Goal: Transaction & Acquisition: Purchase product/service

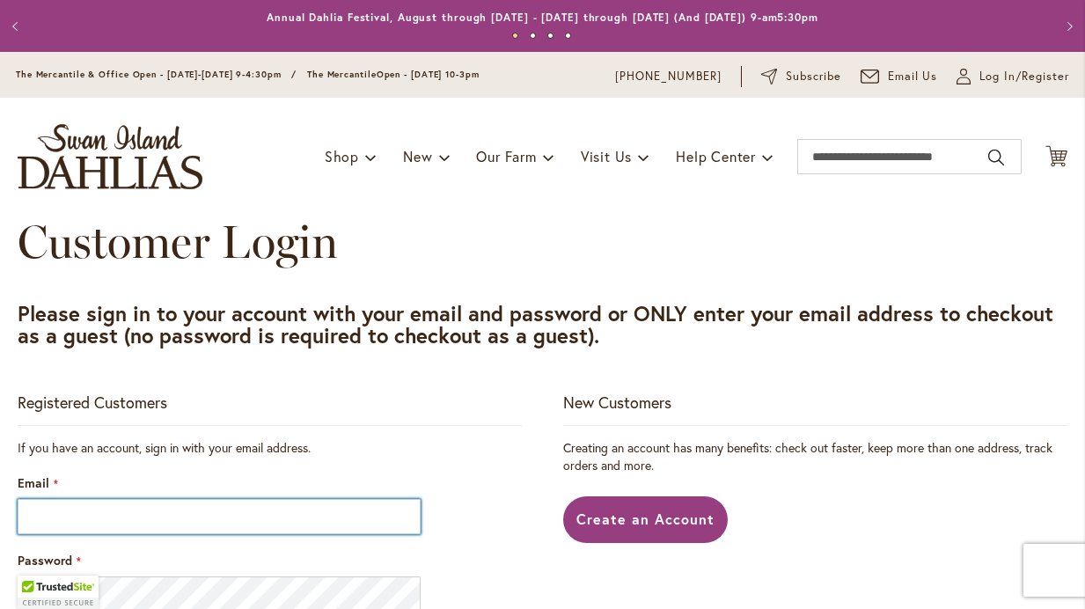
click at [273, 503] on input "Email" at bounding box center [219, 516] width 403 height 35
type input "**********"
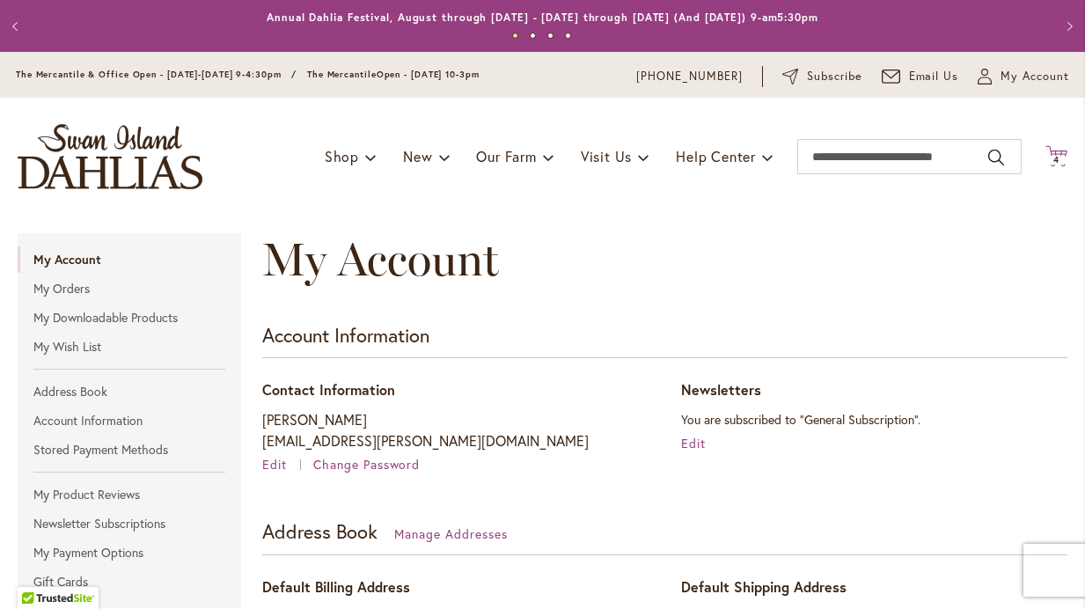
click at [1060, 161] on span "4 4 items" at bounding box center [1057, 160] width 18 height 9
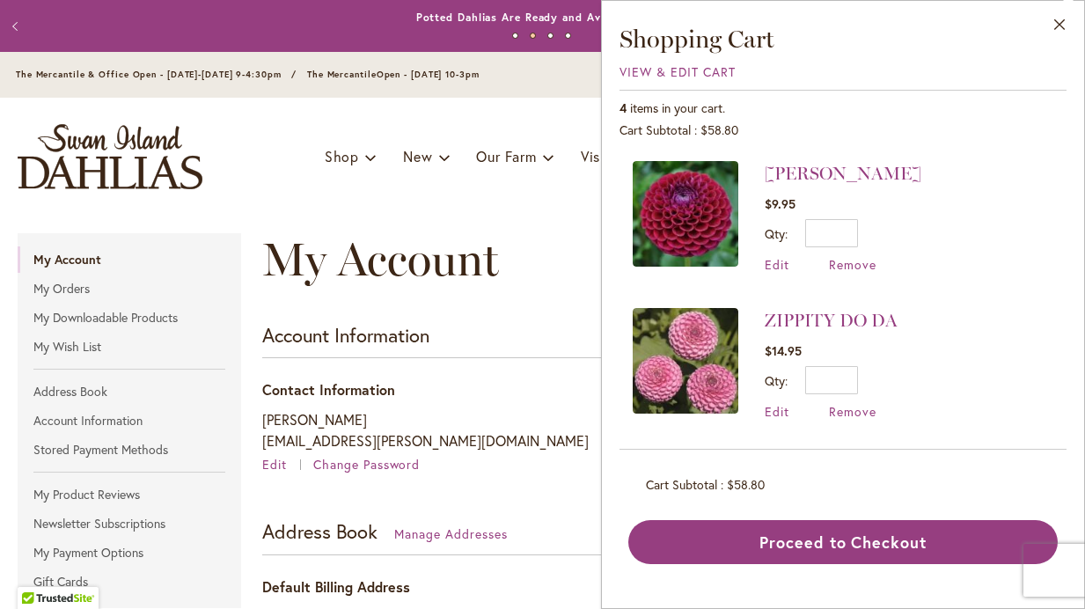
click at [449, 129] on div "Toggle Nav Shop Dahlia Tubers Collections Fresh Cut Dahlias Gardening Supplies …" at bounding box center [542, 157] width 1085 height 118
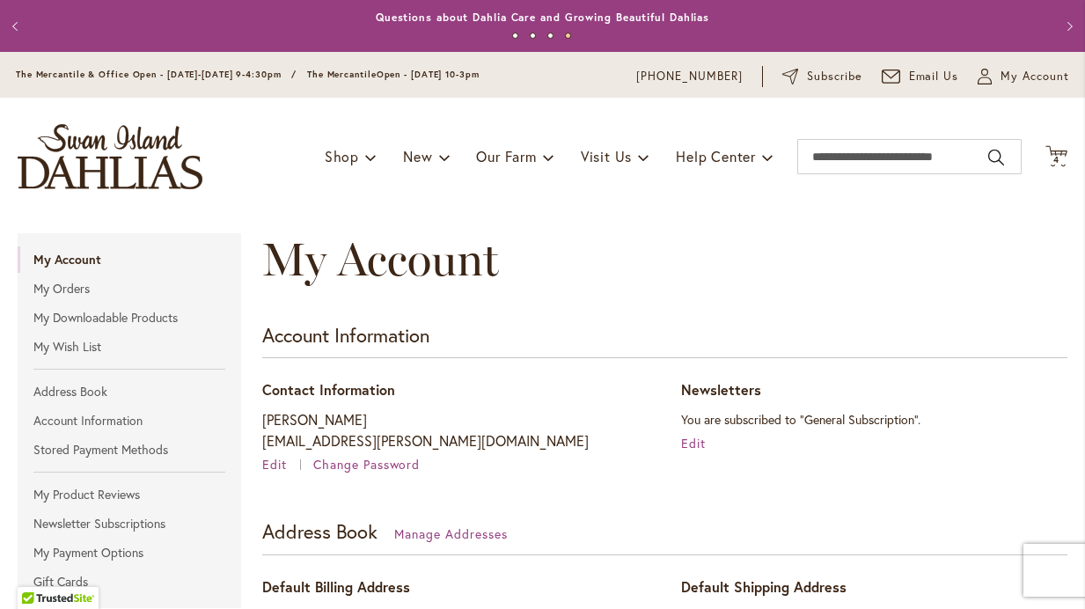
click at [140, 162] on img "store logo" at bounding box center [110, 156] width 185 height 65
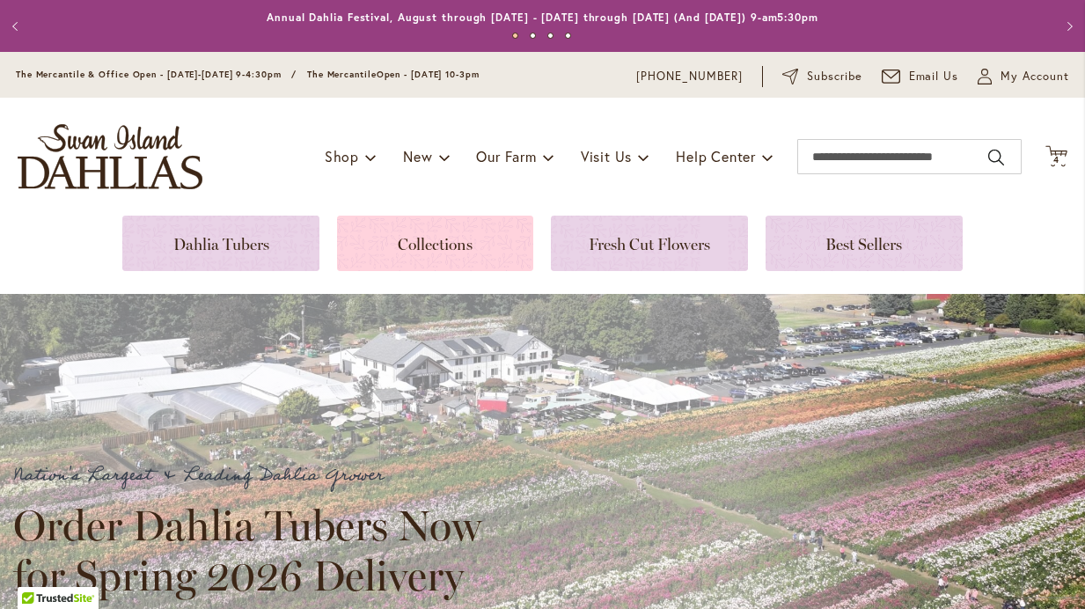
click at [419, 252] on link at bounding box center [435, 243] width 197 height 55
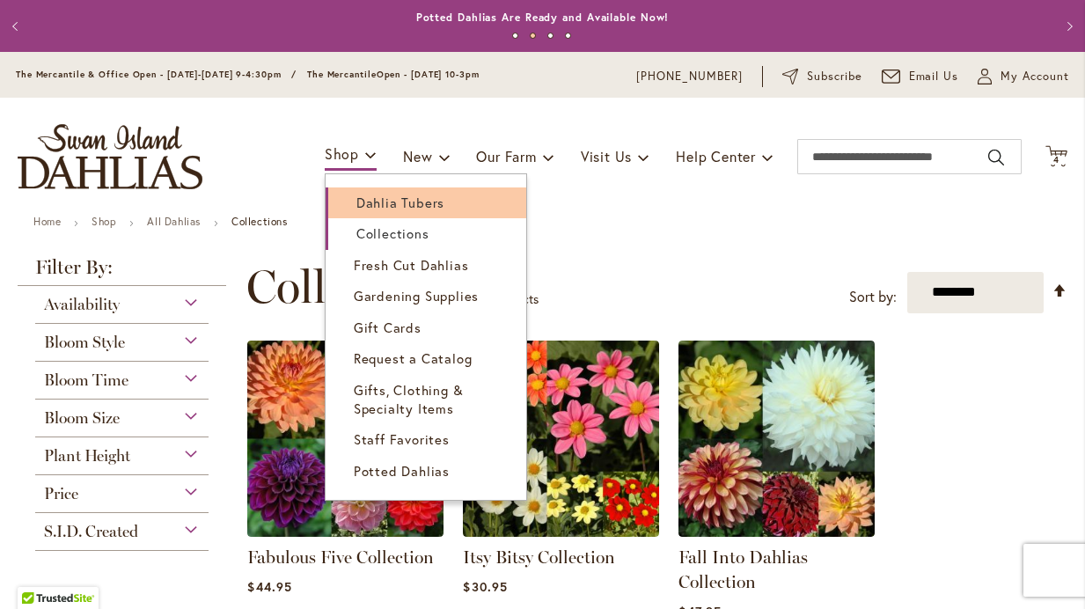
click at [364, 197] on span "Dahlia Tubers" at bounding box center [400, 203] width 88 height 18
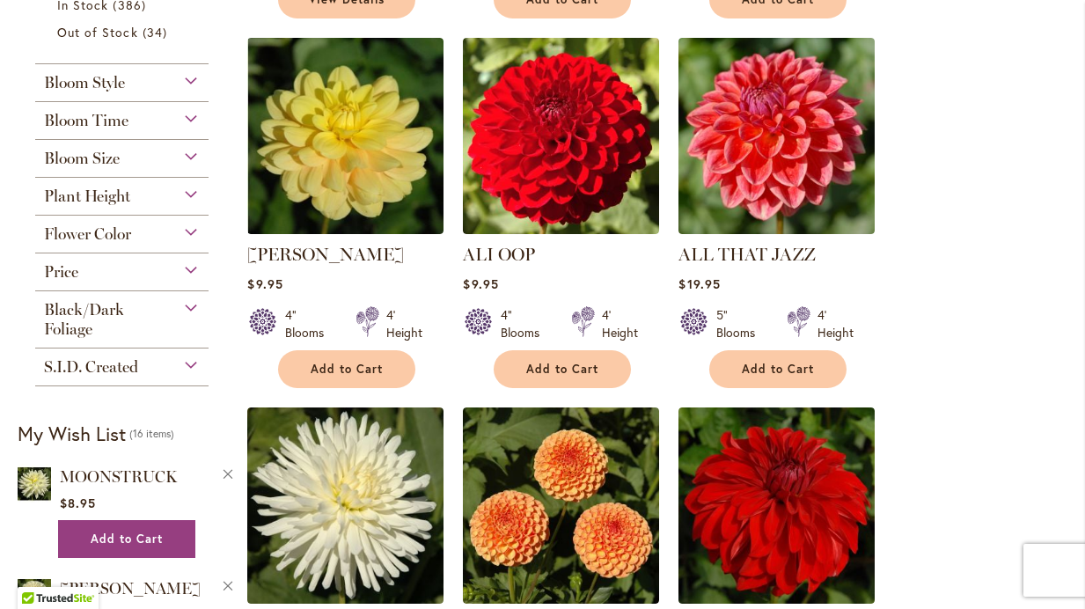
scroll to position [770, 0]
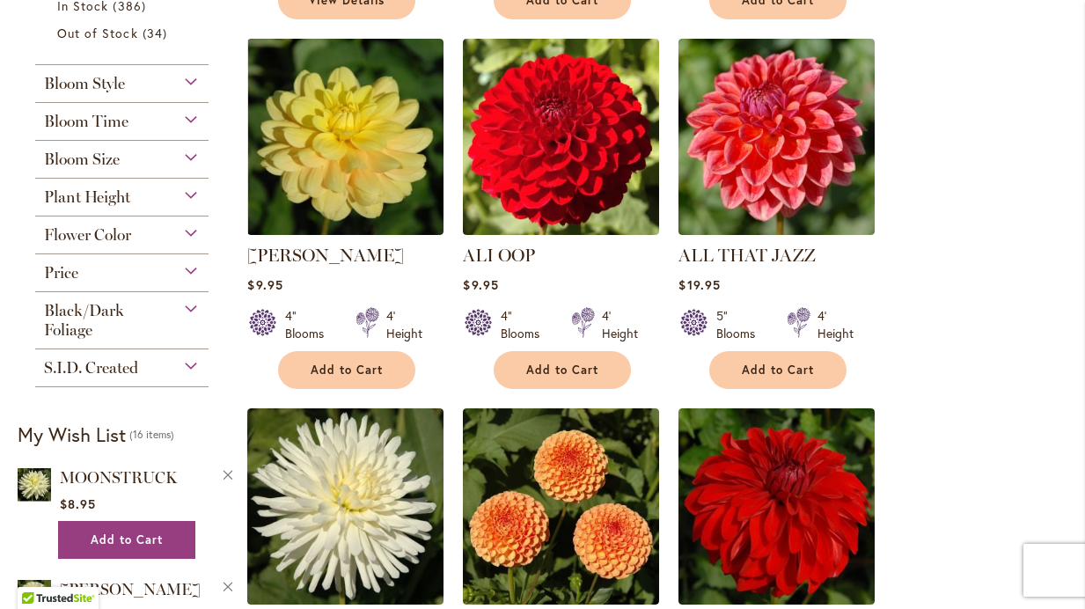
click at [195, 238] on div "Flower Color" at bounding box center [121, 231] width 173 height 28
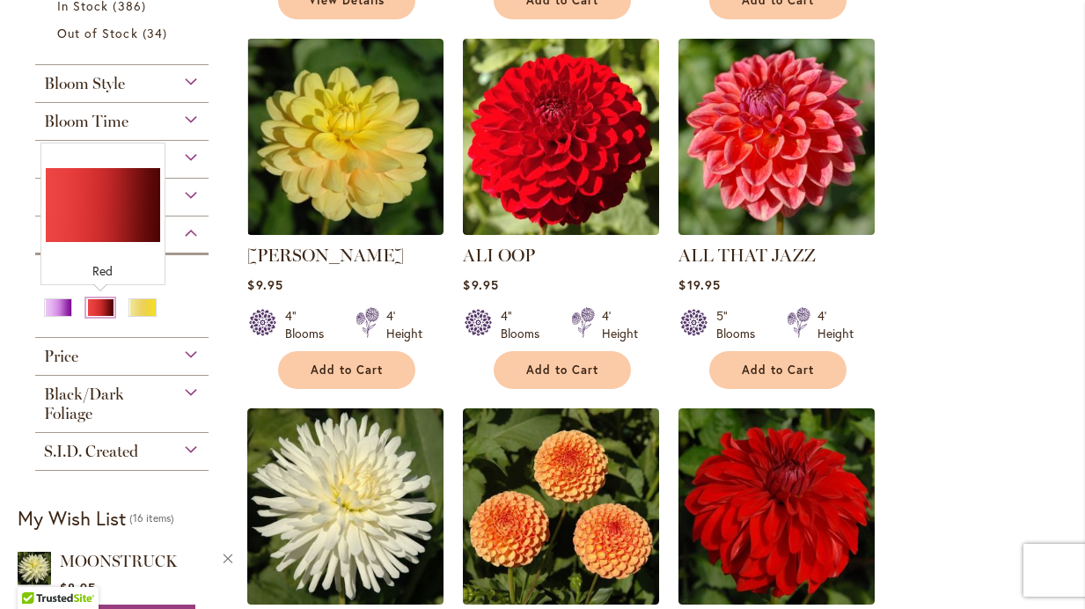
click at [112, 311] on div "Red" at bounding box center [100, 307] width 28 height 18
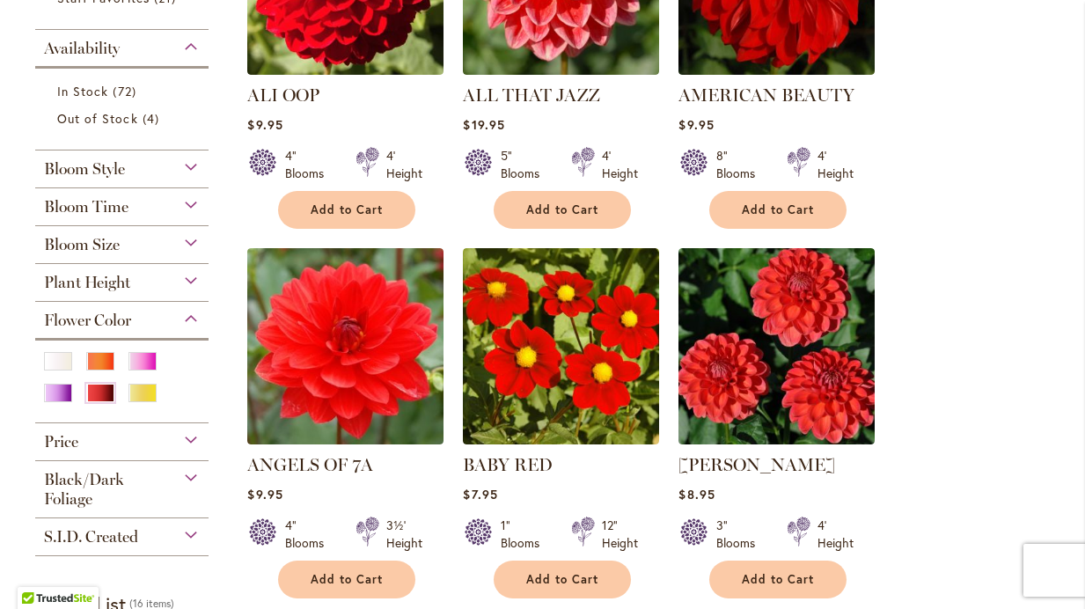
scroll to position [532, 0]
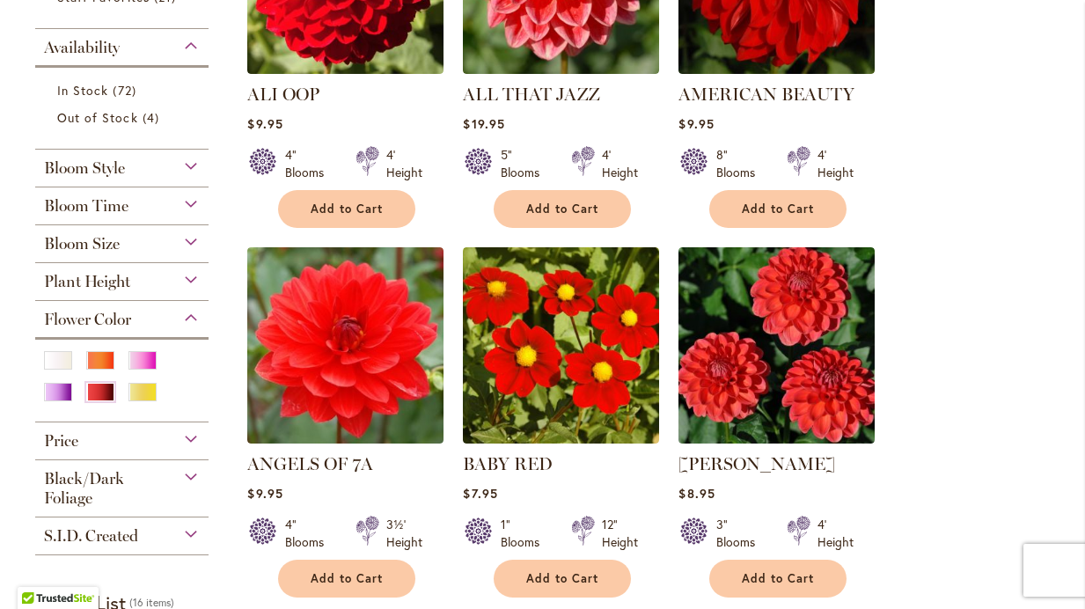
click at [192, 243] on div "Bloom Size" at bounding box center [121, 239] width 173 height 28
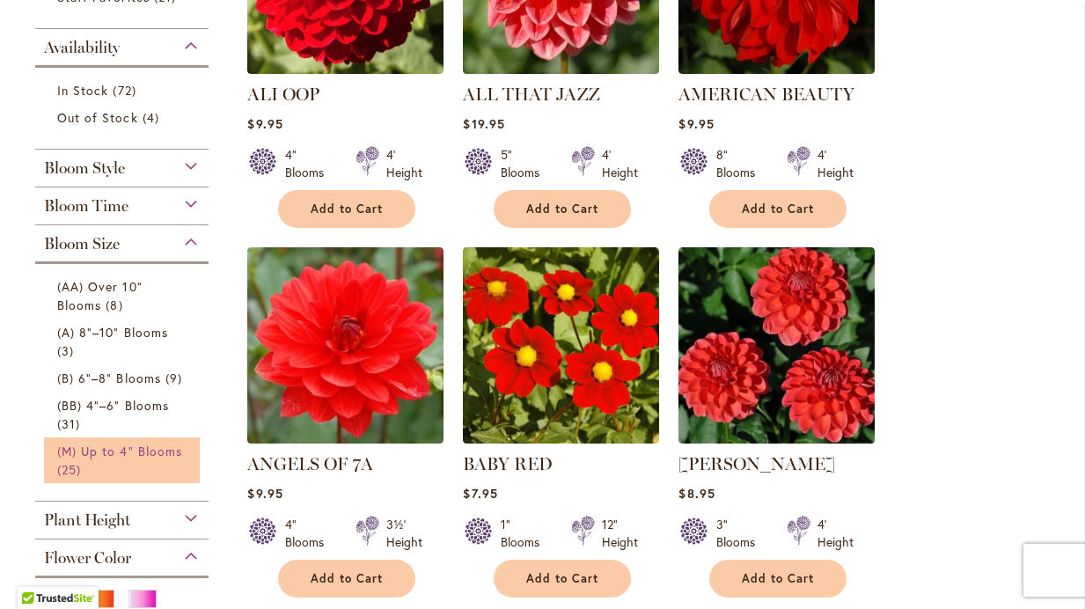
click at [84, 454] on span "(M) Up to 4" Blooms" at bounding box center [119, 451] width 125 height 17
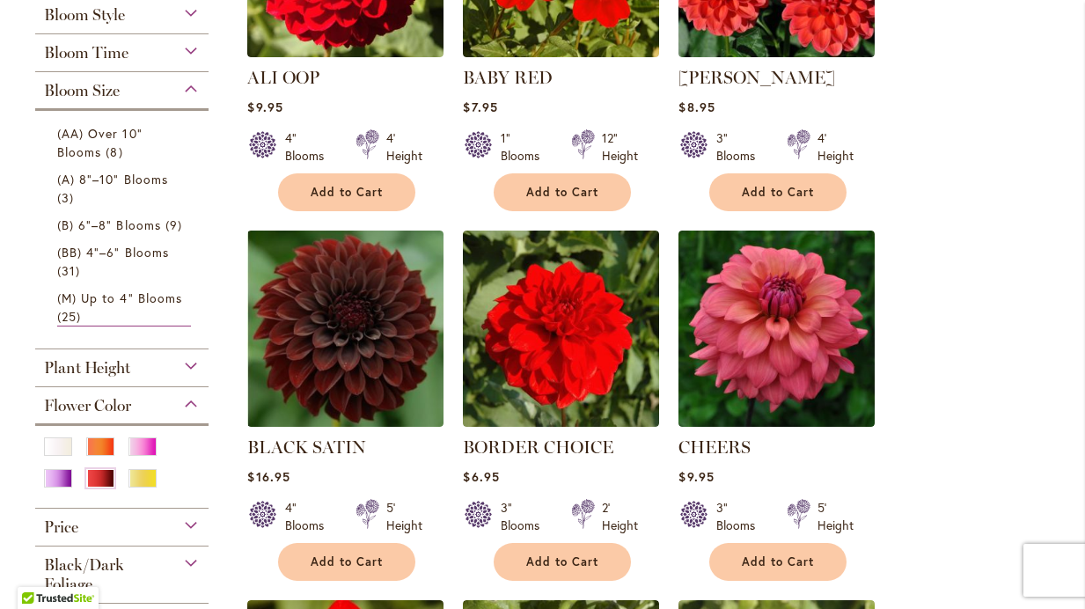
scroll to position [547, 0]
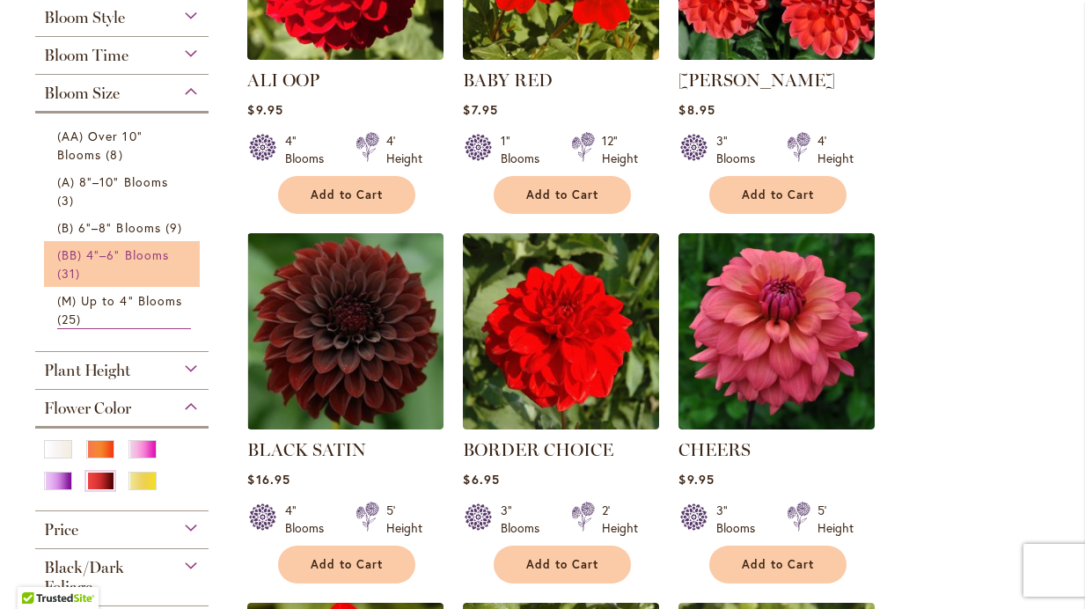
click at [101, 261] on link "(BB) 4"–6" Blooms 31 items" at bounding box center [124, 264] width 134 height 37
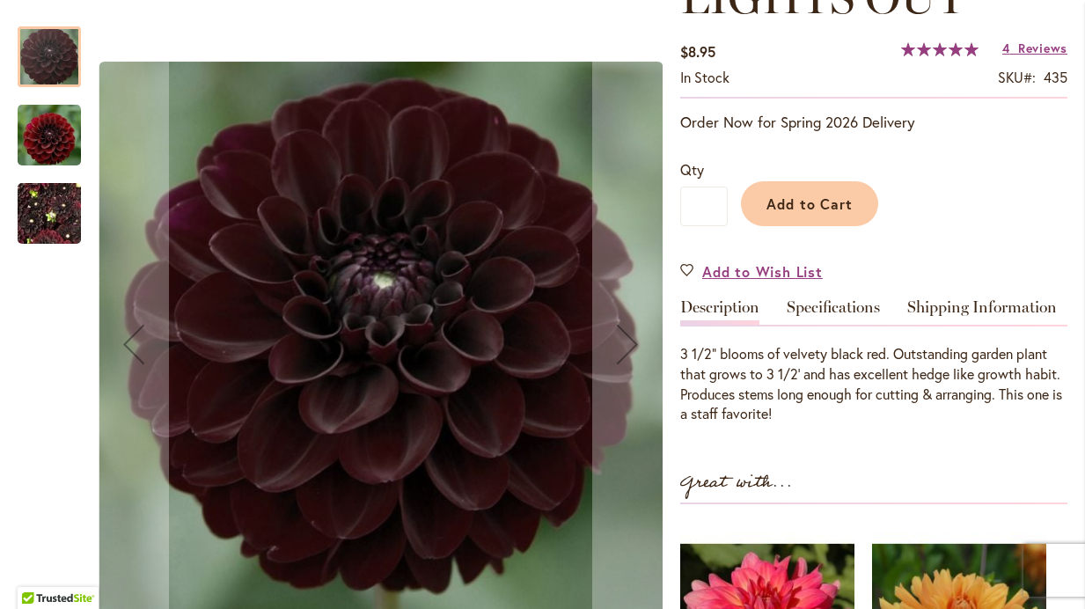
scroll to position [293, 0]
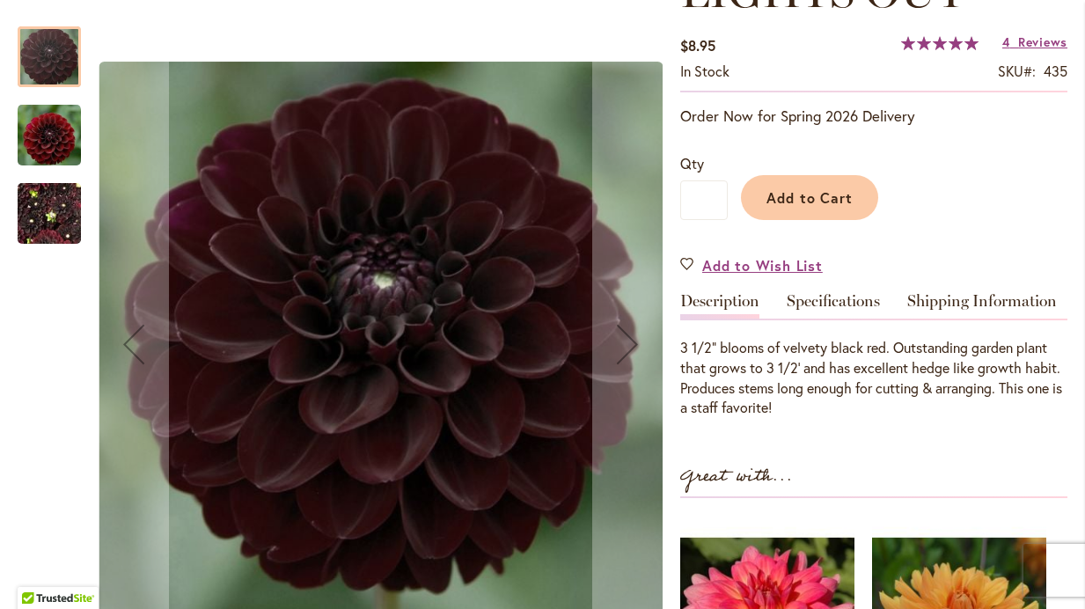
click at [62, 134] on img "LIGHTS OUT" at bounding box center [49, 134] width 63 height 65
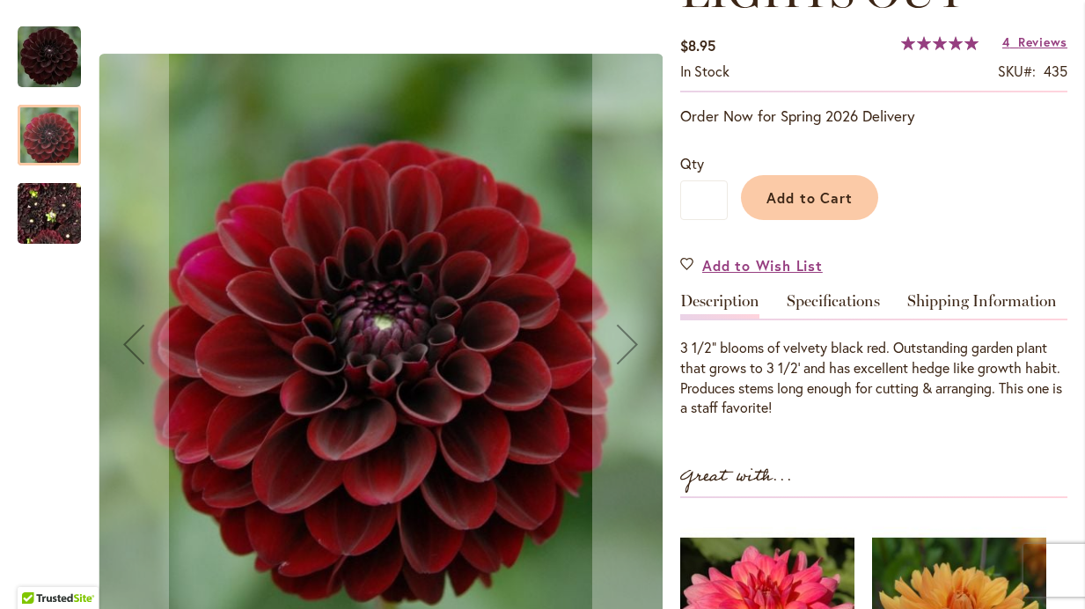
click at [55, 200] on img "LIGHTS OUT" at bounding box center [49, 214] width 63 height 84
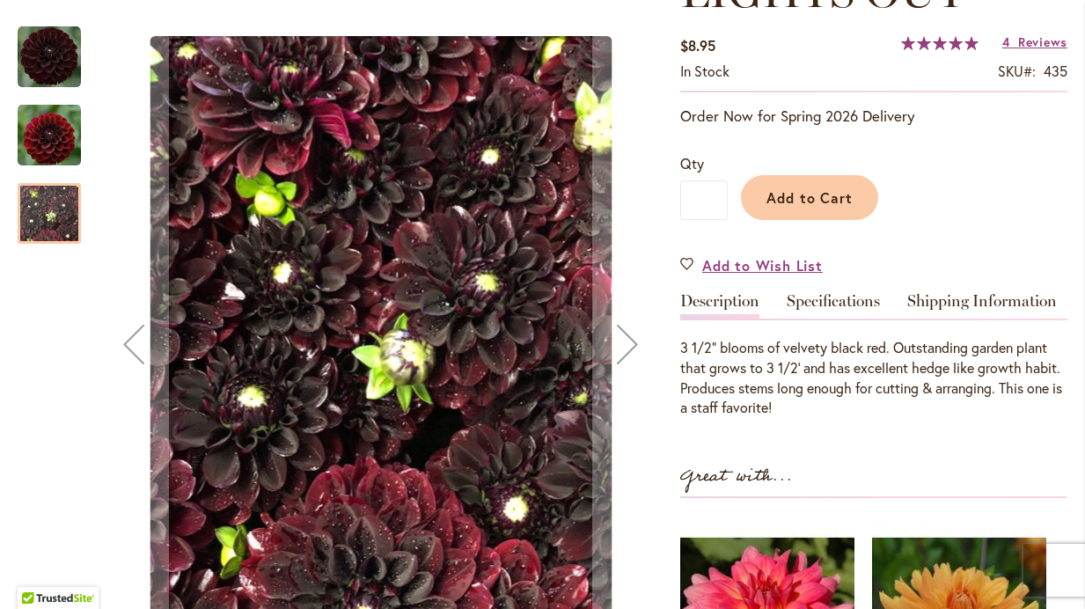
click at [44, 141] on img "LIGHTS OUT" at bounding box center [49, 134] width 63 height 65
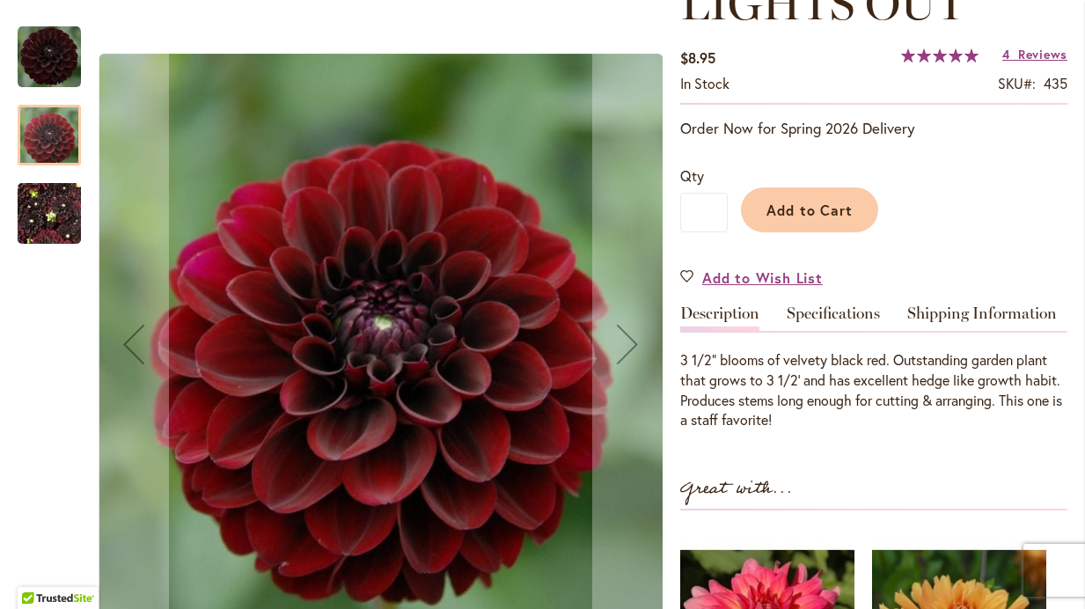
scroll to position [290, 0]
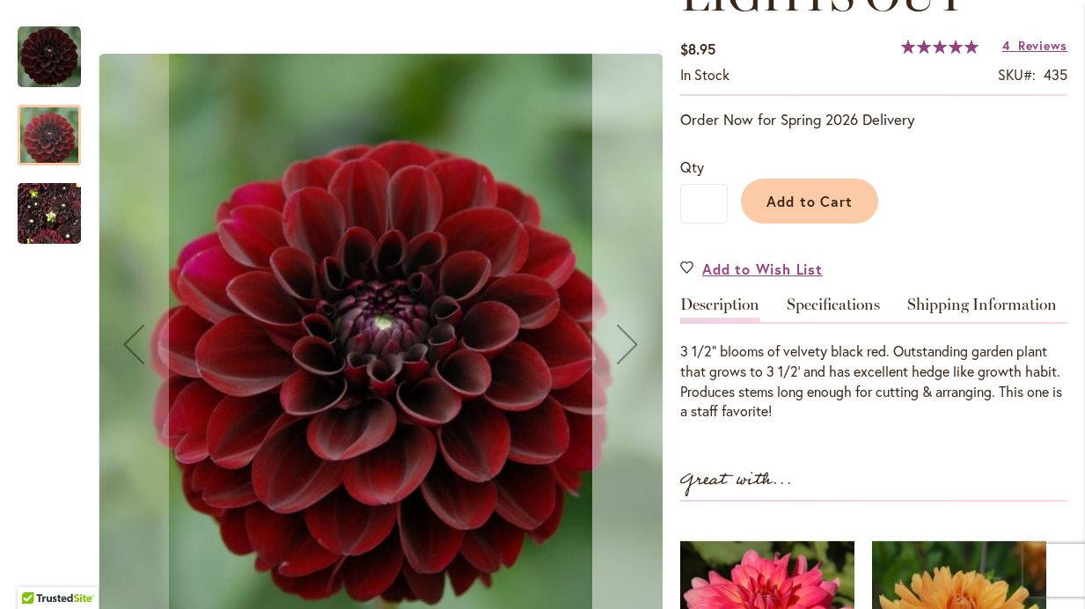
click at [627, 352] on div "Next" at bounding box center [627, 344] width 70 height 70
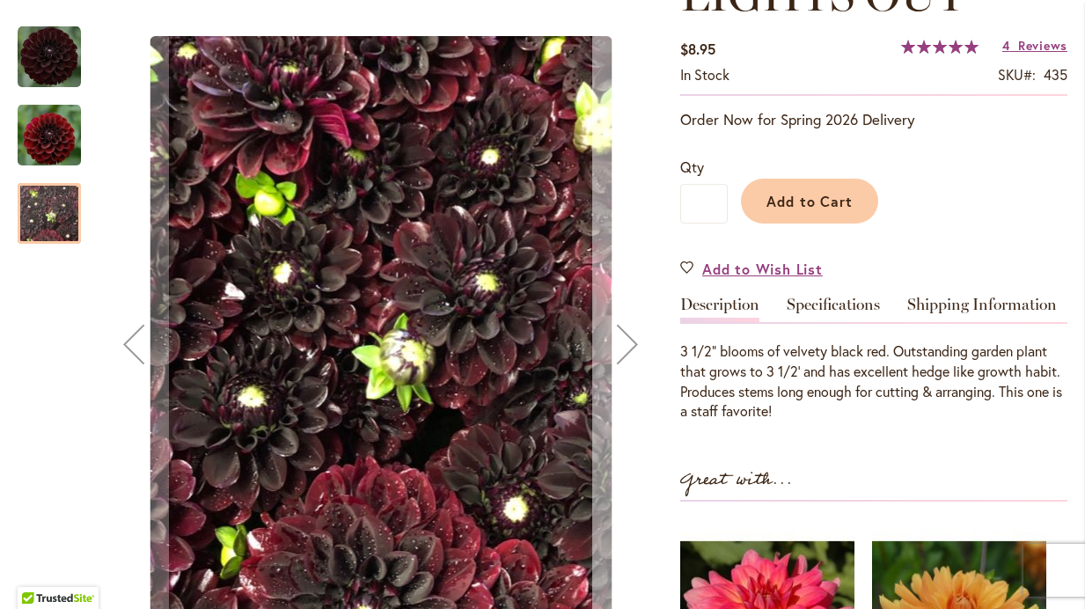
click at [627, 352] on div "Next" at bounding box center [627, 344] width 70 height 70
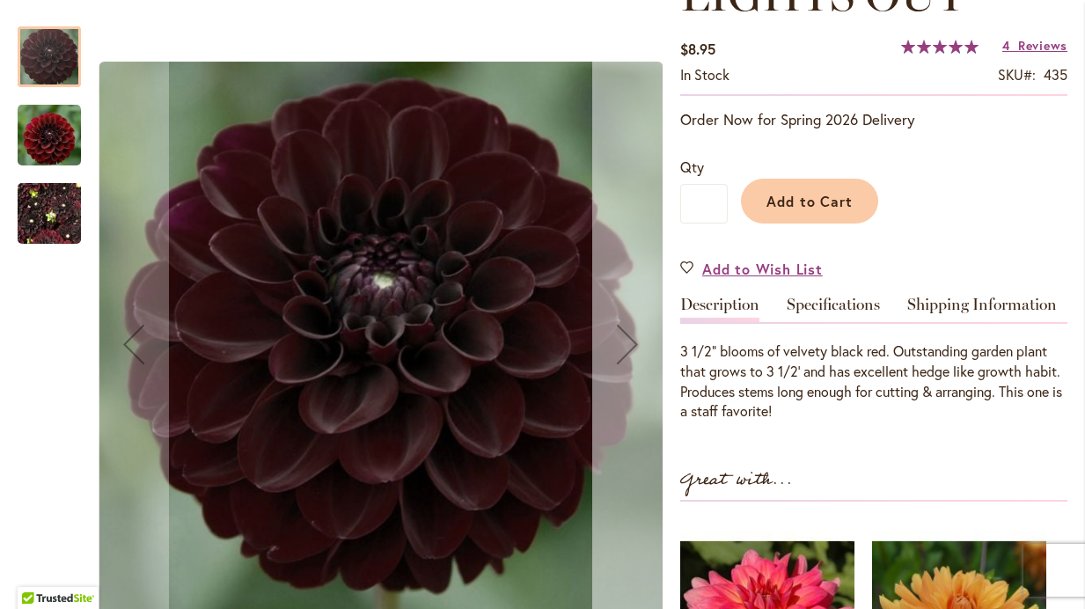
click at [627, 352] on div "Next" at bounding box center [627, 344] width 70 height 70
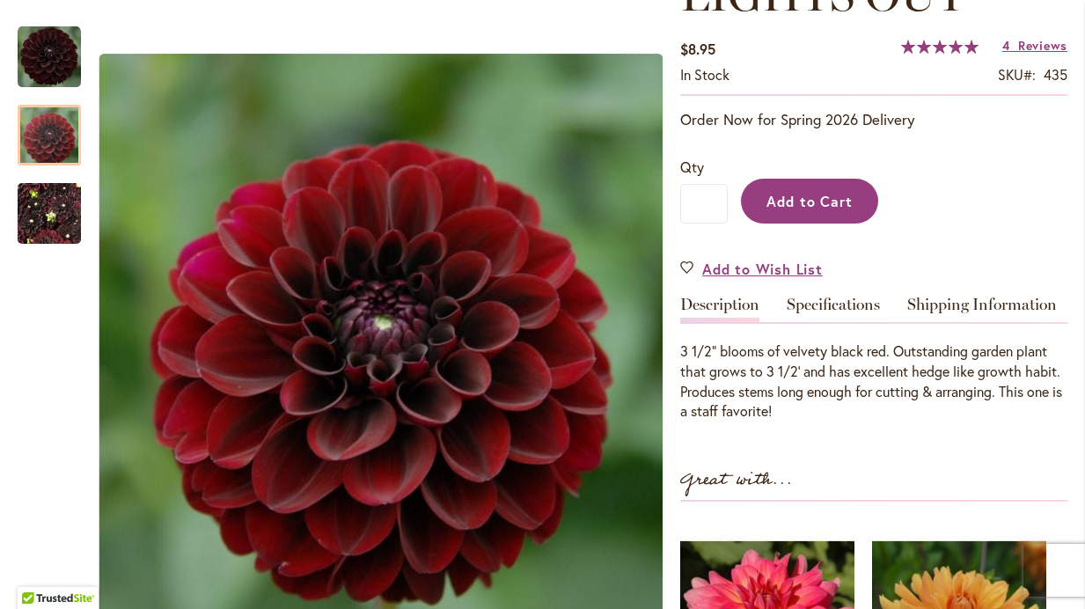
click at [833, 192] on span "Add to Cart" at bounding box center [810, 201] width 87 height 18
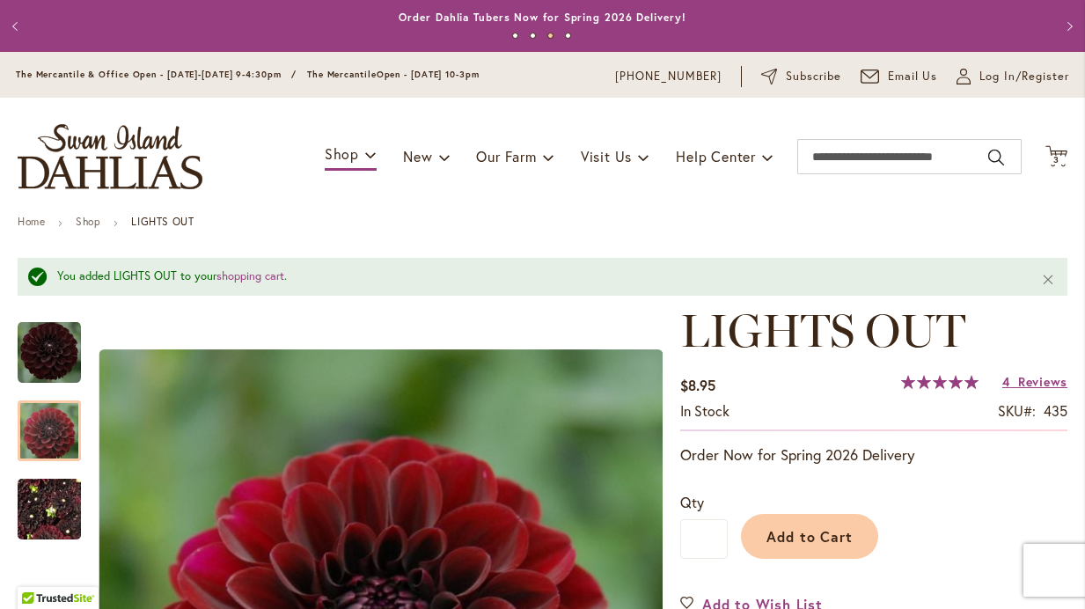
scroll to position [0, 0]
click at [876, 149] on input "Search" at bounding box center [909, 156] width 224 height 35
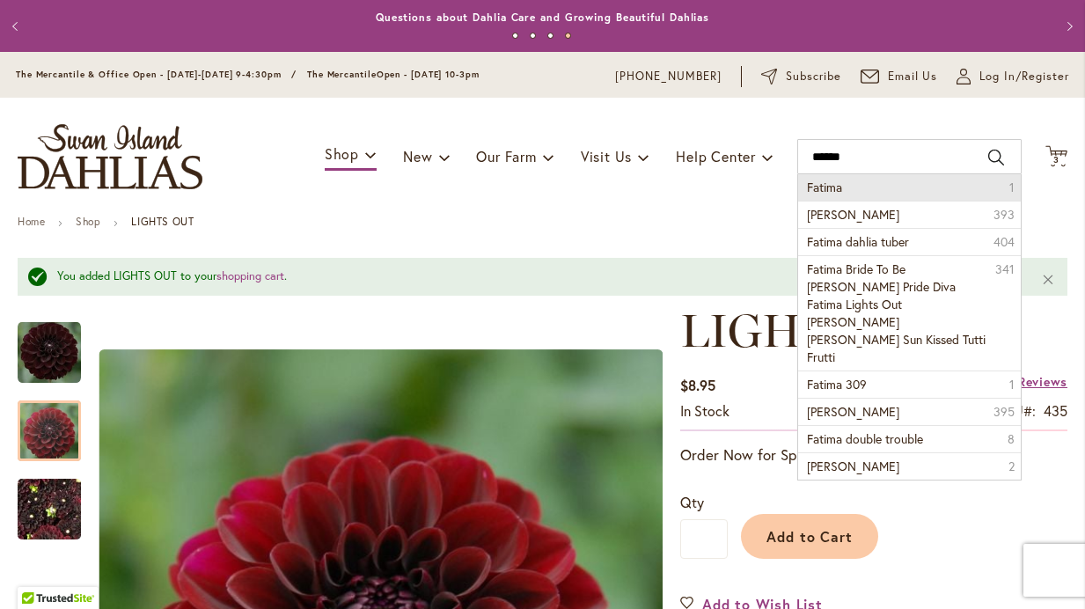
click at [829, 187] on span "Fatima" at bounding box center [824, 187] width 35 height 17
type input "******"
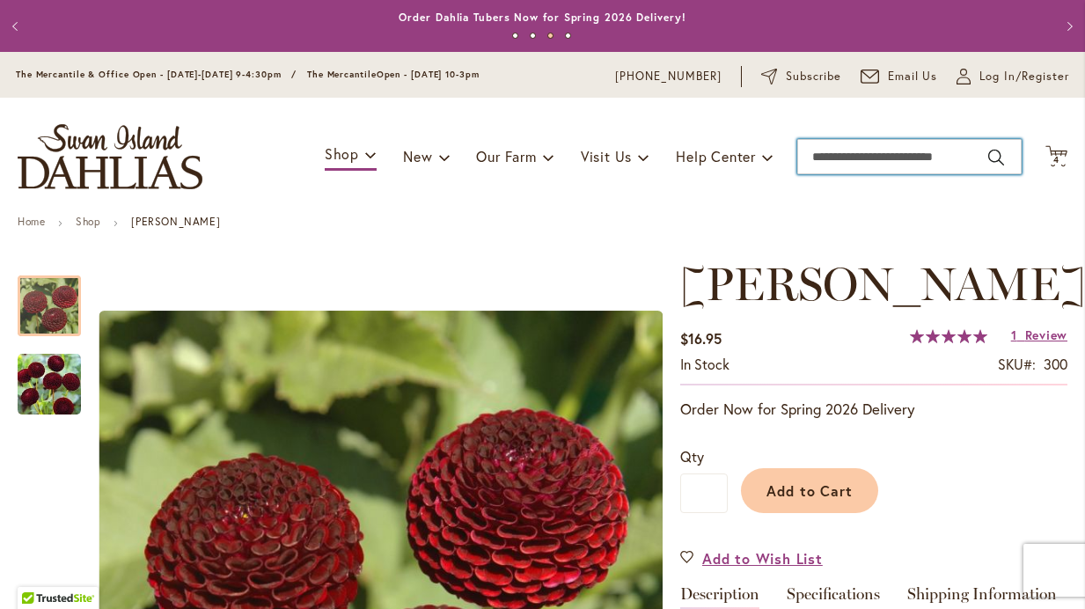
click at [944, 150] on input "Search" at bounding box center [909, 156] width 224 height 35
type input "******"
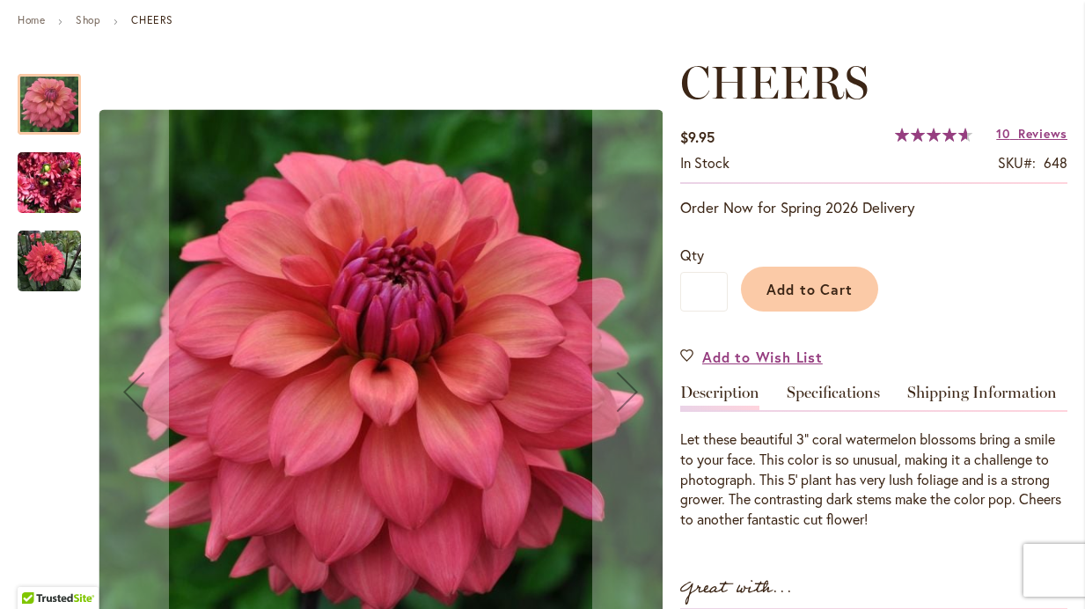
scroll to position [204, 0]
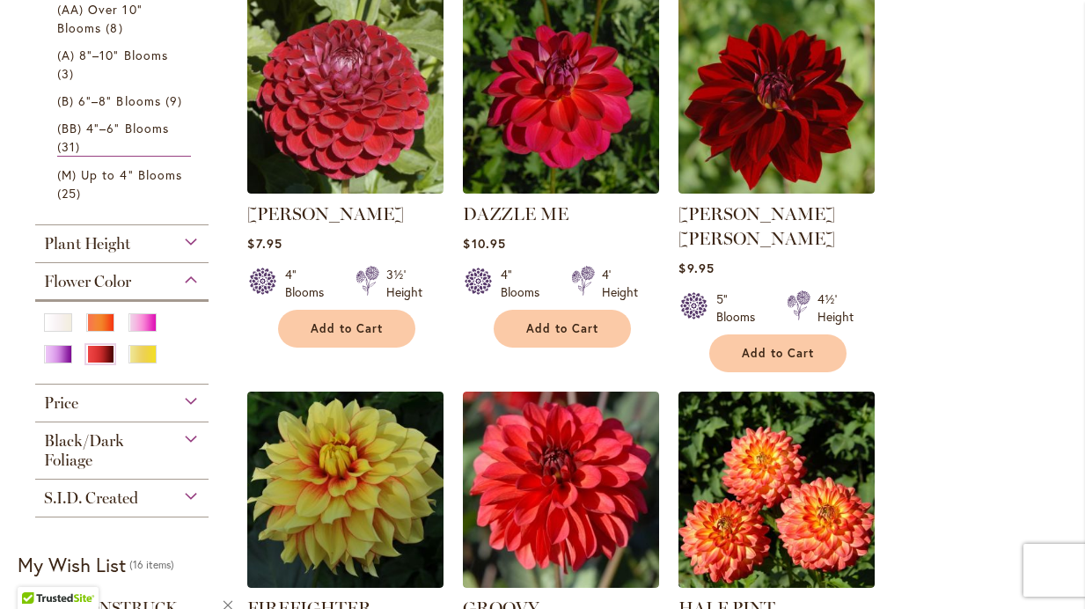
scroll to position [769, 0]
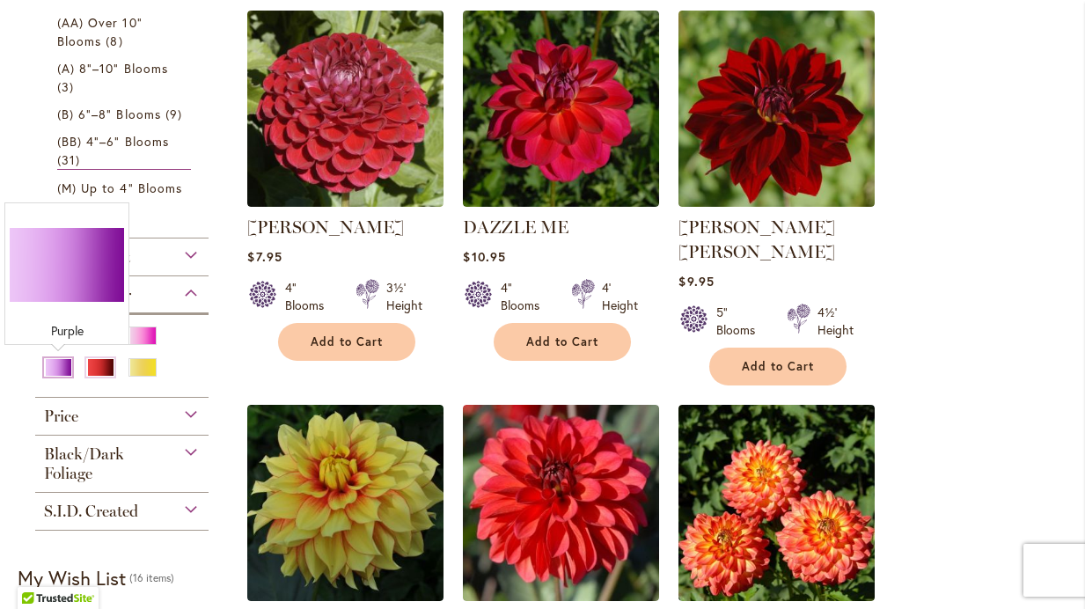
click at [53, 372] on div "Purple" at bounding box center [58, 367] width 28 height 18
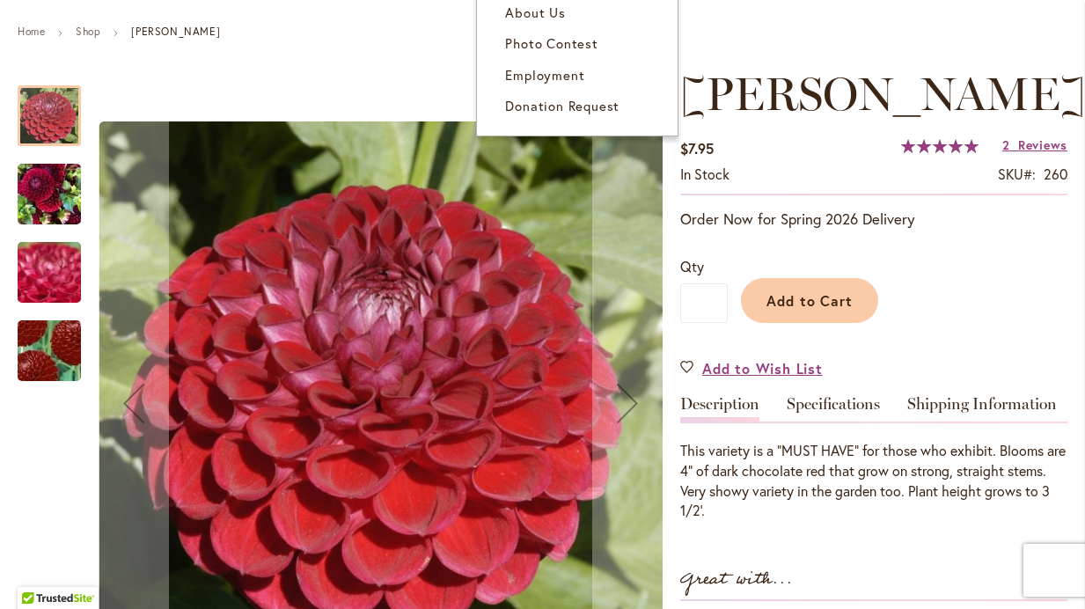
scroll to position [194, 0]
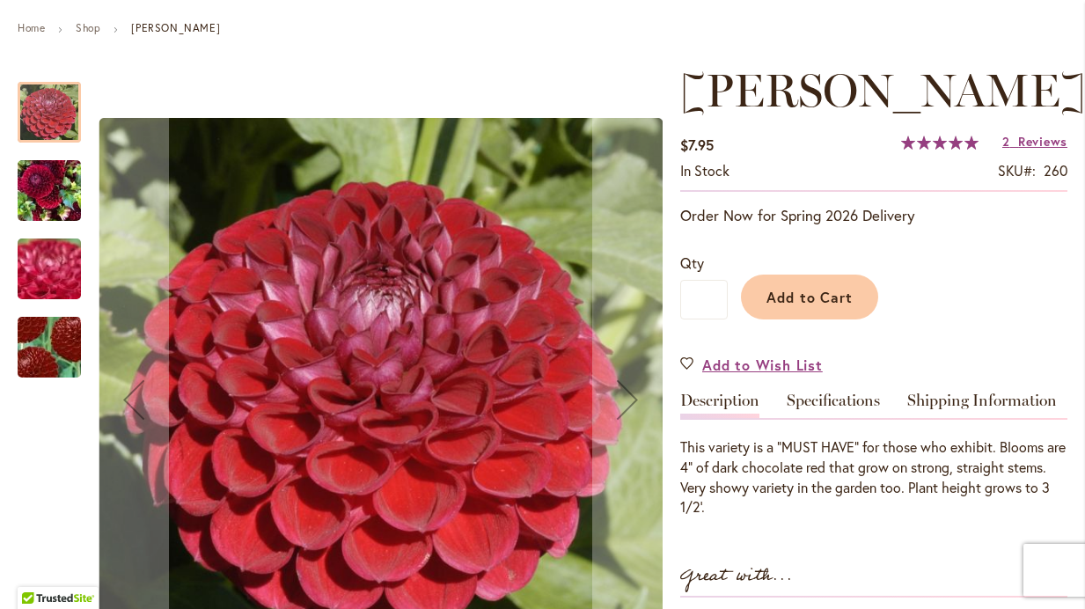
click at [61, 197] on img "CORNEL" at bounding box center [49, 190] width 63 height 84
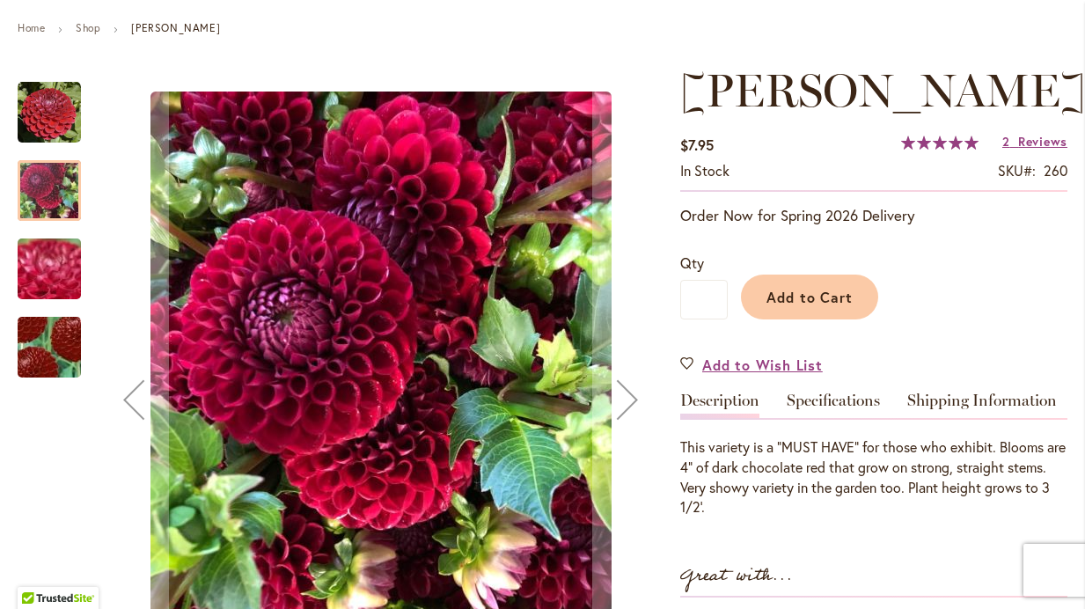
click at [55, 268] on img "CORNEL" at bounding box center [49, 269] width 127 height 95
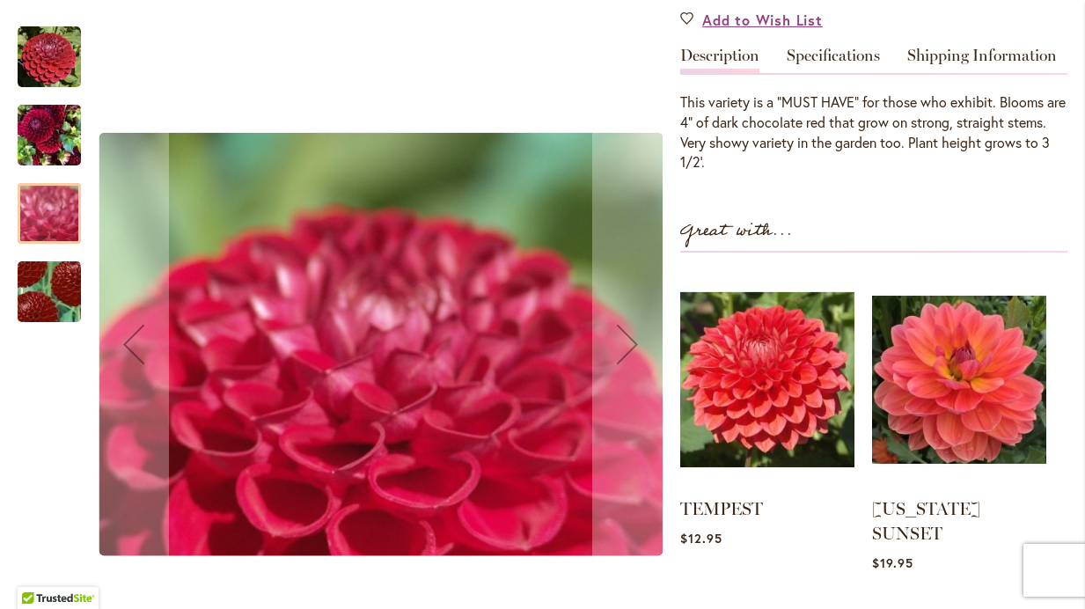
scroll to position [544, 0]
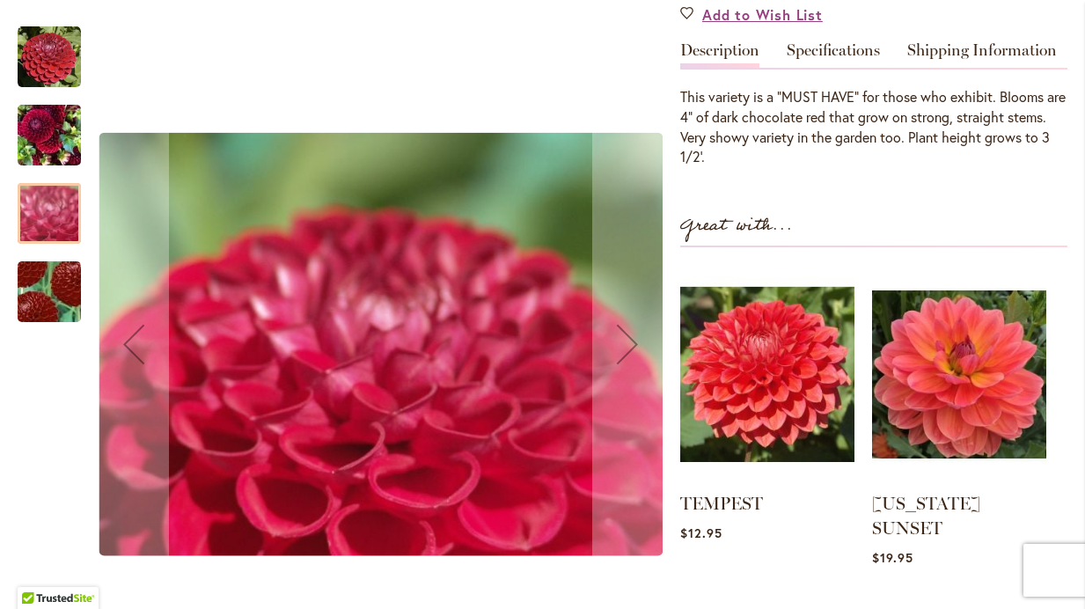
click at [42, 292] on img "CORNEL" at bounding box center [49, 291] width 123 height 121
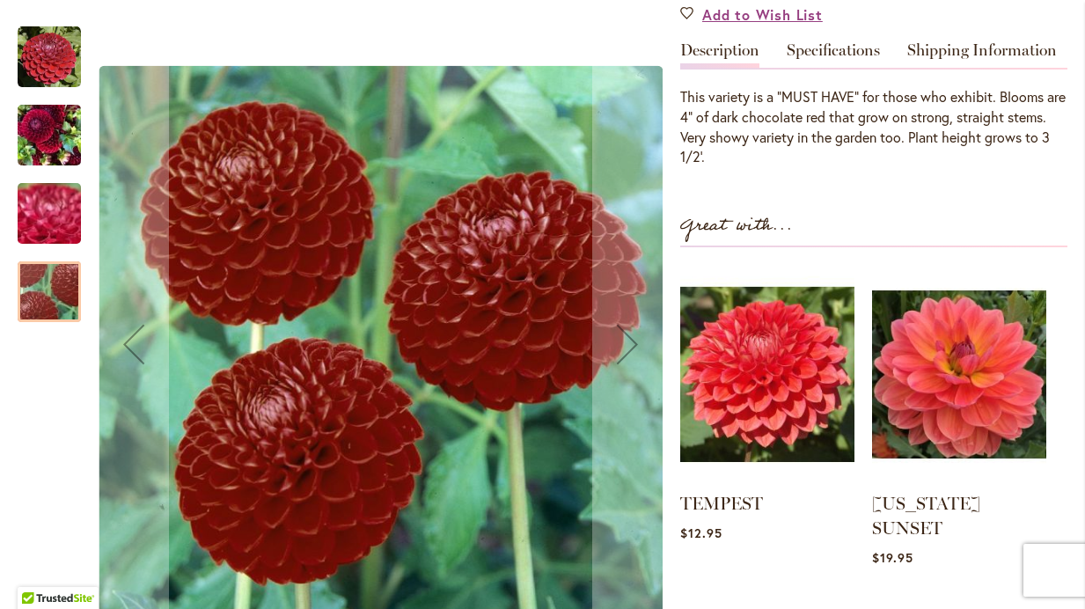
click at [36, 39] on img "CORNEL" at bounding box center [49, 57] width 63 height 63
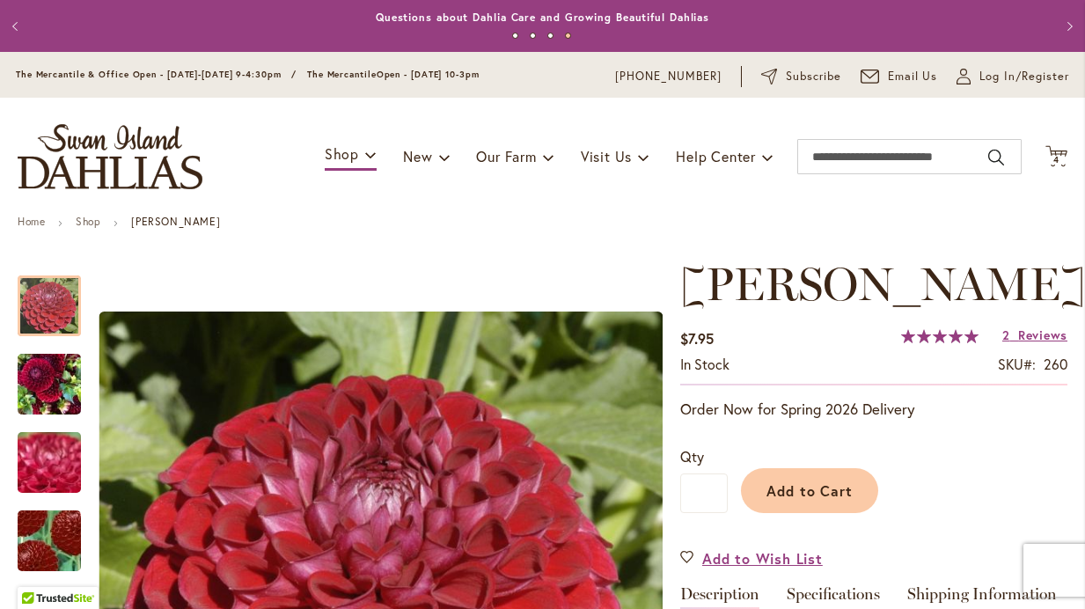
scroll to position [0, 0]
click at [1059, 157] on span "4" at bounding box center [1057, 159] width 6 height 11
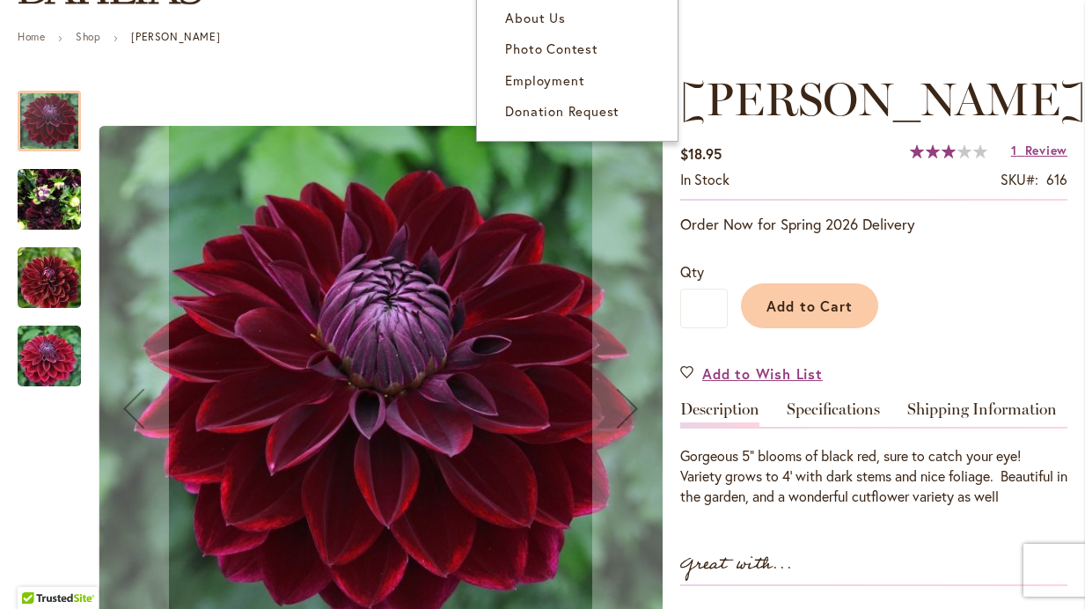
scroll to position [187, 0]
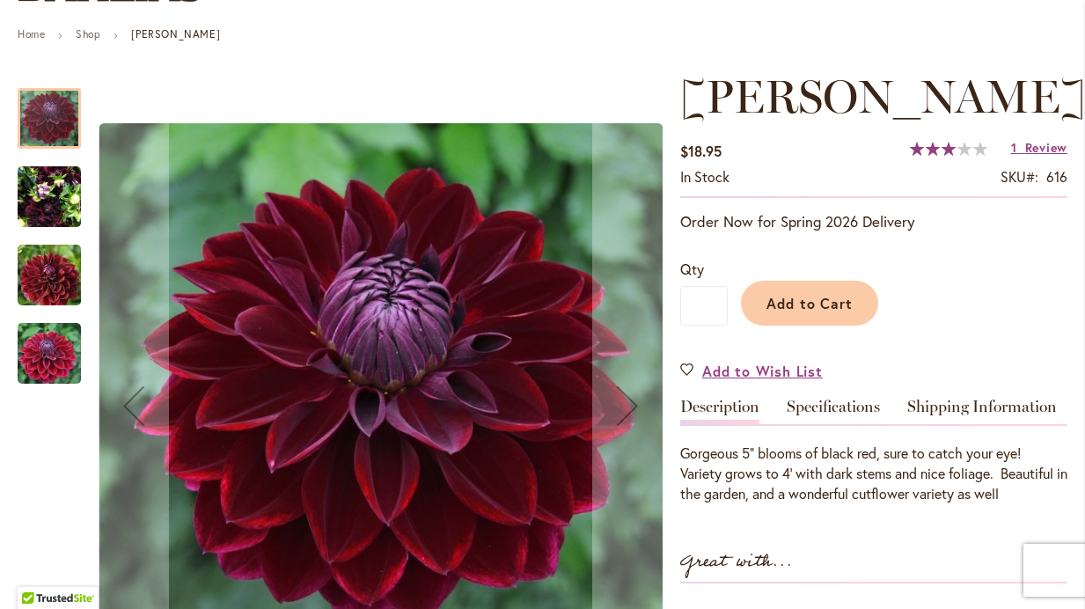
click at [61, 208] on img "Kaisha Lea" at bounding box center [49, 197] width 63 height 84
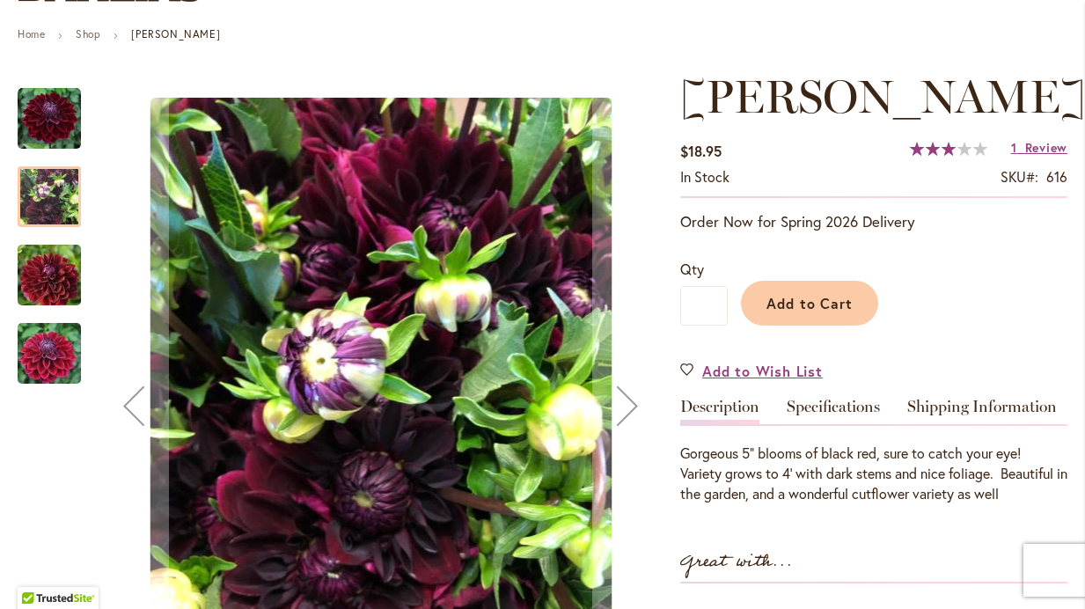
click at [63, 274] on img "Kaisha Lea" at bounding box center [49, 275] width 127 height 84
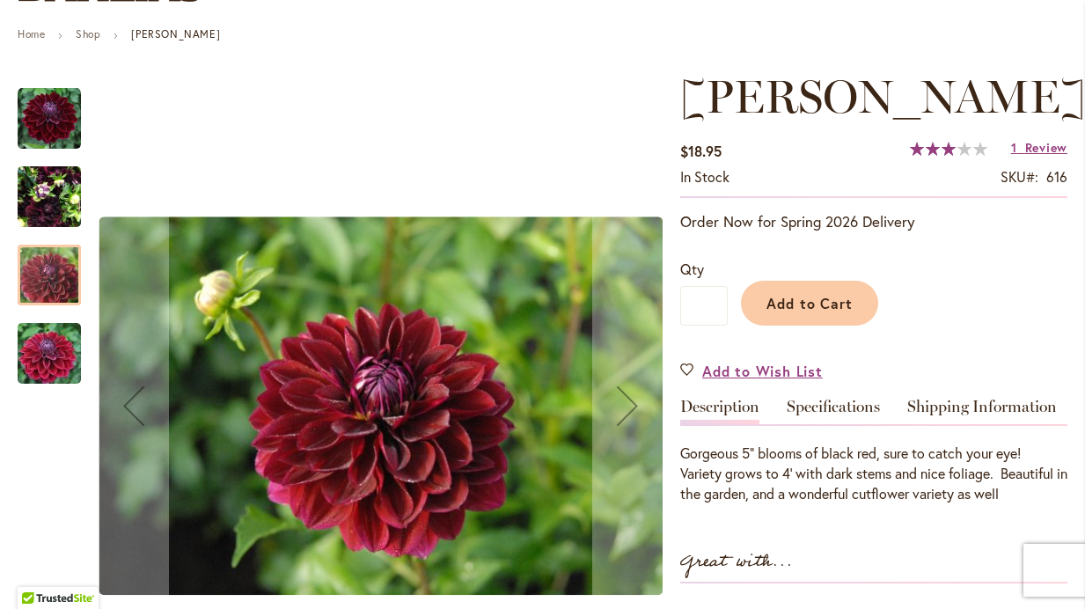
click at [63, 349] on img "Kaisha Lea" at bounding box center [49, 354] width 127 height 84
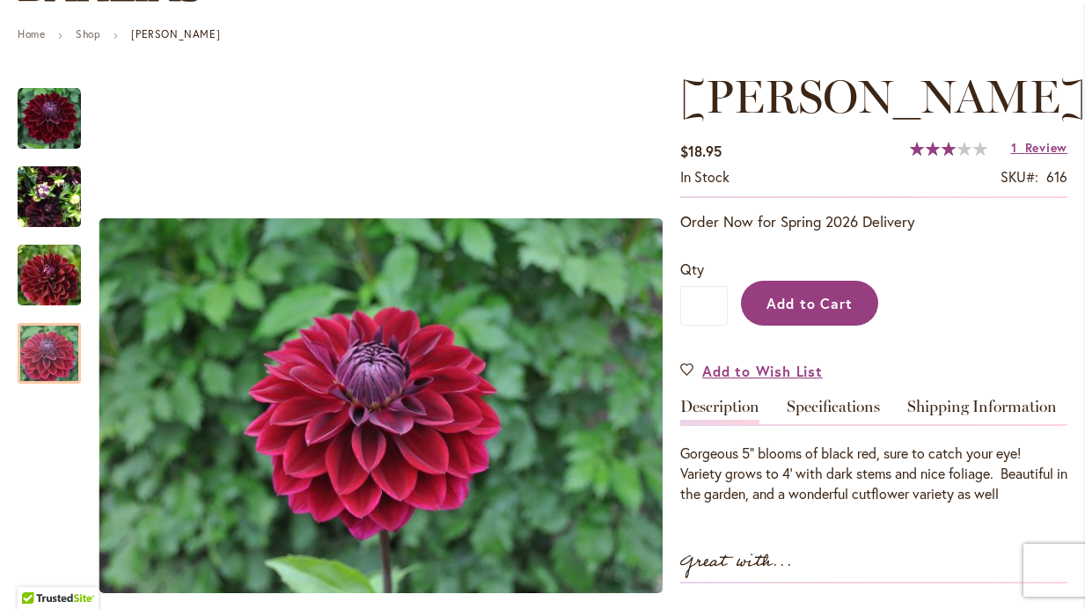
click at [813, 305] on span "Add to Cart" at bounding box center [810, 303] width 87 height 18
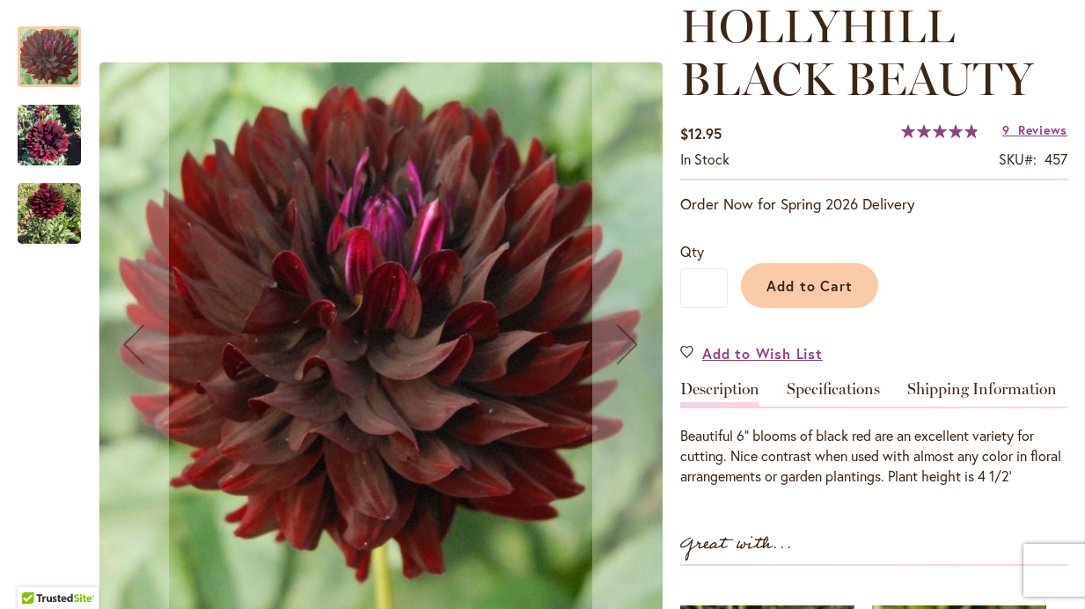
scroll to position [263, 0]
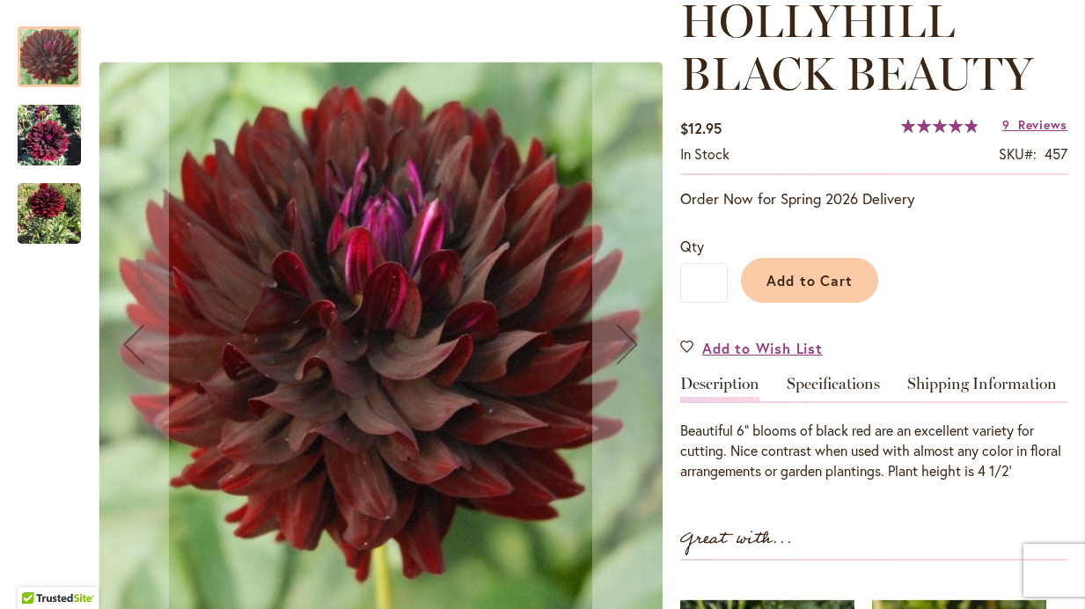
click at [49, 141] on img "HOLLYHILL BLACK BEAUTY" at bounding box center [49, 135] width 63 height 84
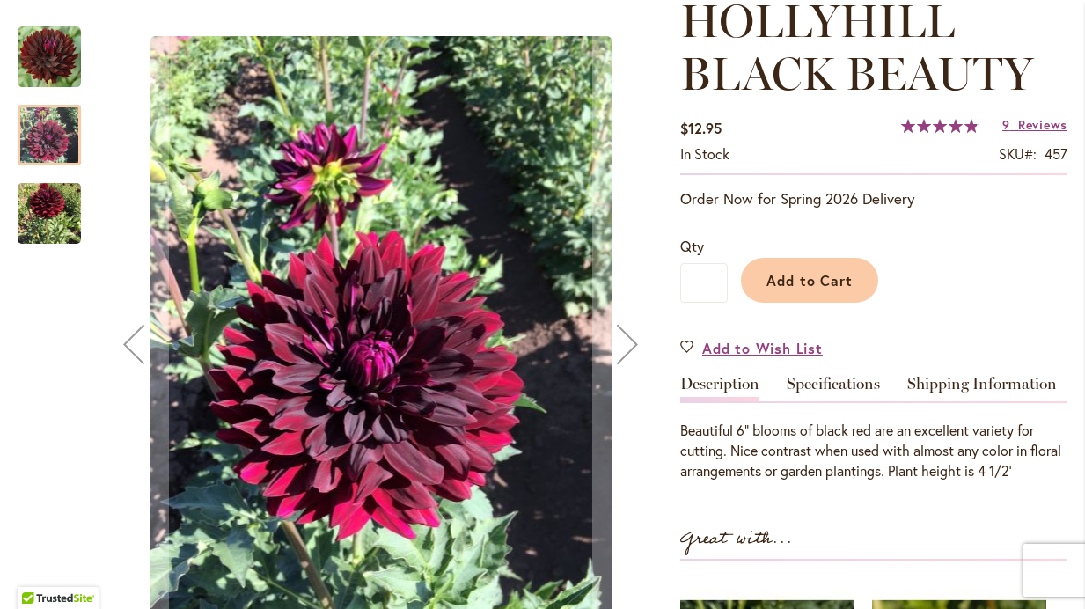
click at [43, 189] on img "HOLLYHILL BLACK BEAUTY" at bounding box center [49, 213] width 63 height 80
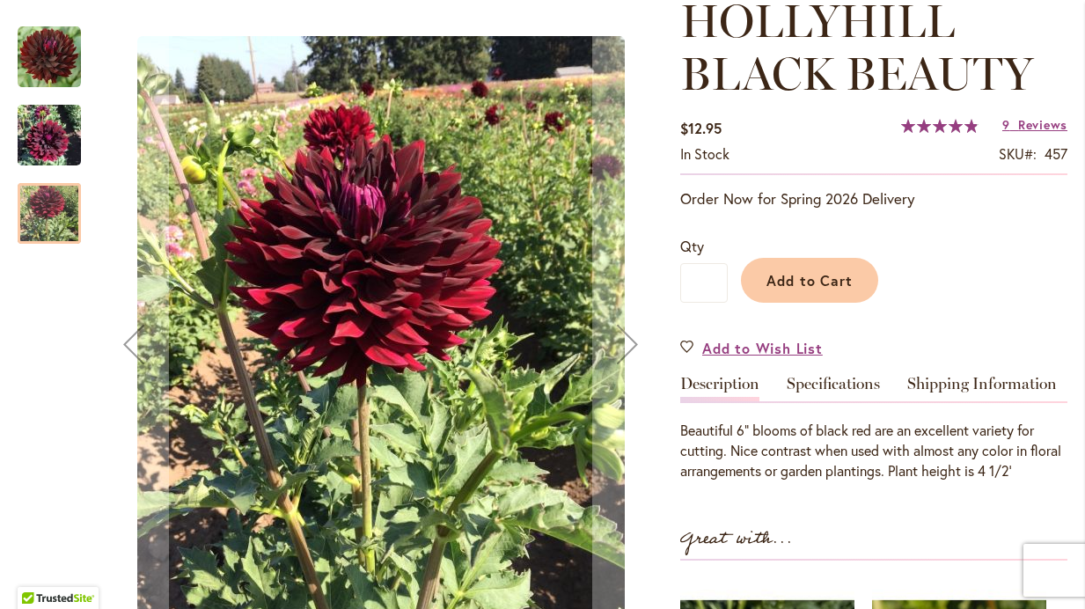
click at [24, 65] on img "HOLLYHILL BLACK BEAUTY" at bounding box center [49, 57] width 63 height 63
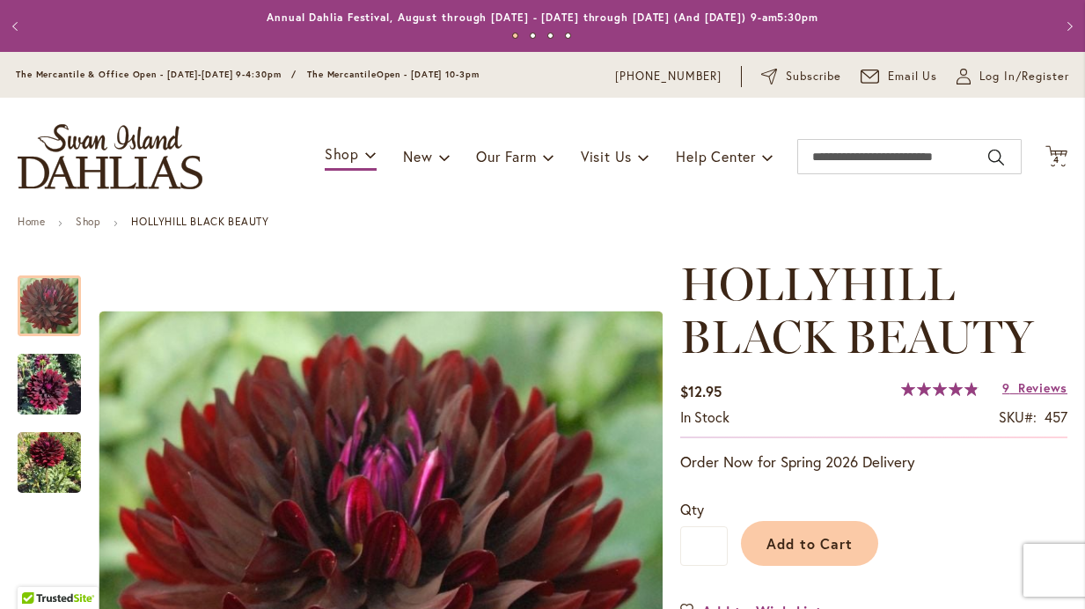
scroll to position [0, 0]
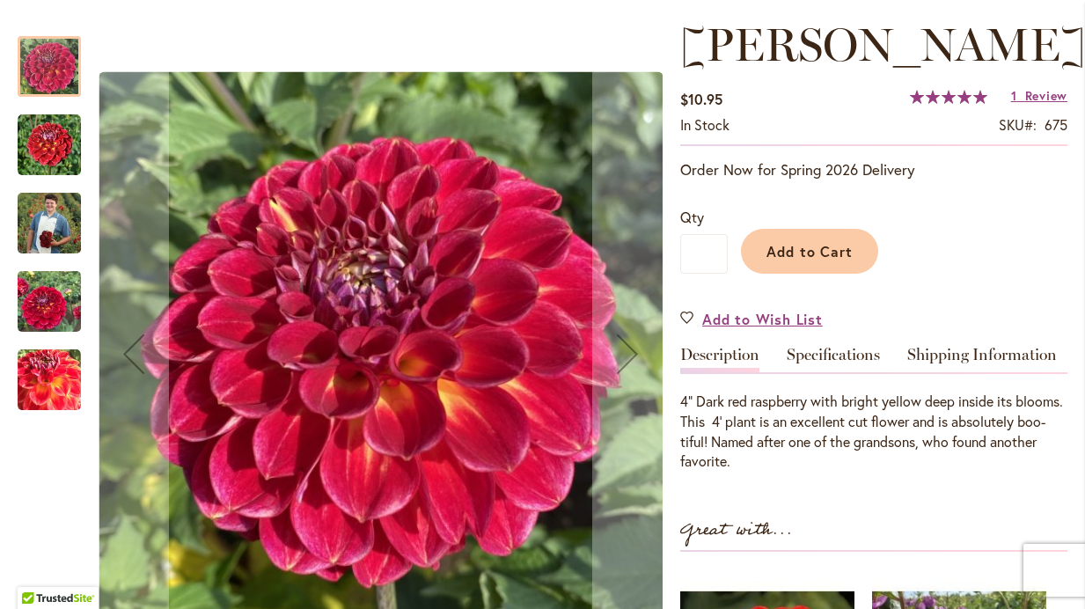
scroll to position [240, 0]
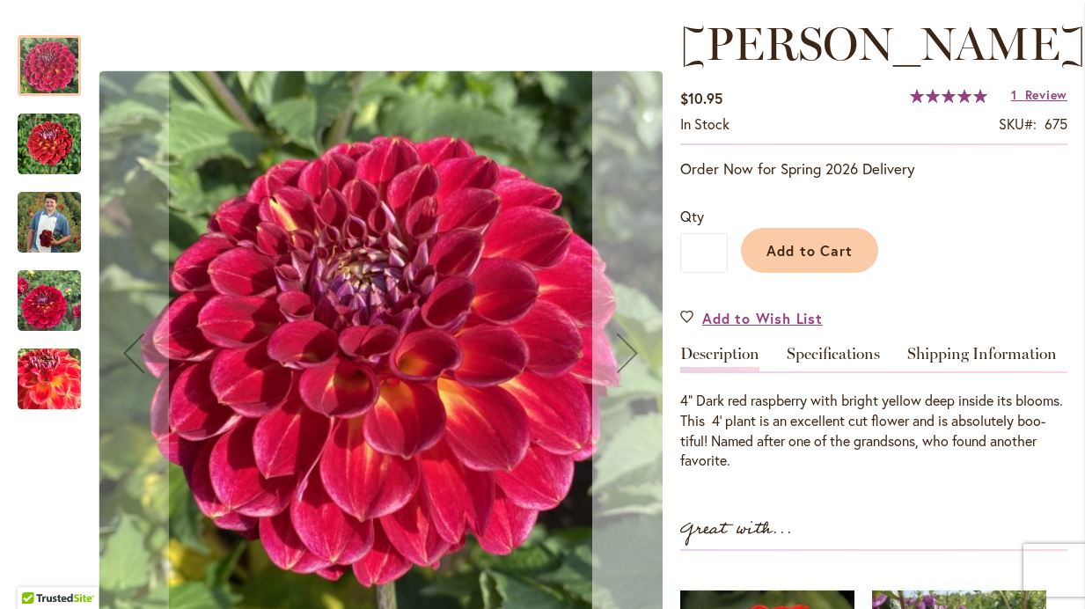
click at [608, 300] on button "Next" at bounding box center [627, 353] width 70 height 671
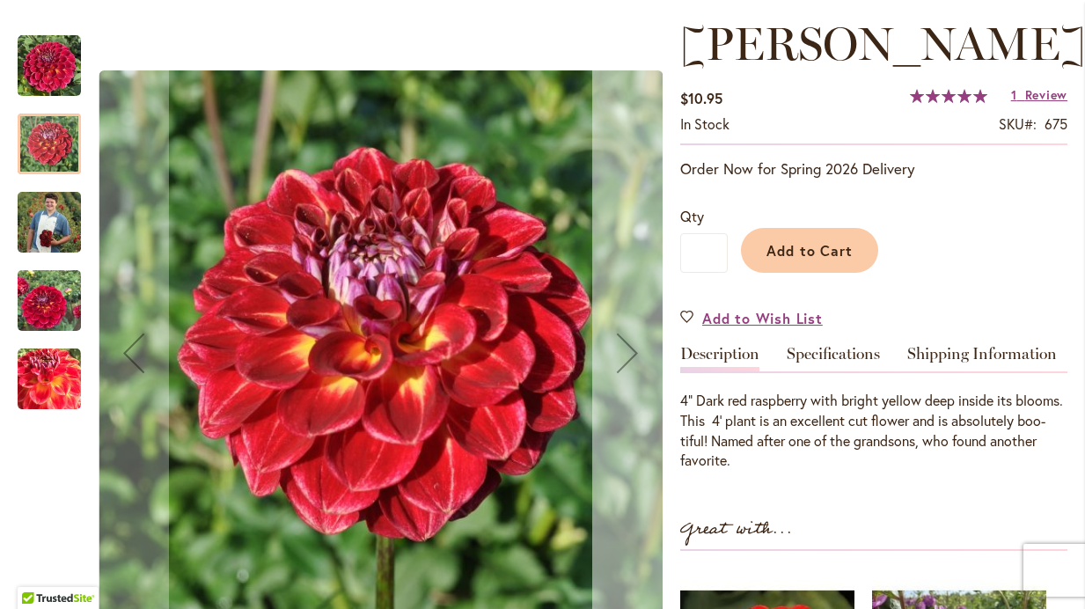
click at [608, 300] on button "Next" at bounding box center [627, 353] width 70 height 671
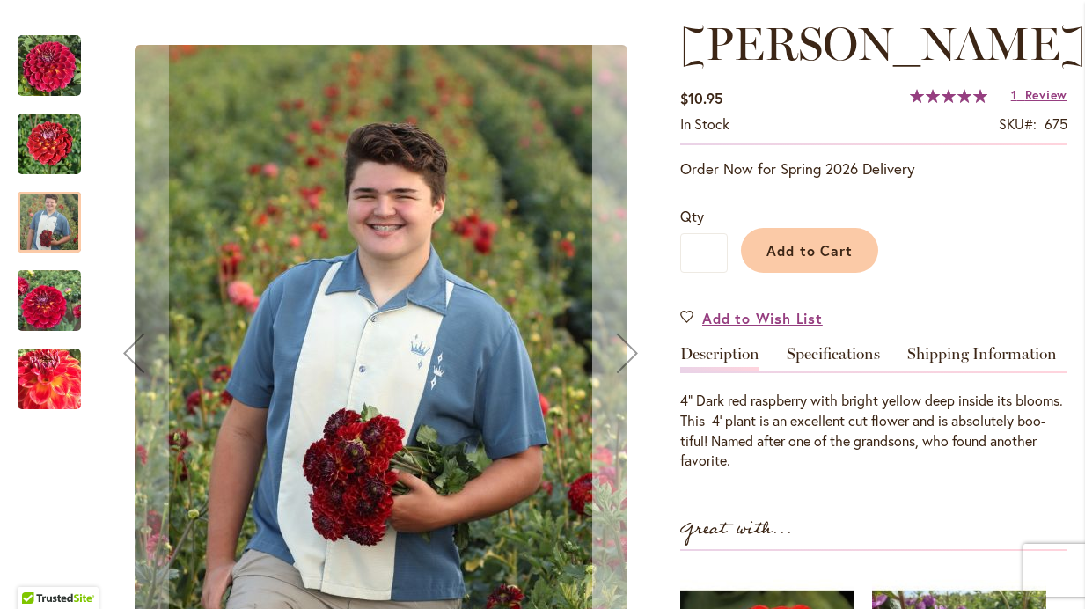
click at [628, 301] on button "Next" at bounding box center [627, 353] width 70 height 671
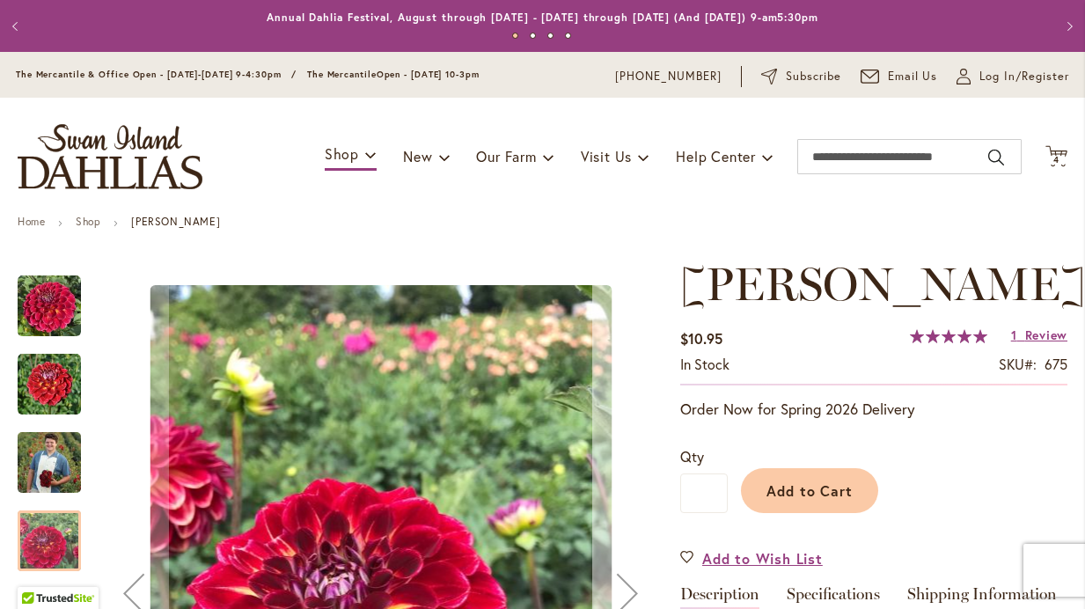
scroll to position [0, 0]
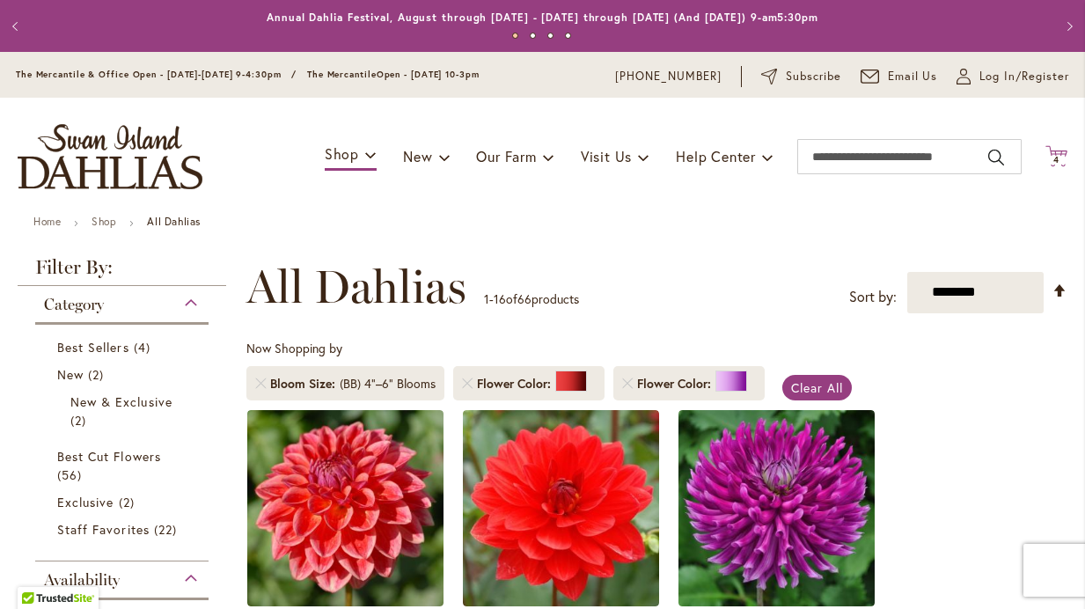
click at [1061, 158] on span "4 4 items" at bounding box center [1057, 160] width 18 height 9
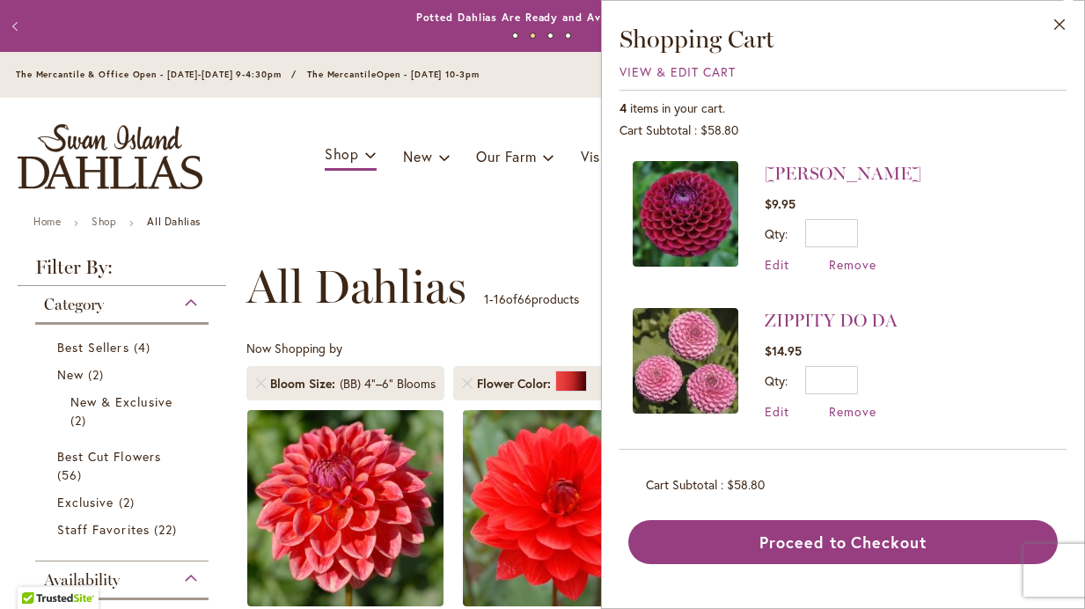
click at [466, 109] on div "Toggle Nav Shop Dahlia Tubers Collections Fresh Cut Dahlias Gardening Supplies …" at bounding box center [542, 157] width 1085 height 118
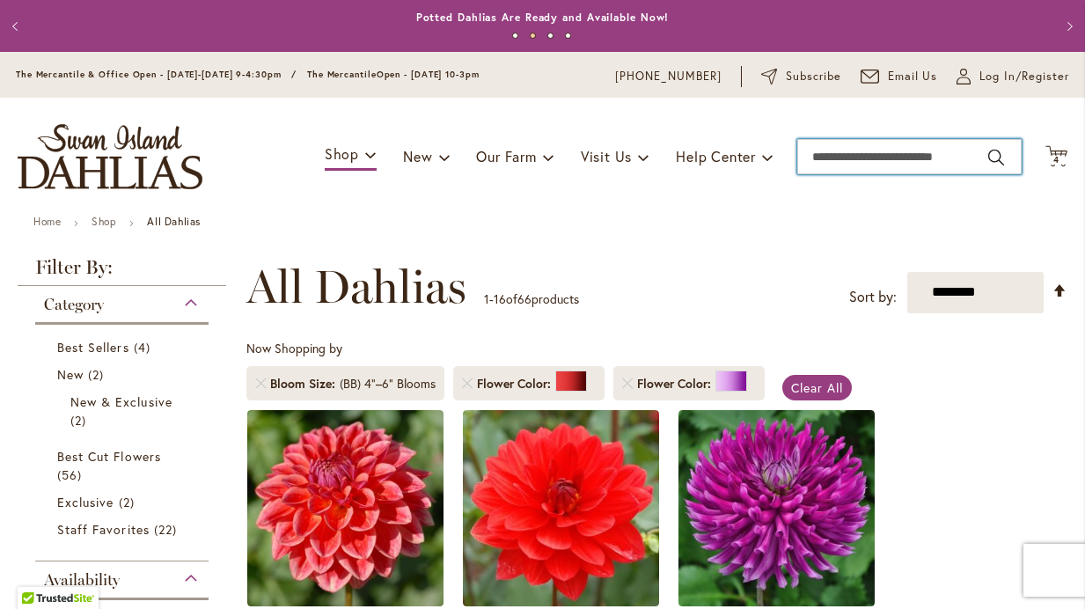
click at [905, 153] on input "Search" at bounding box center [909, 156] width 224 height 35
type input "******"
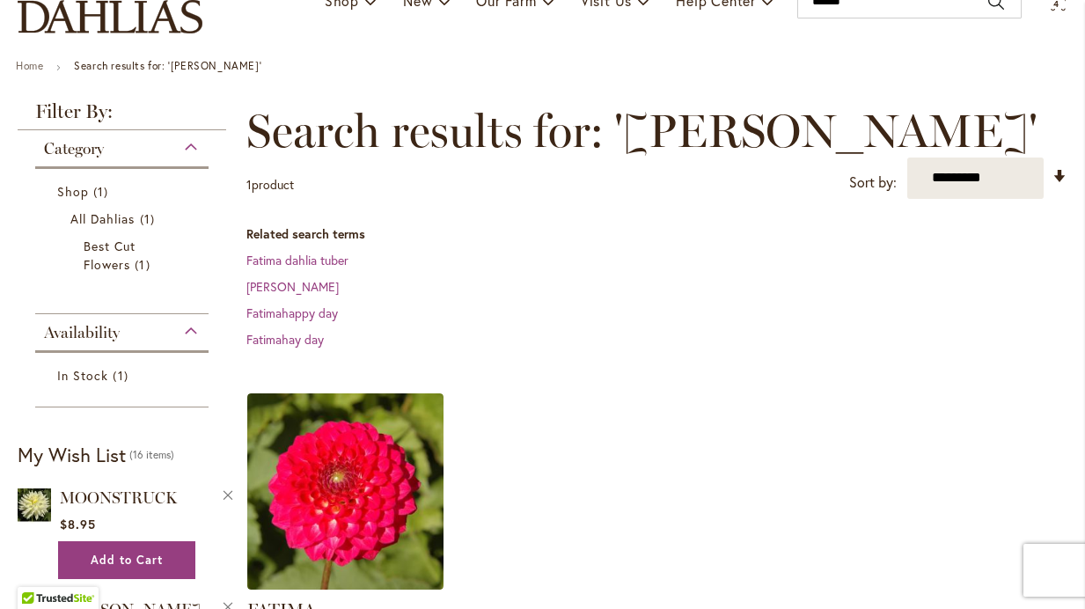
scroll to position [158, 0]
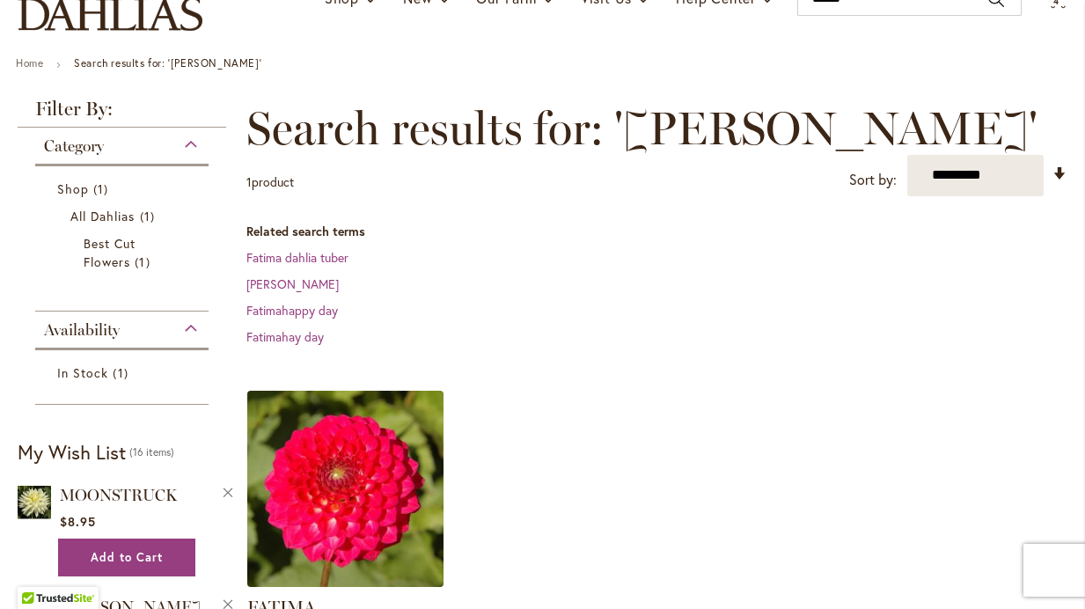
click at [328, 423] on img at bounding box center [346, 489] width 206 height 206
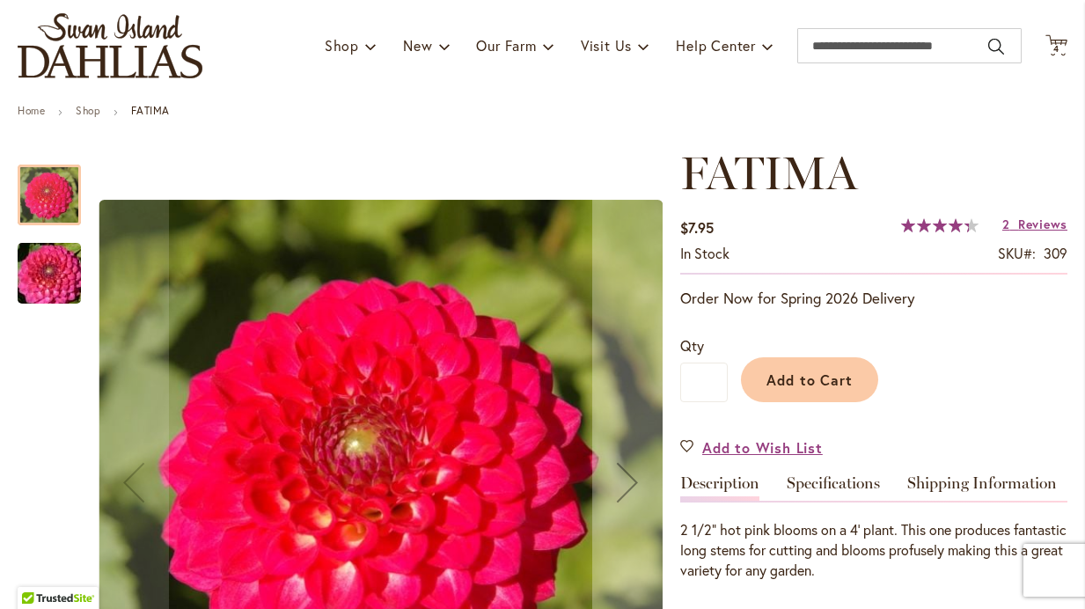
scroll to position [116, 0]
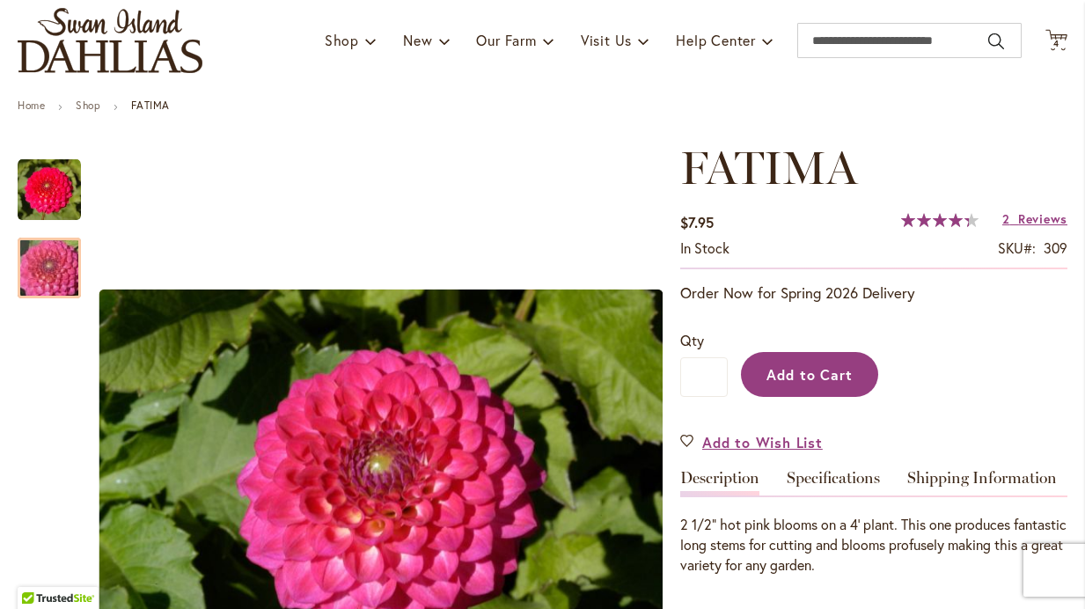
click at [833, 373] on span "Add to Cart" at bounding box center [810, 374] width 87 height 18
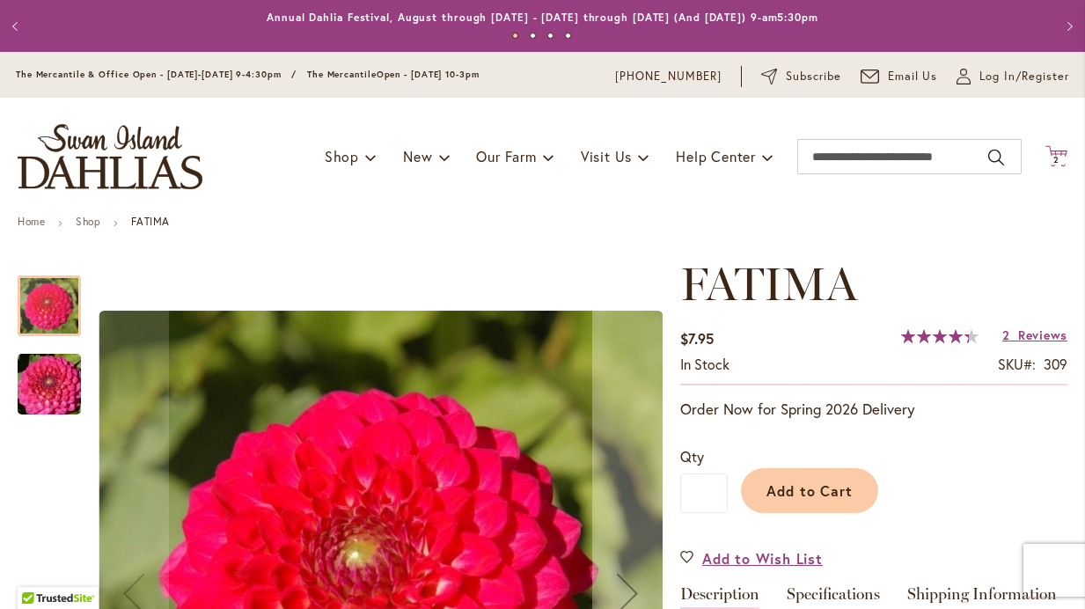
click at [1065, 156] on span "2 2 items" at bounding box center [1057, 160] width 18 height 9
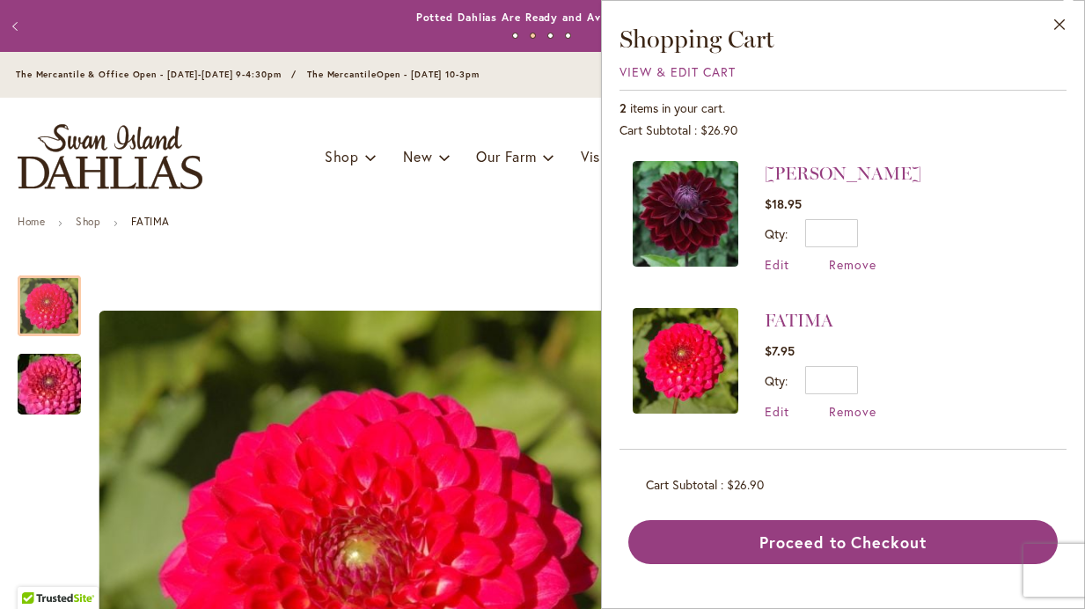
click at [412, 223] on ul "Home Shop FATIMA" at bounding box center [543, 224] width 1050 height 16
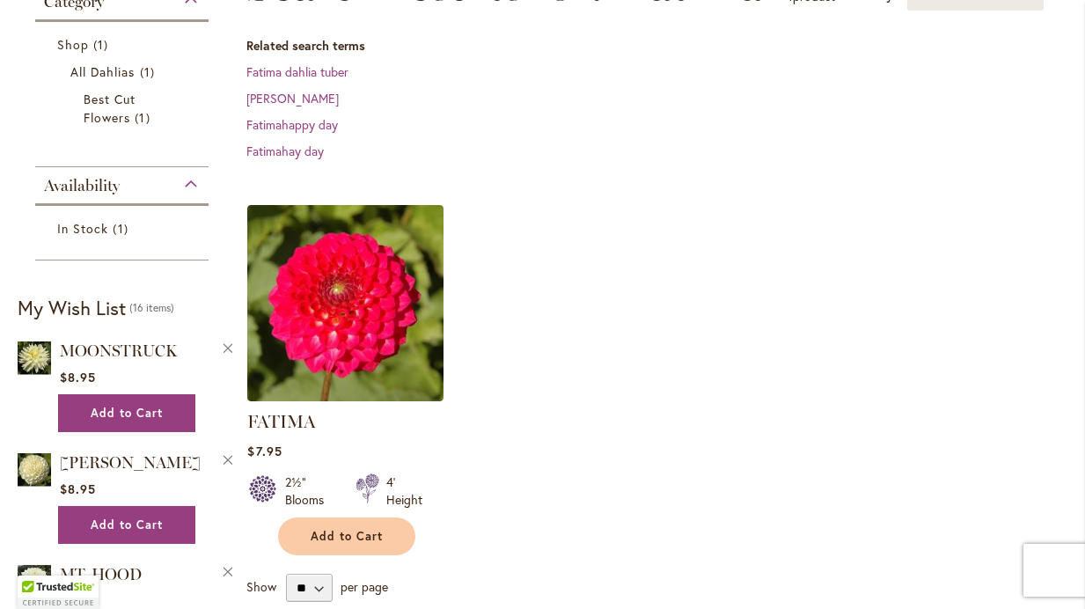
scroll to position [318, 0]
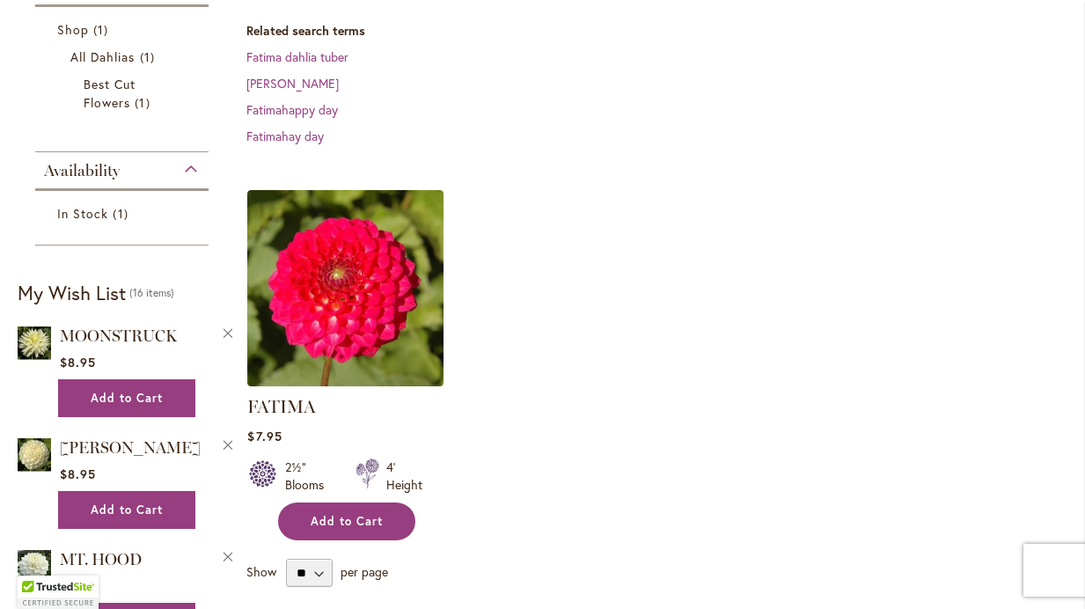
click at [351, 523] on span "Add to Cart" at bounding box center [347, 521] width 72 height 15
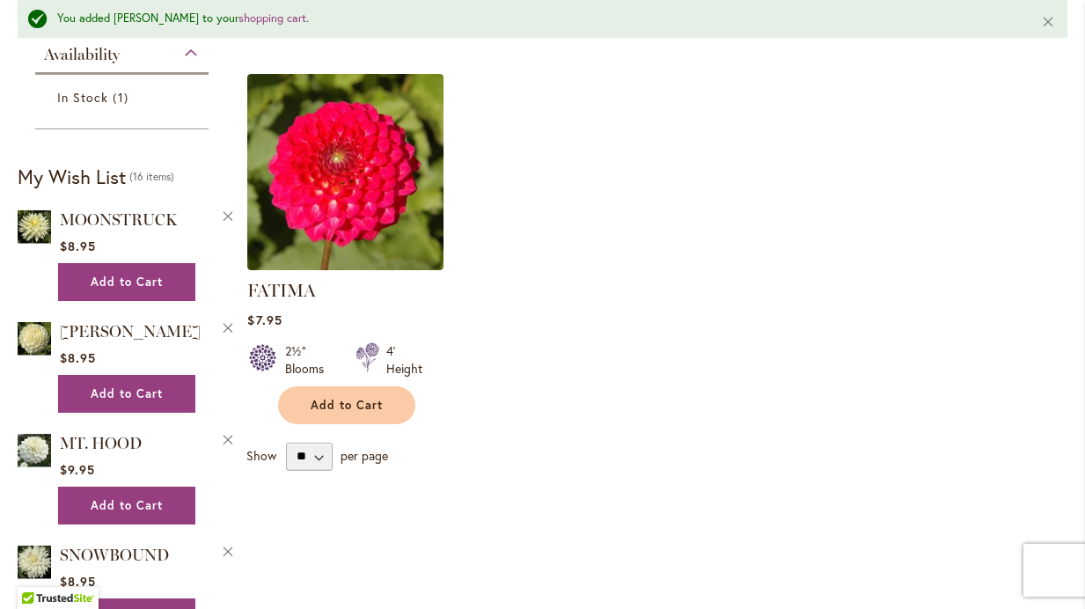
scroll to position [493, 0]
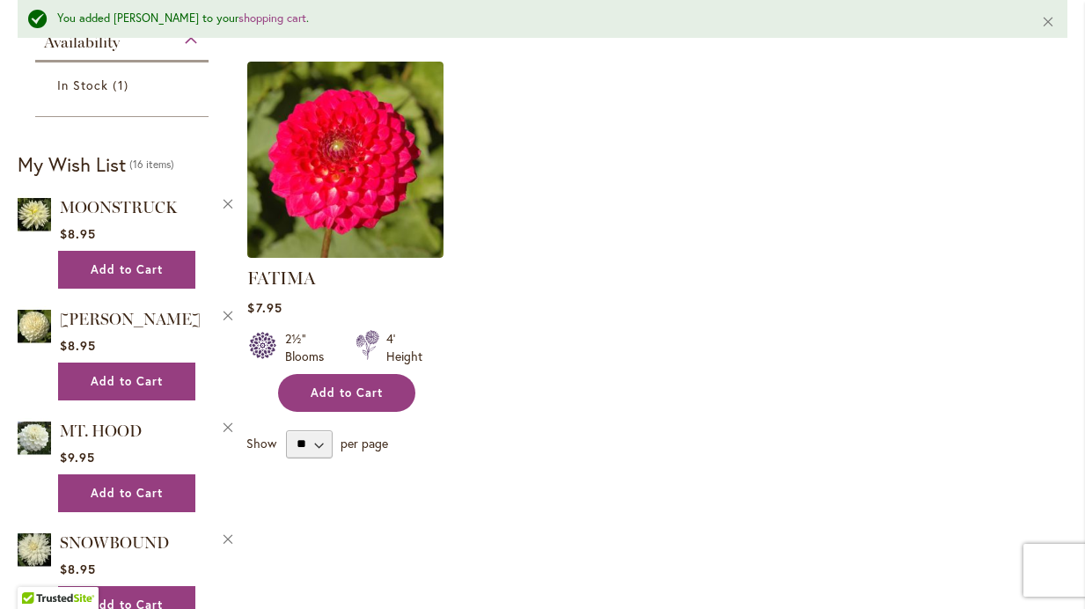
click at [362, 386] on span "Add to Cart" at bounding box center [347, 393] width 72 height 15
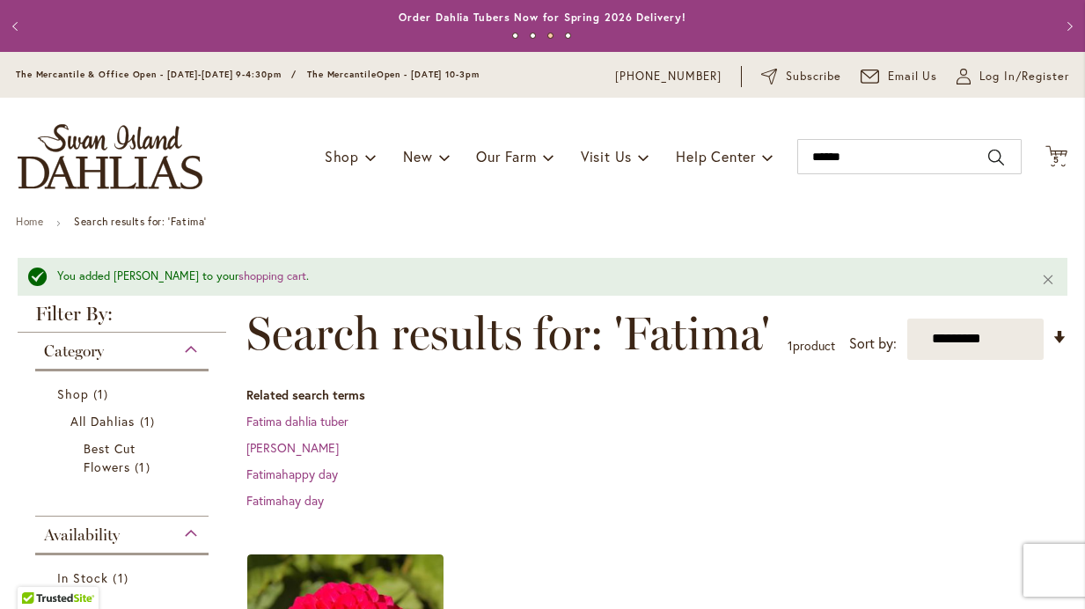
scroll to position [0, 0]
click at [1061, 163] on icon "Cart .cls-1 { fill: #231f20; }" at bounding box center [1057, 156] width 22 height 22
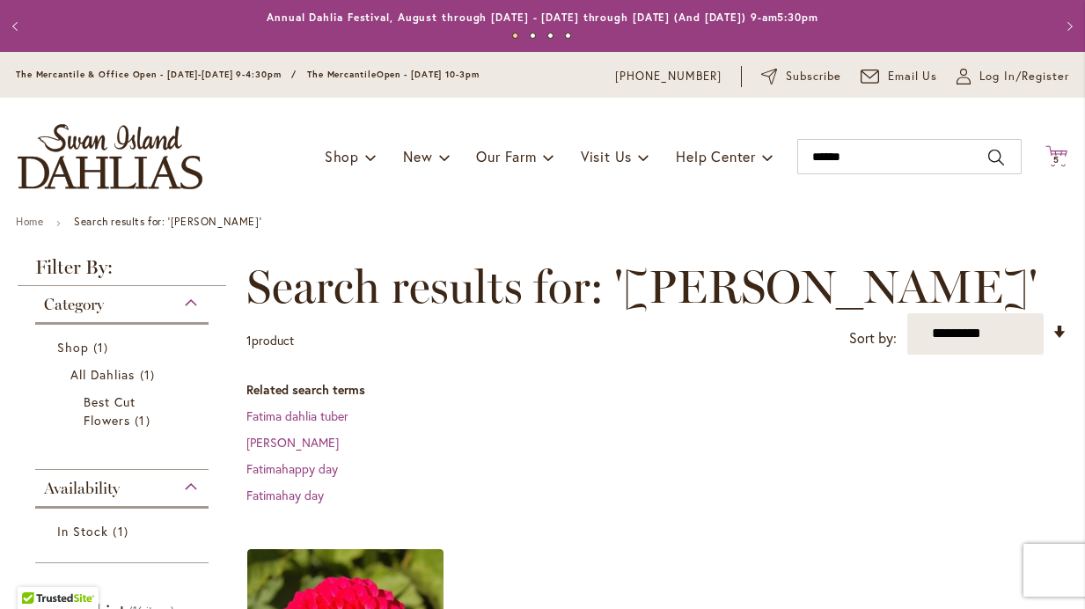
click at [1054, 162] on icon at bounding box center [1057, 155] width 22 height 21
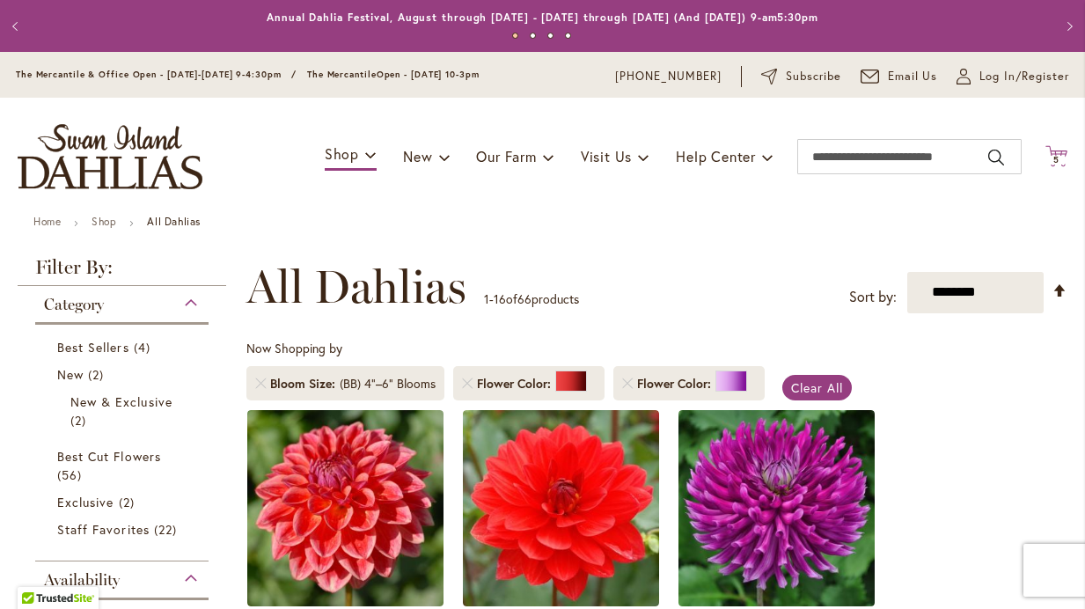
click at [1057, 164] on icon "Cart .cls-1 { fill: #231f20; }" at bounding box center [1057, 156] width 22 height 22
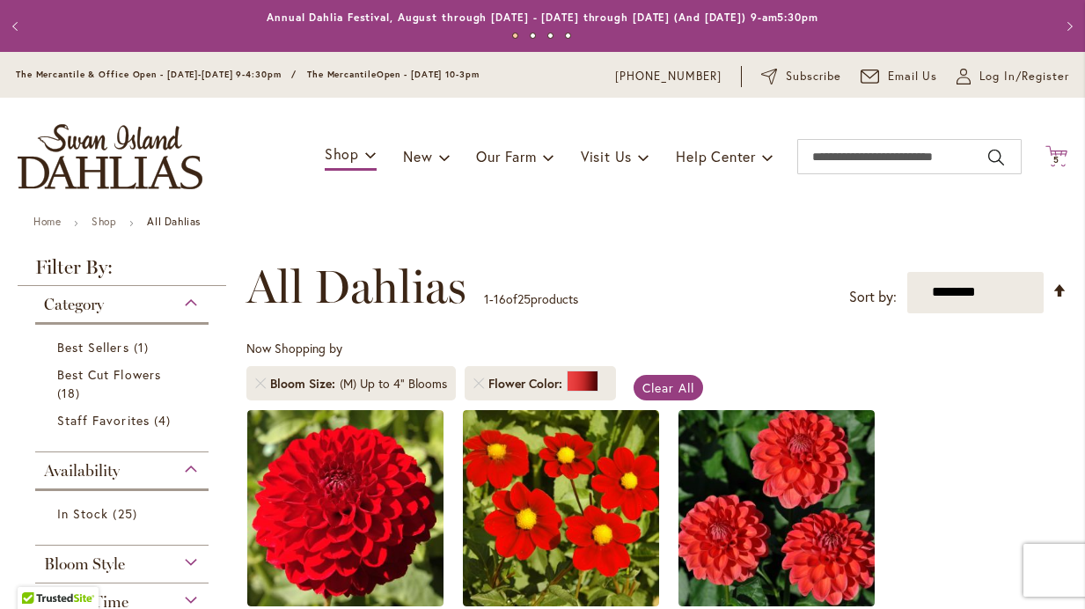
click at [1066, 156] on icon "Cart .cls-1 { fill: #231f20; }" at bounding box center [1057, 156] width 22 height 22
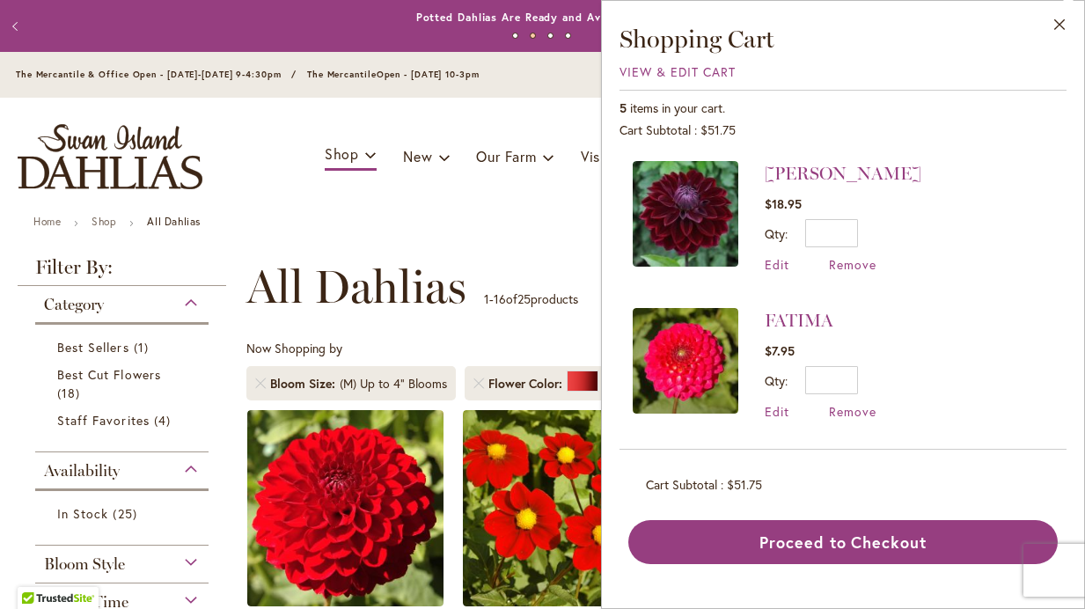
scroll to position [146, 0]
click at [531, 207] on div "Toggle Nav Shop Dahlia Tubers Collections Fresh Cut Dahlias Gardening Supplies …" at bounding box center [542, 157] width 1085 height 118
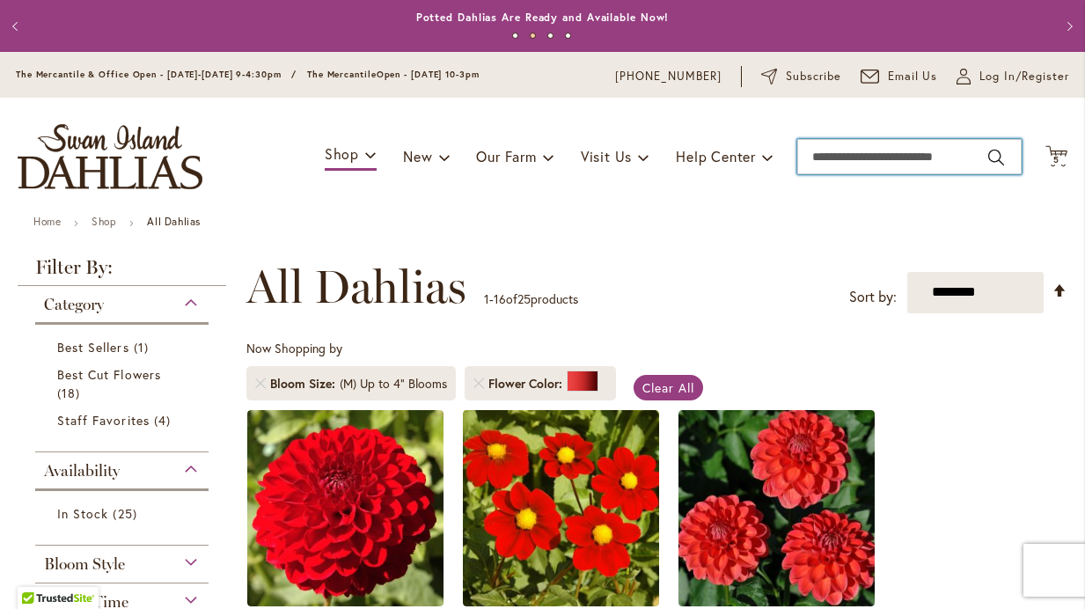
click at [866, 158] on input "Search" at bounding box center [909, 156] width 224 height 35
type input "*****"
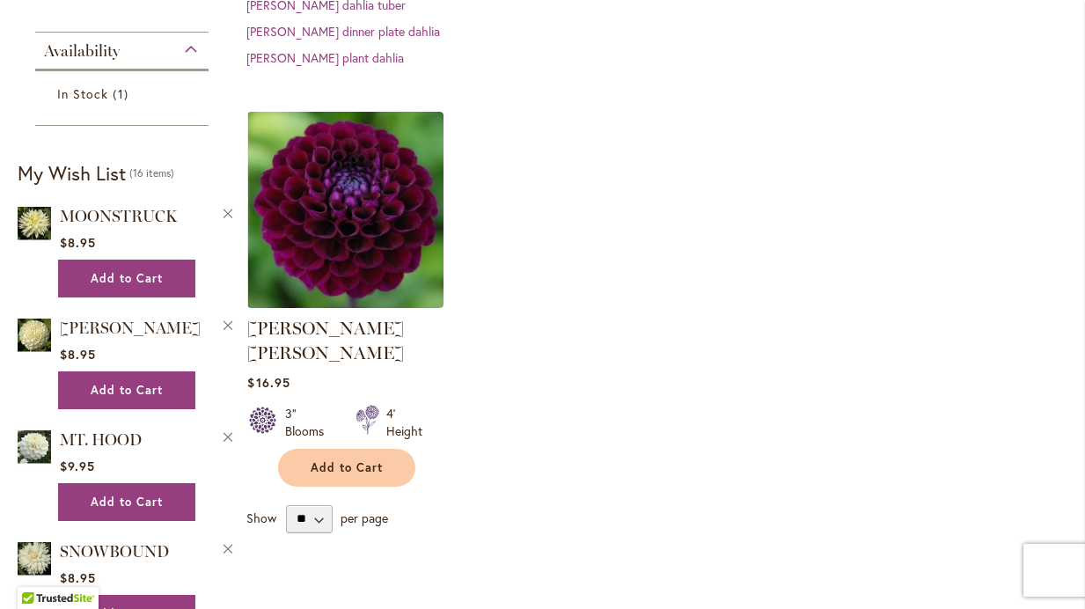
scroll to position [475, 0]
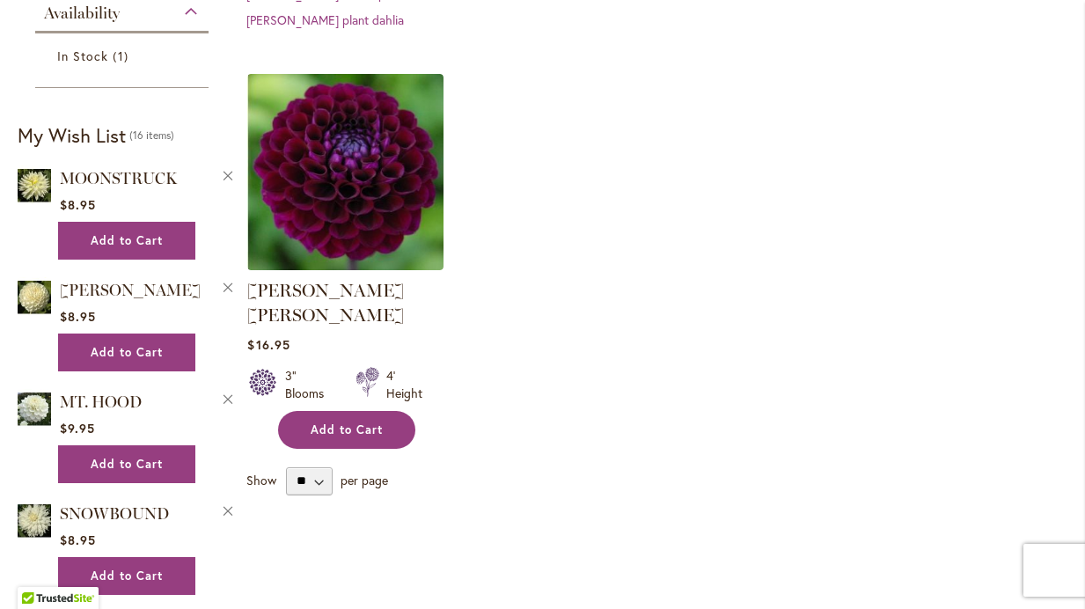
click at [361, 411] on button "Add to Cart" at bounding box center [346, 430] width 137 height 38
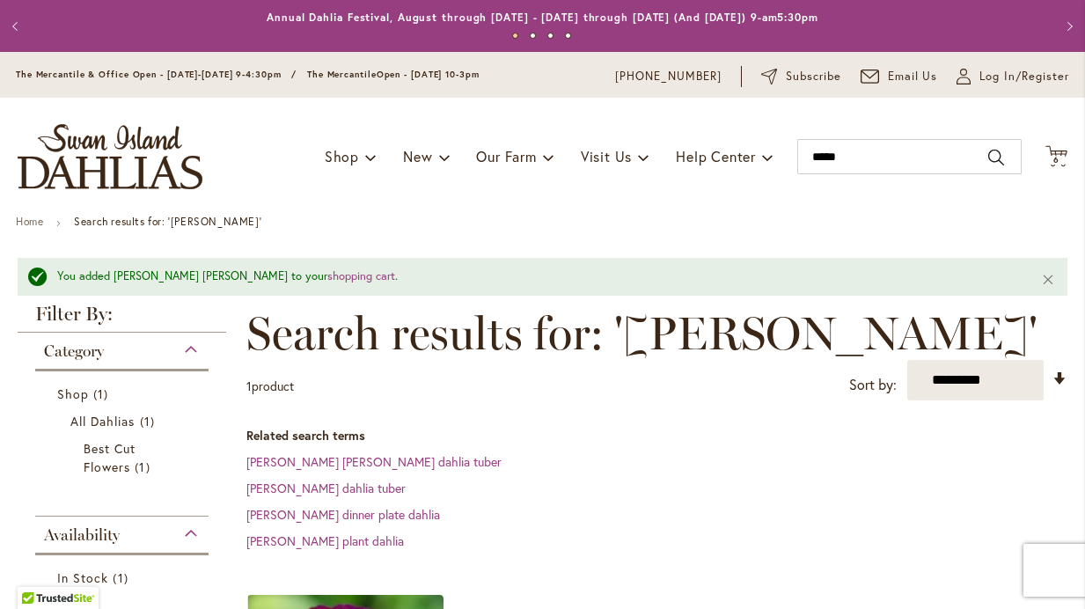
scroll to position [0, 0]
click at [1054, 151] on icon "Cart .cls-1 { fill: #231f20; }" at bounding box center [1057, 156] width 22 height 22
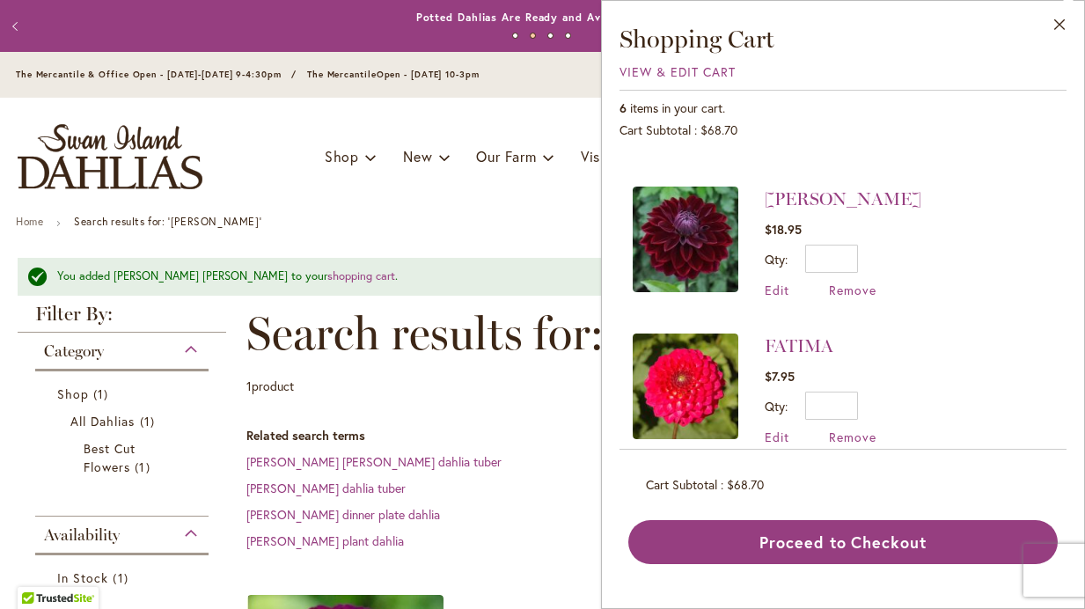
scroll to position [292, 0]
click at [838, 393] on input "*" at bounding box center [831, 407] width 53 height 28
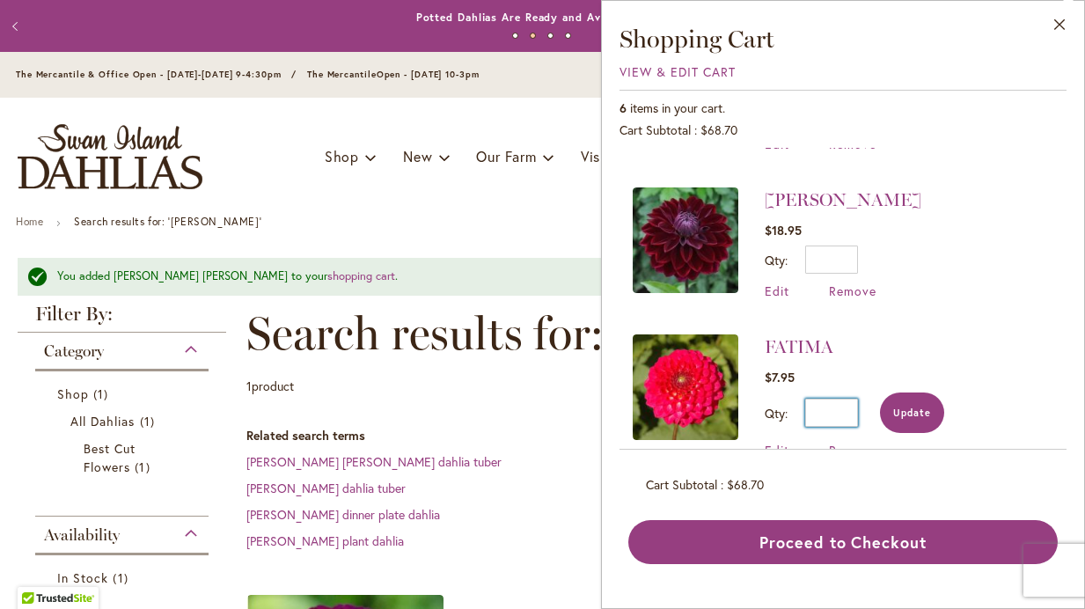
type input "*"
click at [925, 407] on span "Update" at bounding box center [912, 413] width 38 height 12
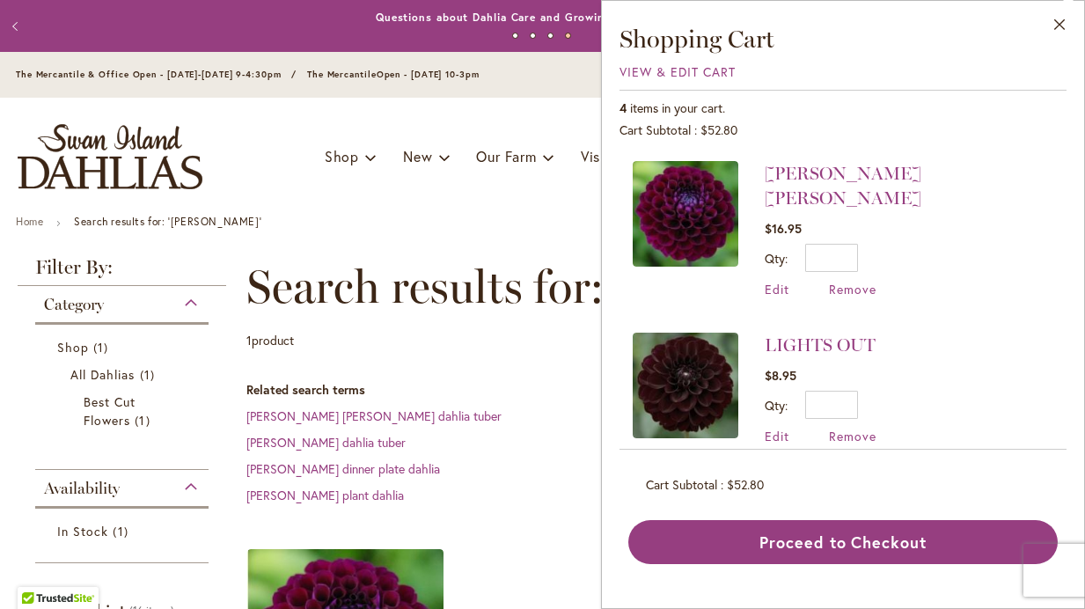
scroll to position [0, 0]
click at [382, 216] on ul "Home Search results for: 'jason'" at bounding box center [543, 224] width 1054 height 16
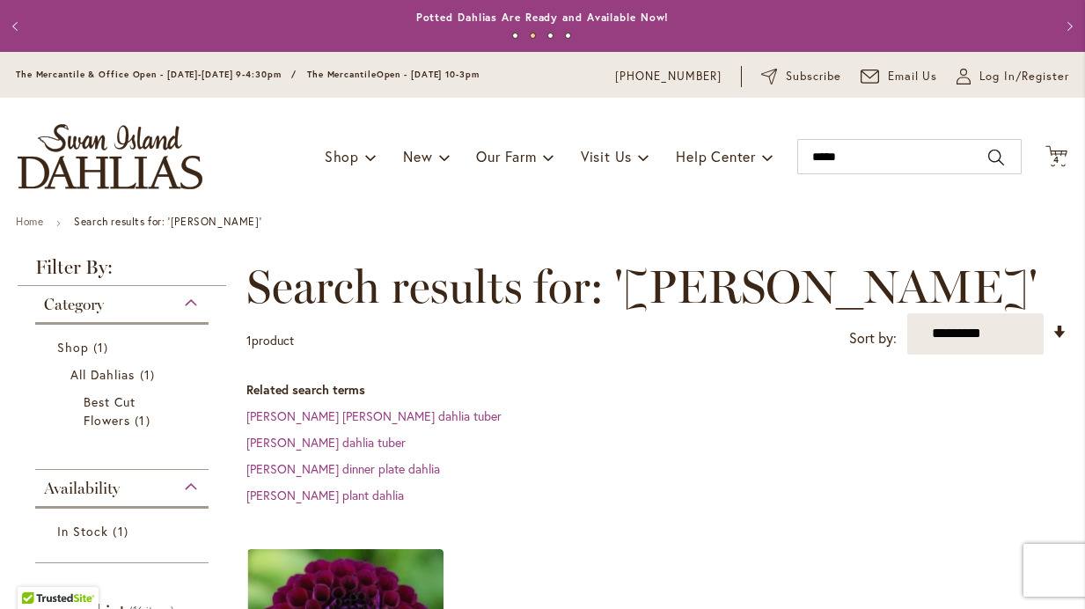
click at [153, 143] on img "store logo" at bounding box center [110, 156] width 185 height 65
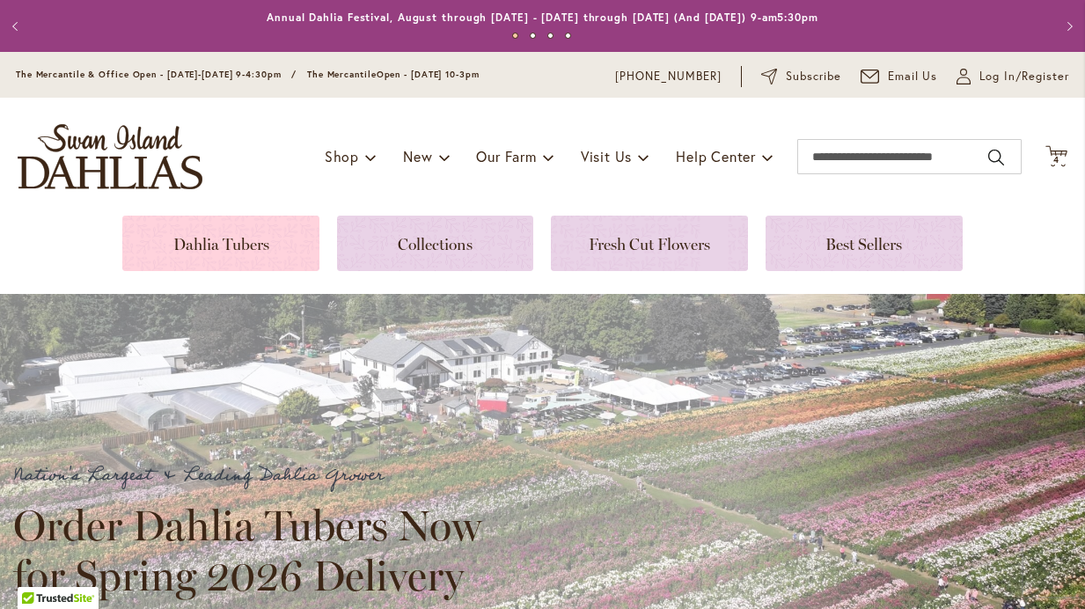
click at [199, 241] on link at bounding box center [220, 243] width 197 height 55
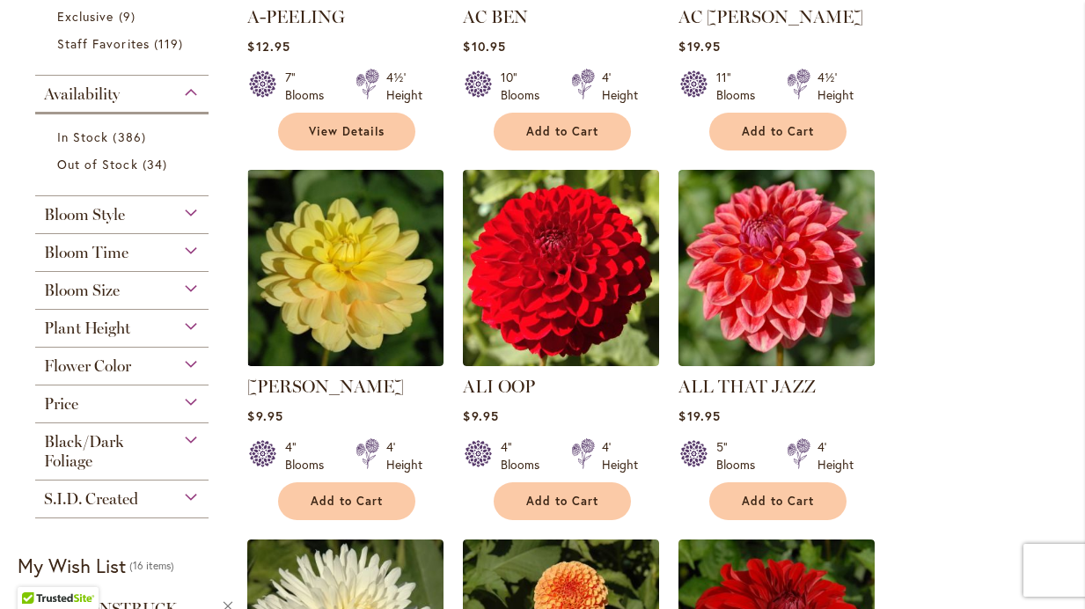
click at [189, 216] on div "Bloom Style" at bounding box center [121, 210] width 173 height 28
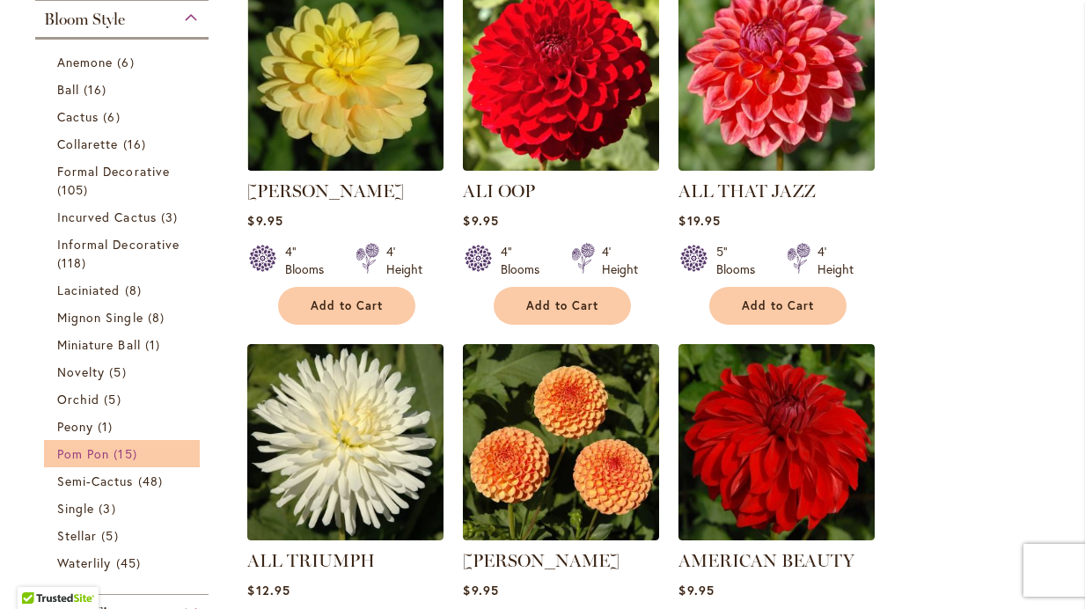
click at [89, 456] on span "Pom Pon" at bounding box center [83, 453] width 52 height 17
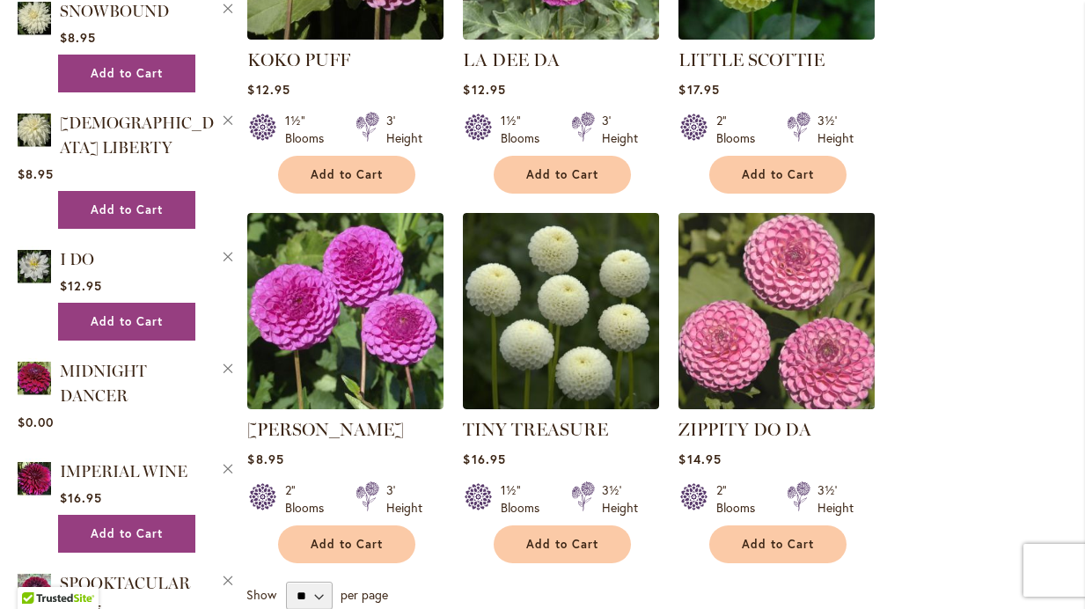
scroll to position [1718, 0]
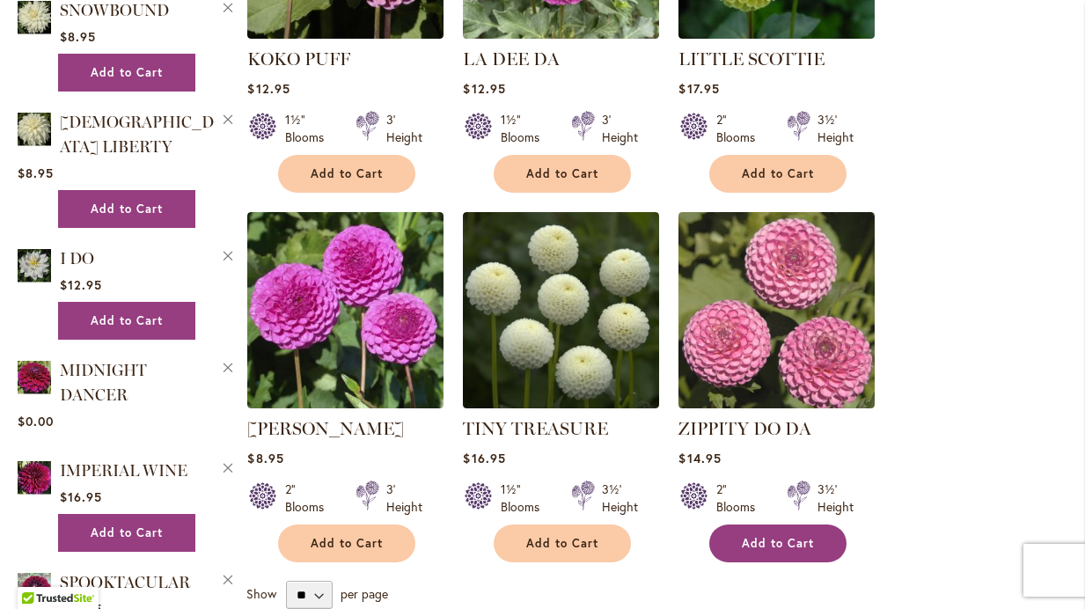
click at [757, 536] on span "Add to Cart" at bounding box center [778, 543] width 72 height 15
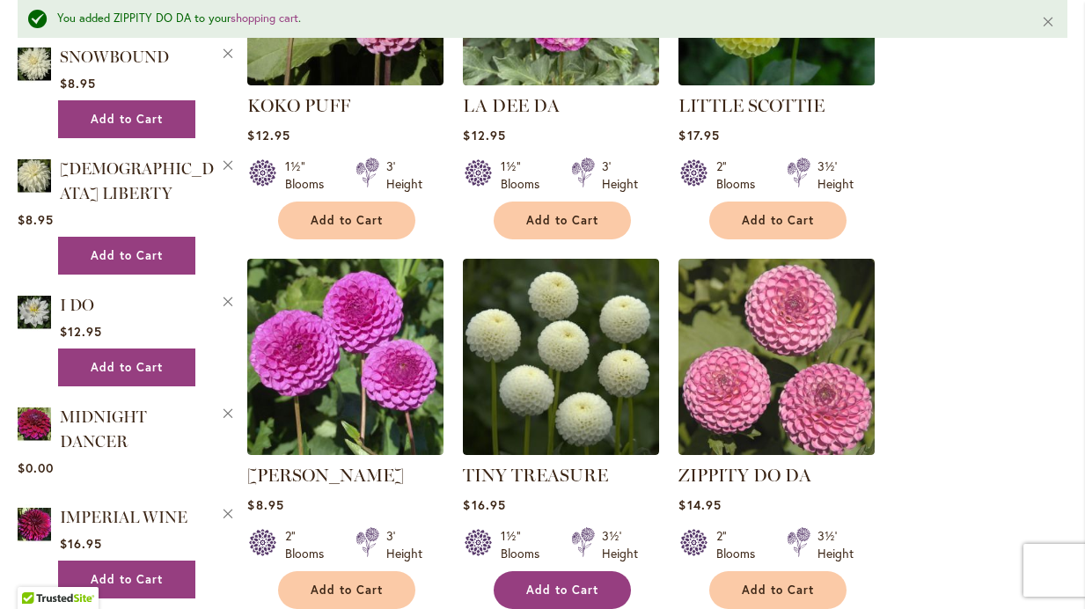
click at [552, 583] on span "Add to Cart" at bounding box center [562, 590] width 72 height 15
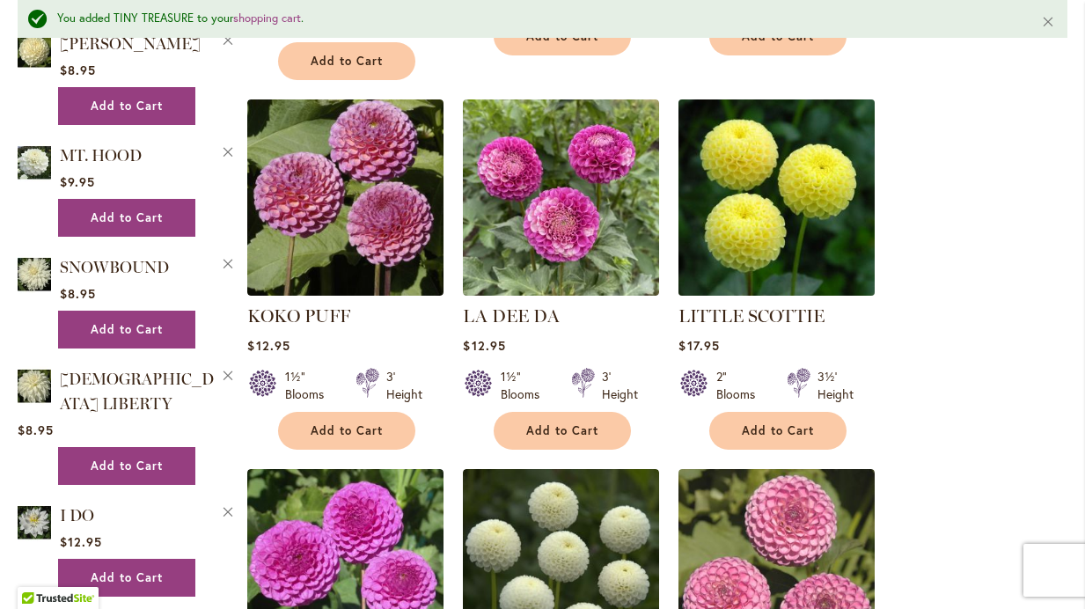
scroll to position [1513, 0]
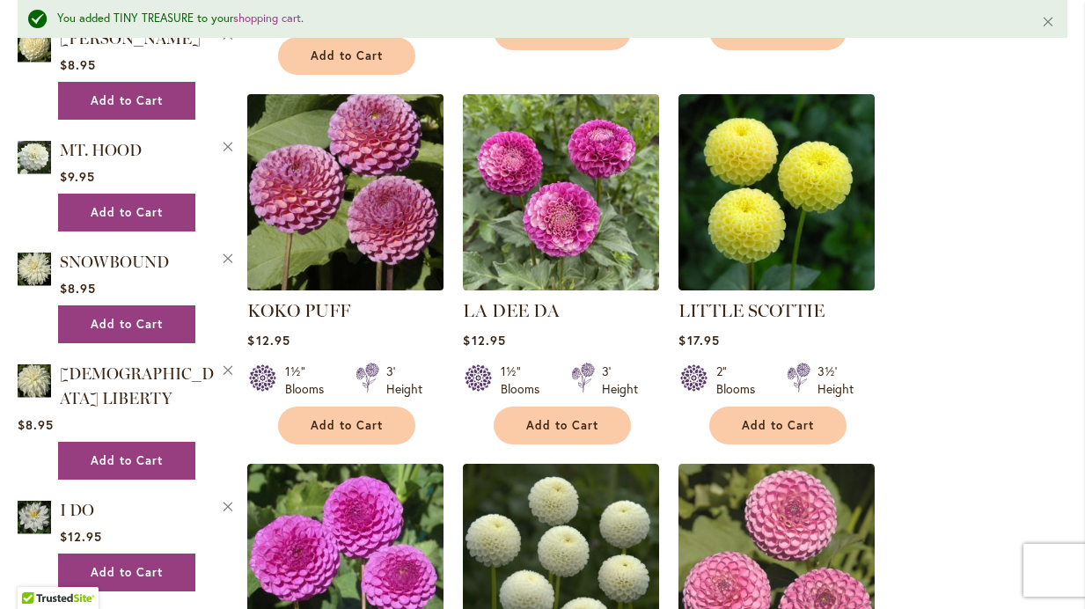
click at [332, 172] on img at bounding box center [346, 192] width 206 height 206
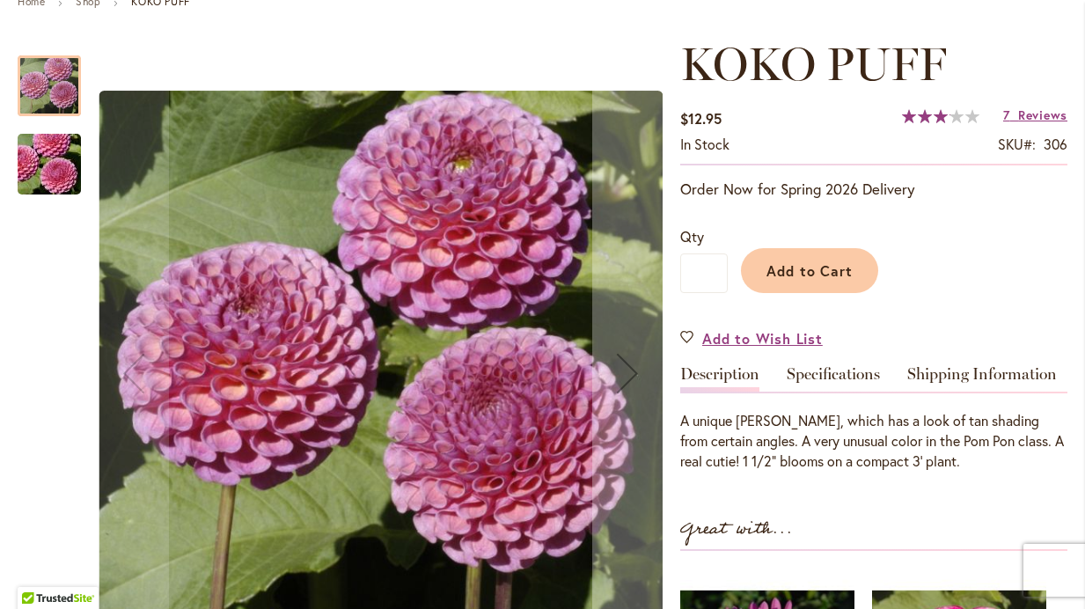
scroll to position [223, 0]
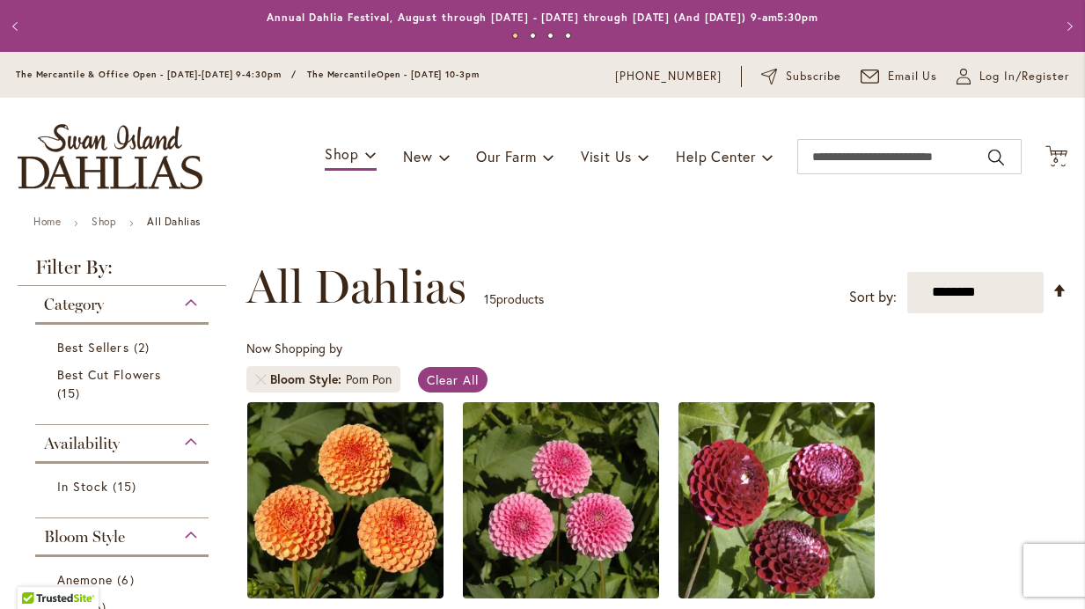
click at [574, 496] on img at bounding box center [562, 500] width 206 height 206
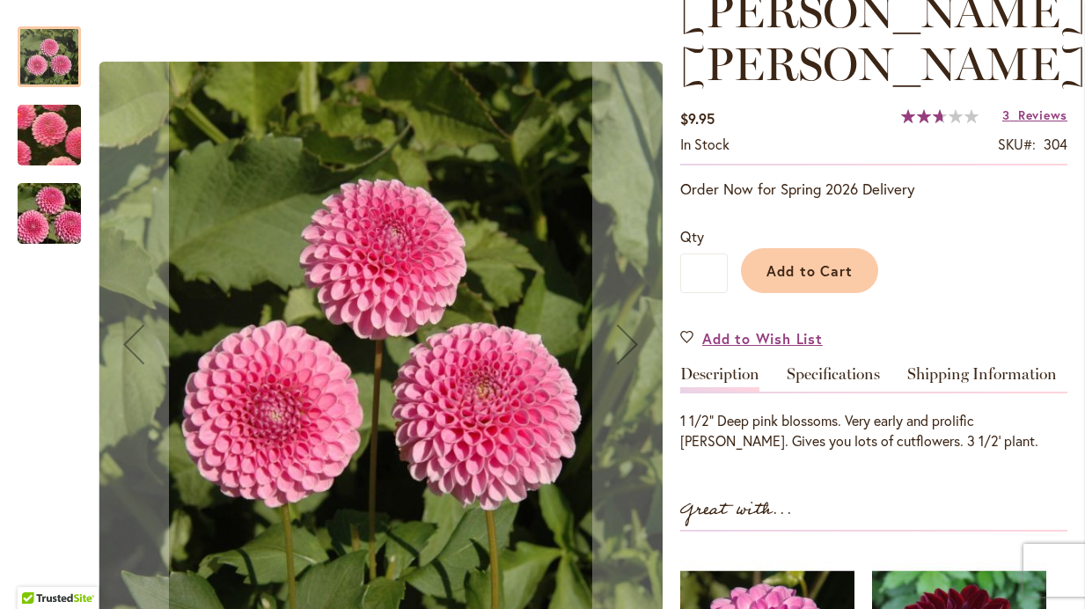
scroll to position [281, 0]
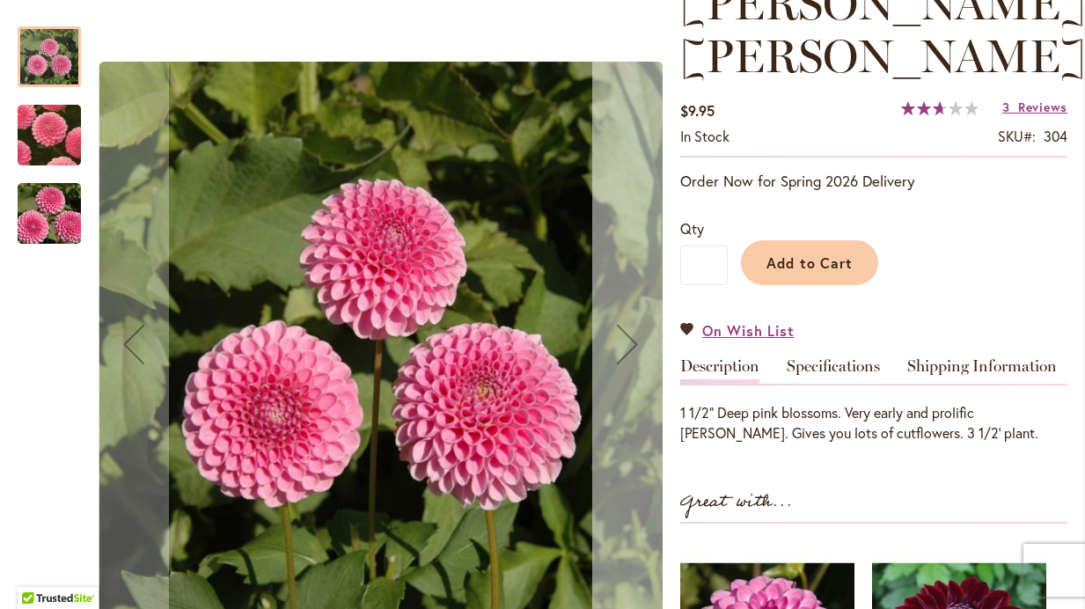
click at [629, 354] on div "Next" at bounding box center [627, 344] width 70 height 70
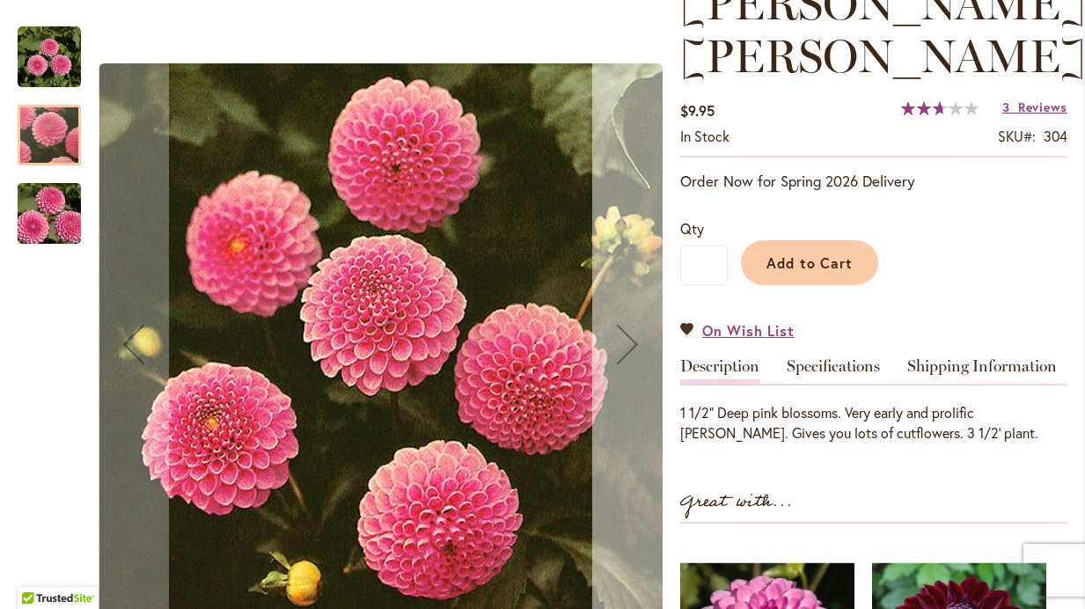
click at [629, 354] on div "Next" at bounding box center [627, 344] width 70 height 70
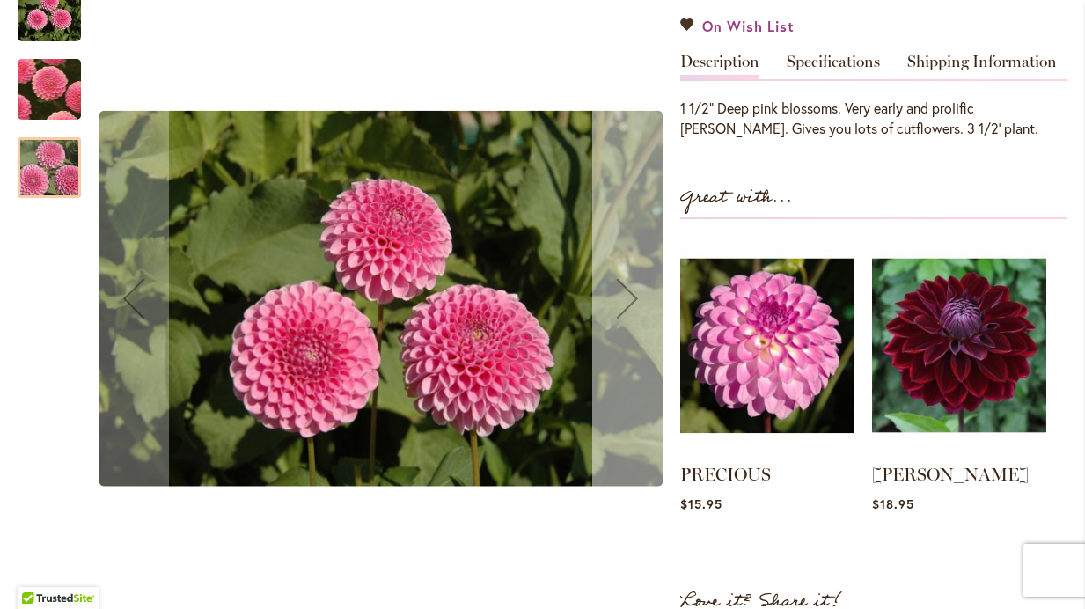
scroll to position [592, 0]
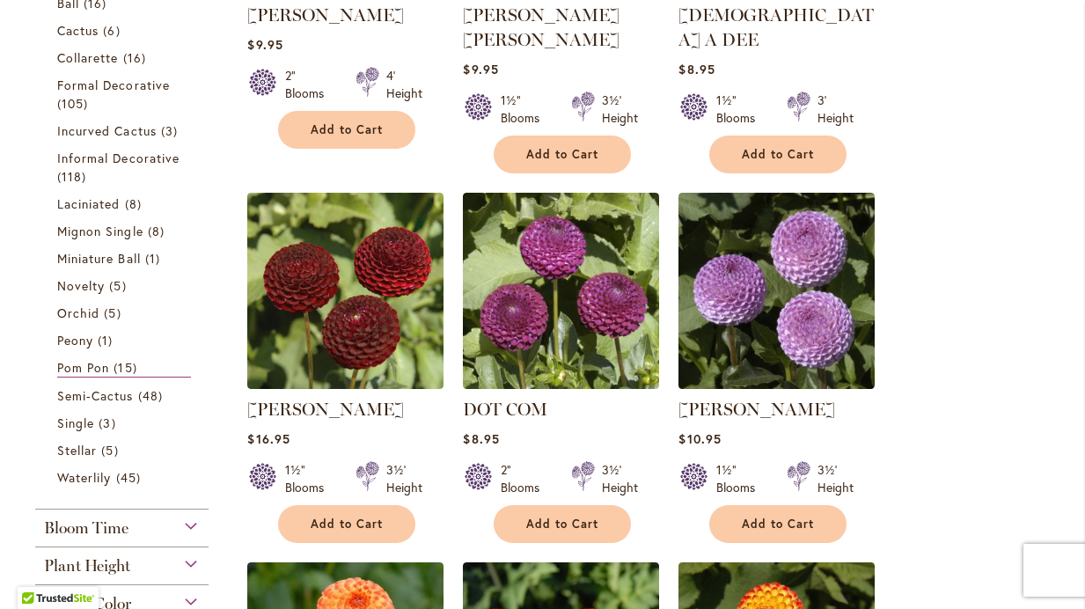
scroll to position [605, 0]
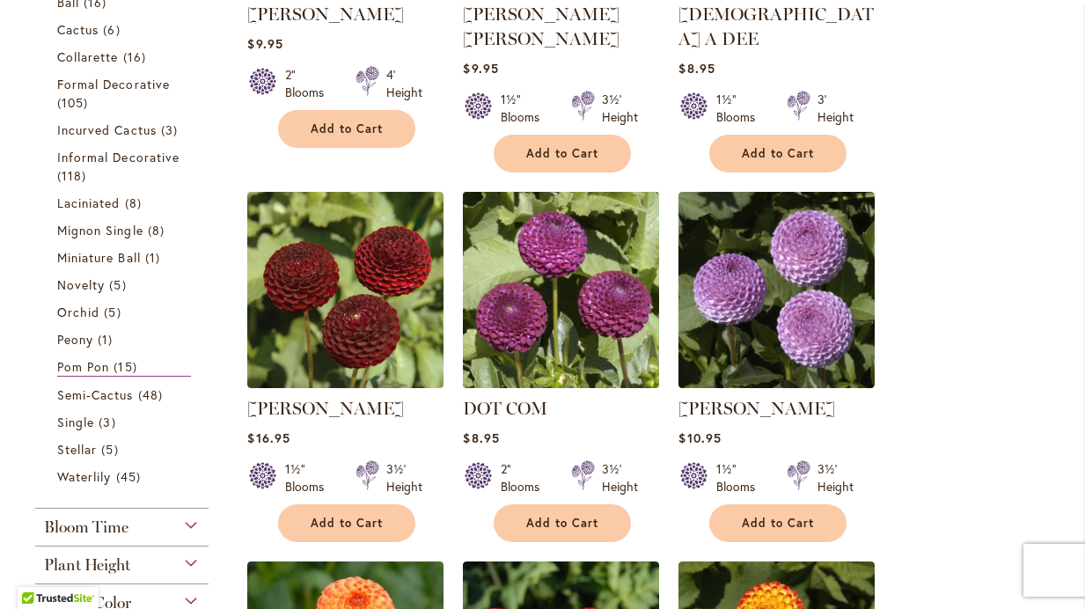
click at [623, 297] on img at bounding box center [562, 290] width 206 height 206
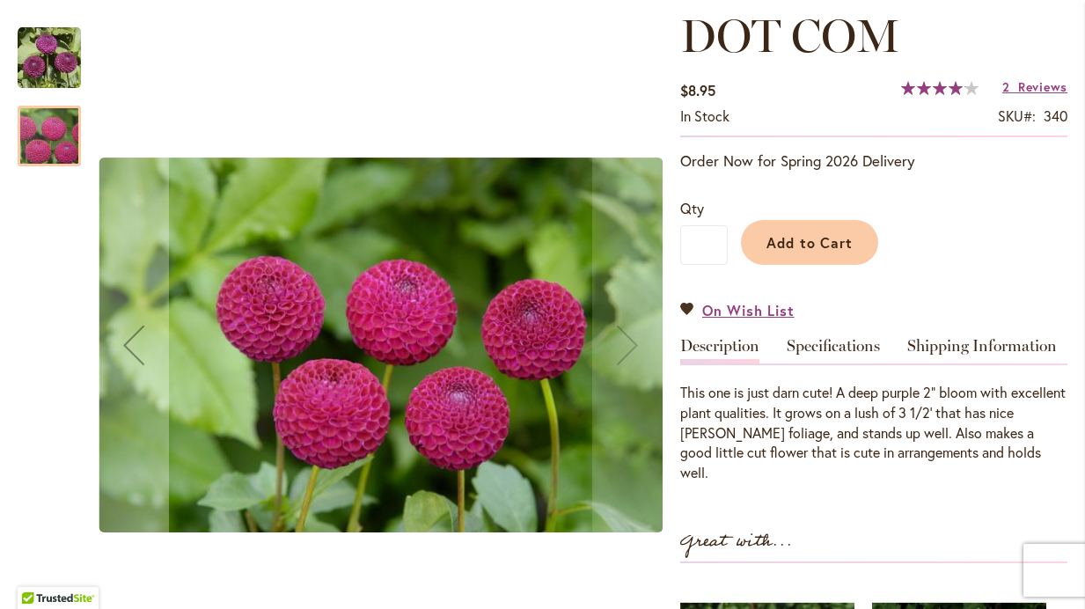
scroll to position [257, 0]
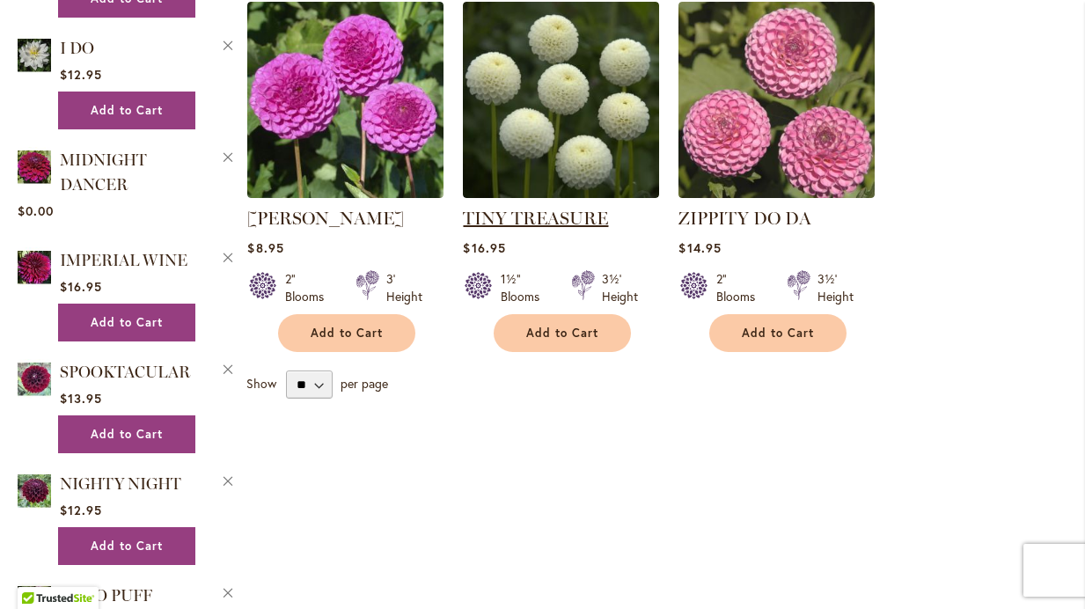
scroll to position [1931, 0]
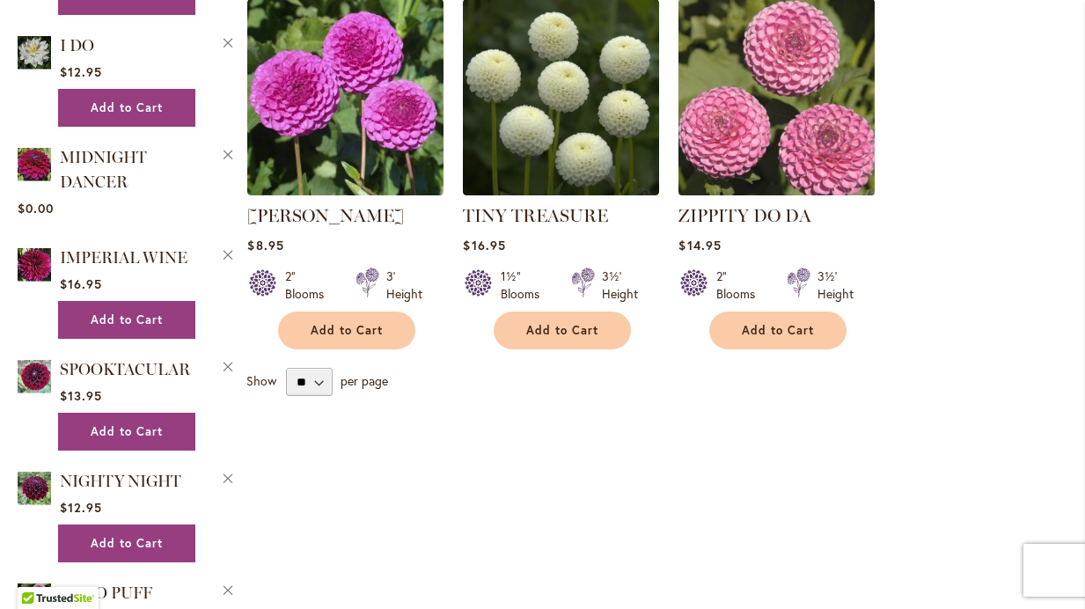
click at [769, 71] on img at bounding box center [777, 97] width 206 height 206
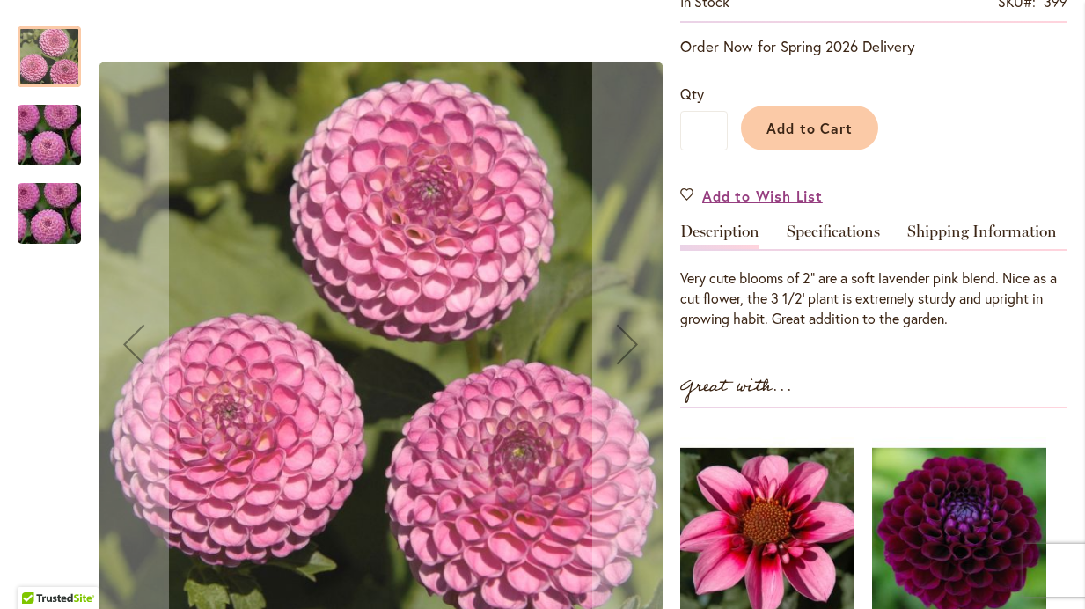
scroll to position [365, 0]
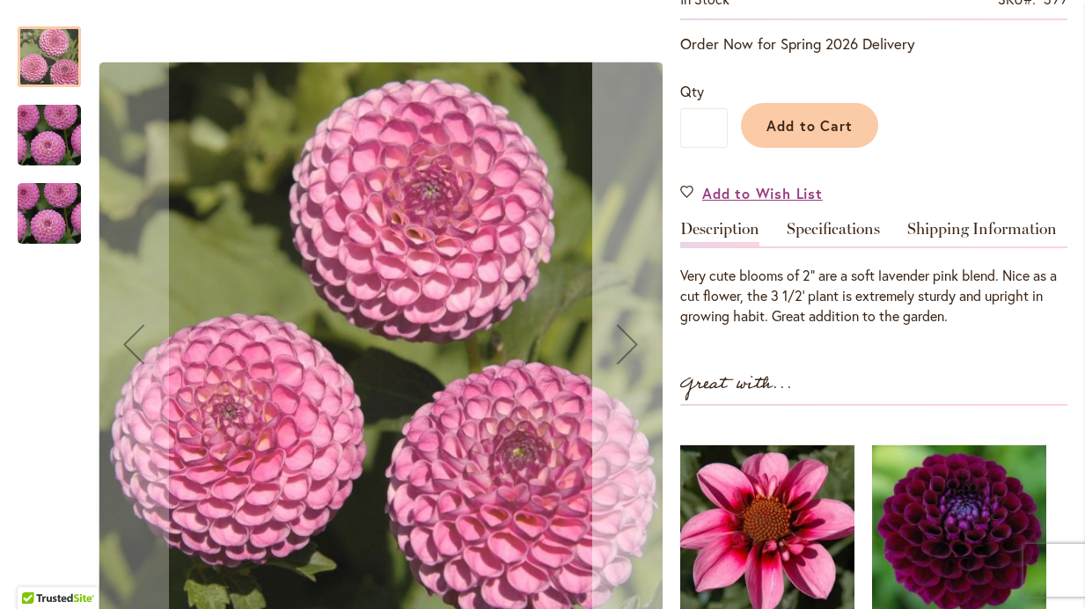
click at [627, 359] on div "Next" at bounding box center [627, 344] width 70 height 70
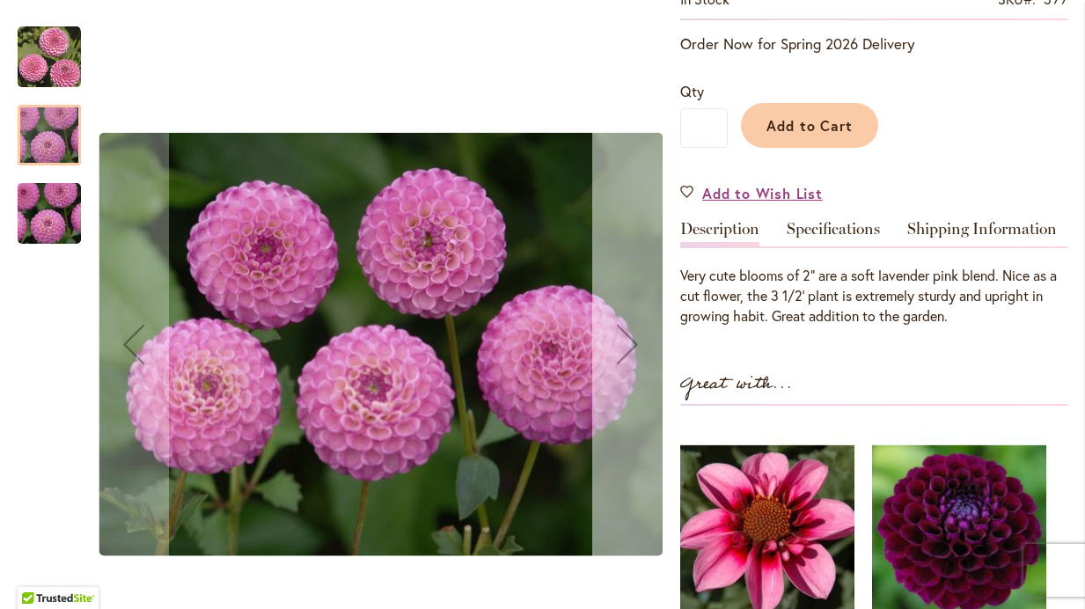
click at [627, 359] on div "Next" at bounding box center [627, 344] width 70 height 70
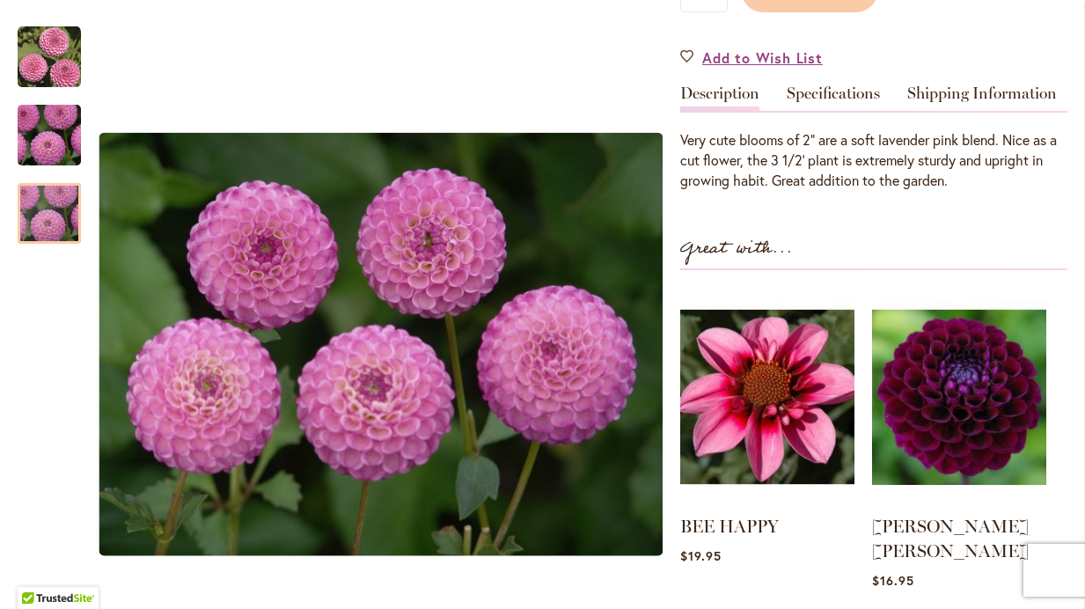
scroll to position [596, 0]
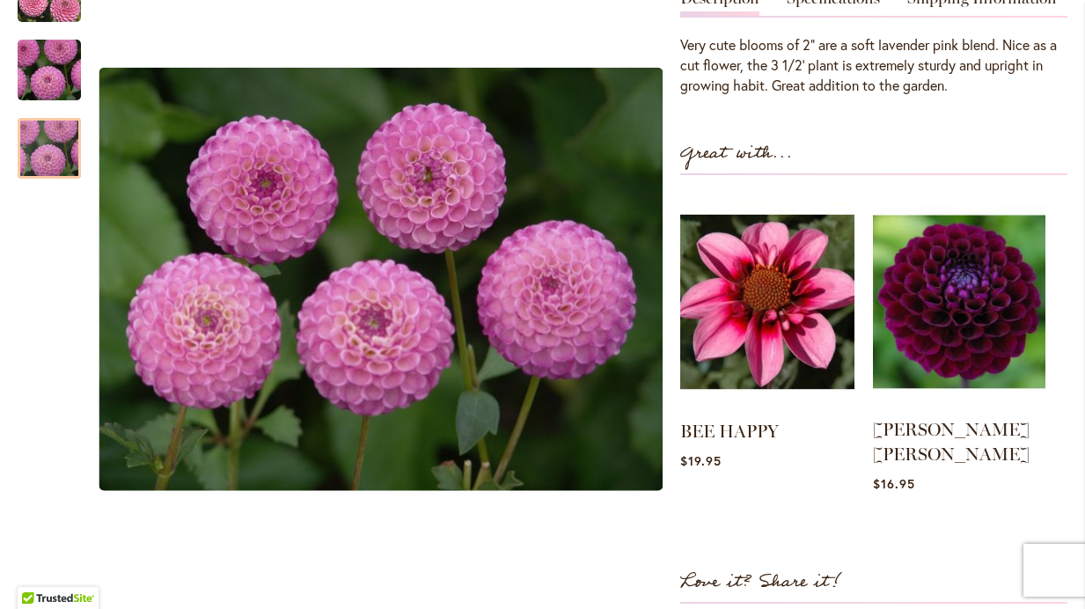
click at [967, 288] on img at bounding box center [959, 302] width 173 height 216
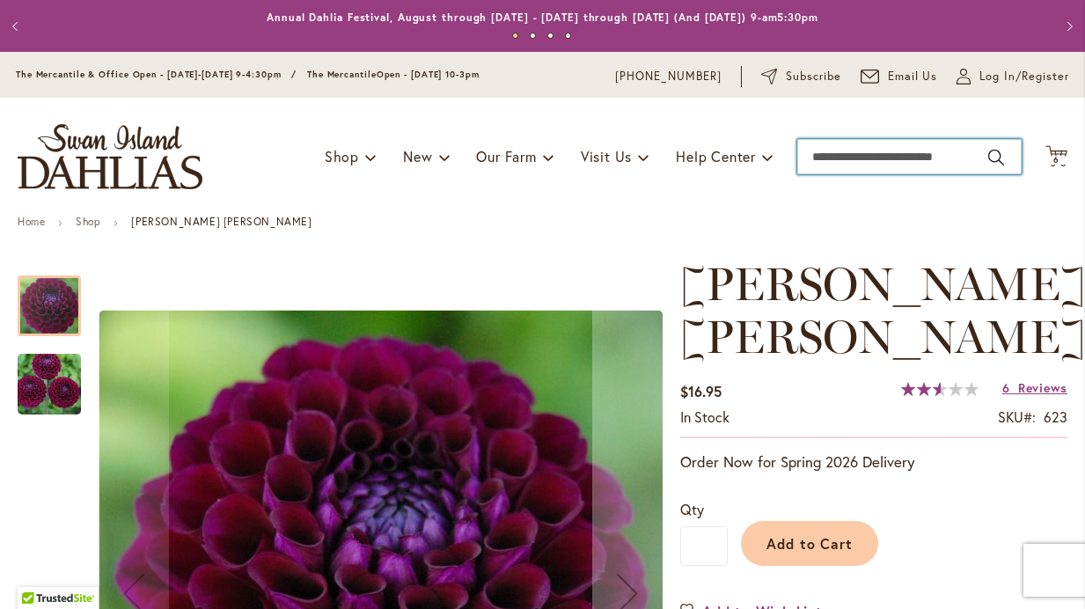
click at [899, 140] on input "Search" at bounding box center [909, 156] width 224 height 35
type input "******"
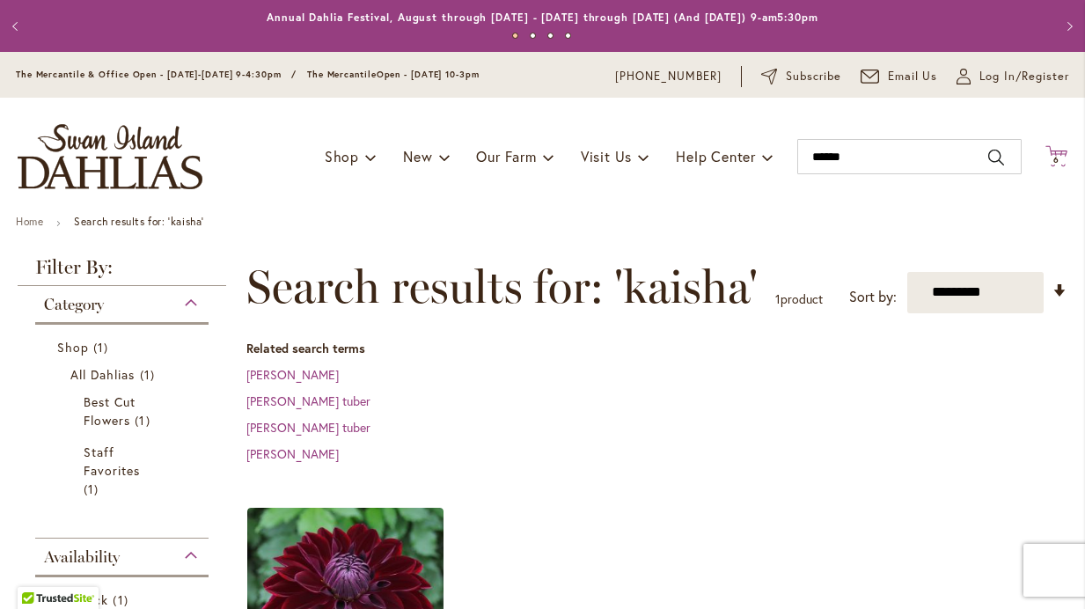
click at [1061, 156] on span "6 6 items" at bounding box center [1057, 160] width 18 height 9
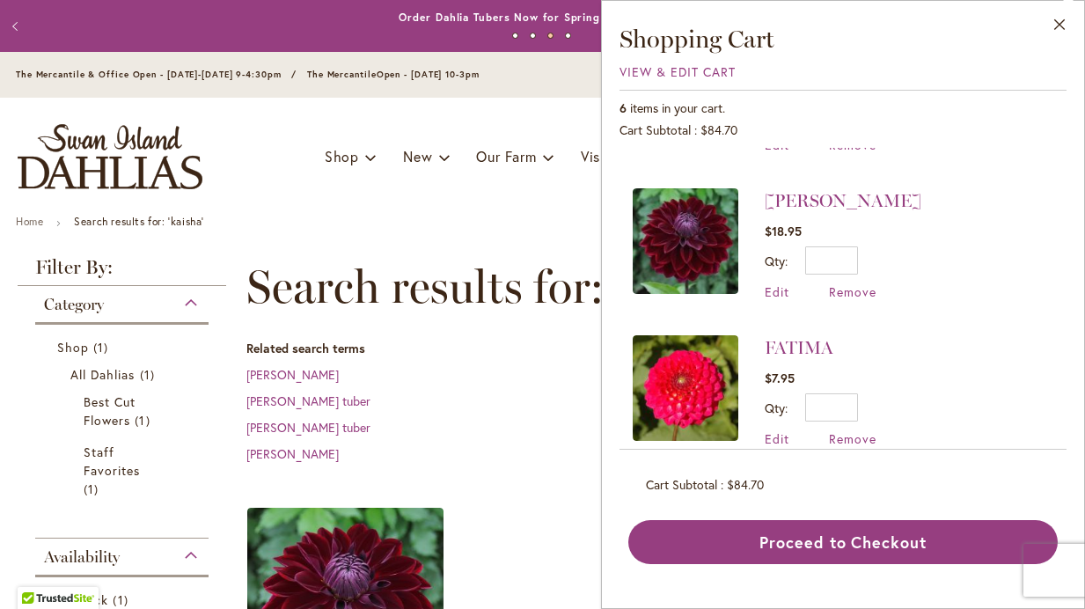
scroll to position [584, 0]
click at [683, 378] on img at bounding box center [686, 389] width 106 height 106
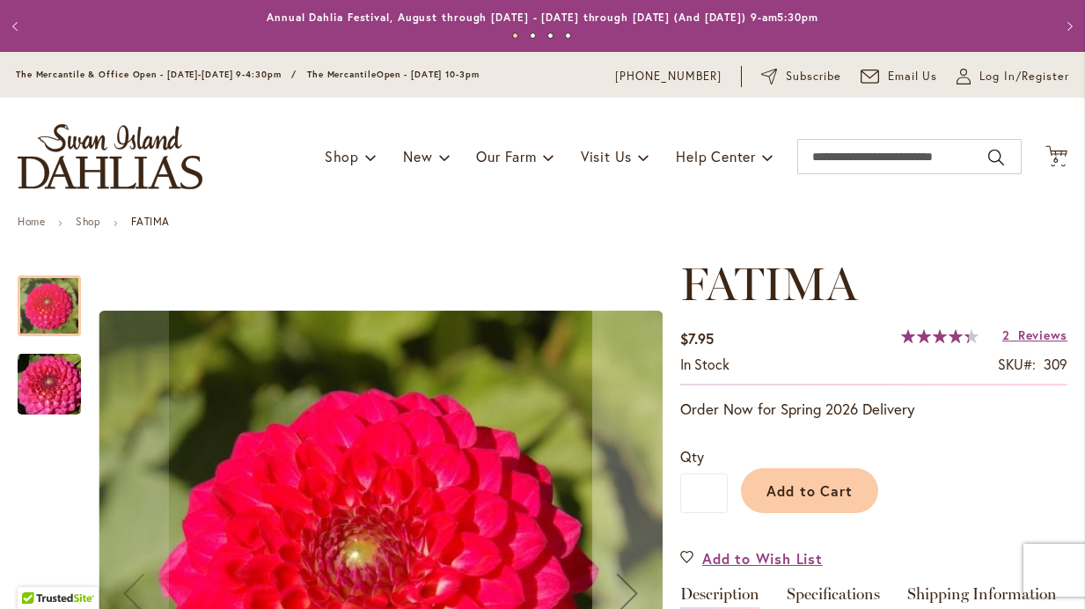
click at [42, 373] on img "FATIMA" at bounding box center [49, 384] width 127 height 84
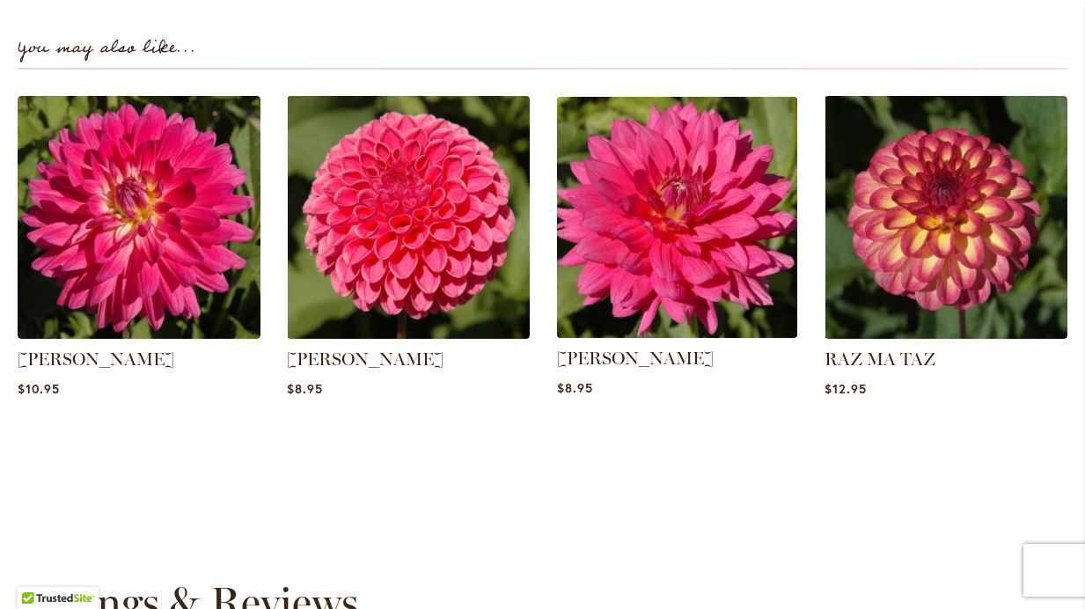
scroll to position [1211, 0]
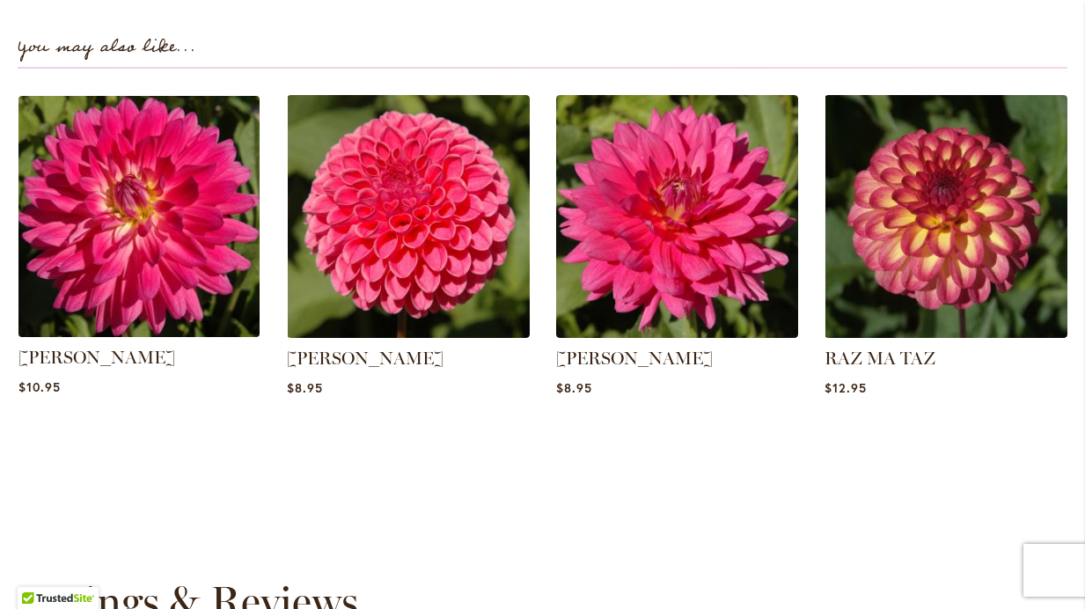
click at [113, 275] on img at bounding box center [138, 216] width 253 height 253
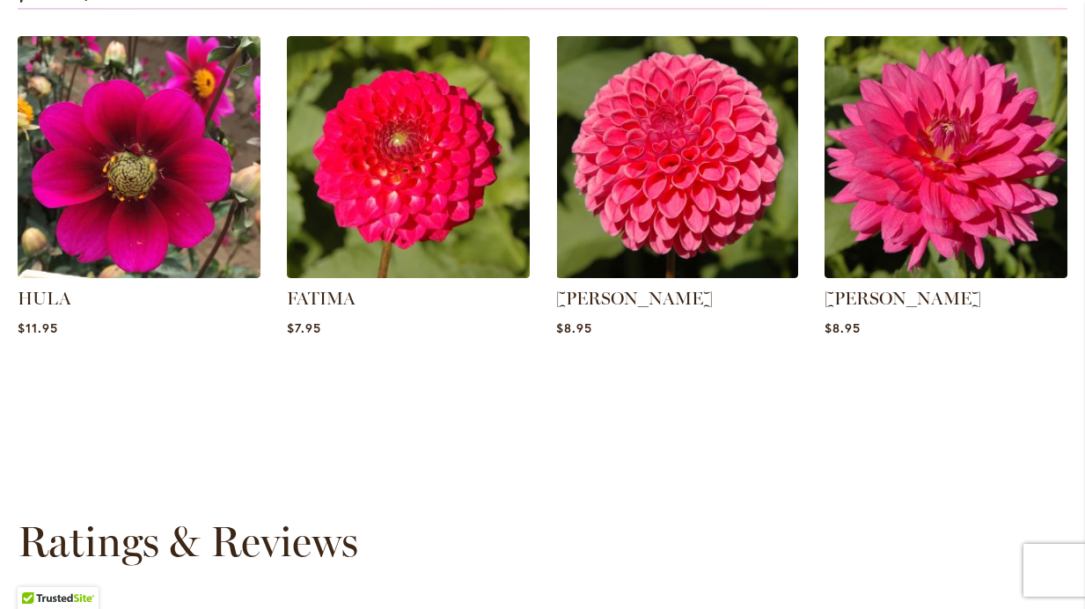
scroll to position [1293, 0]
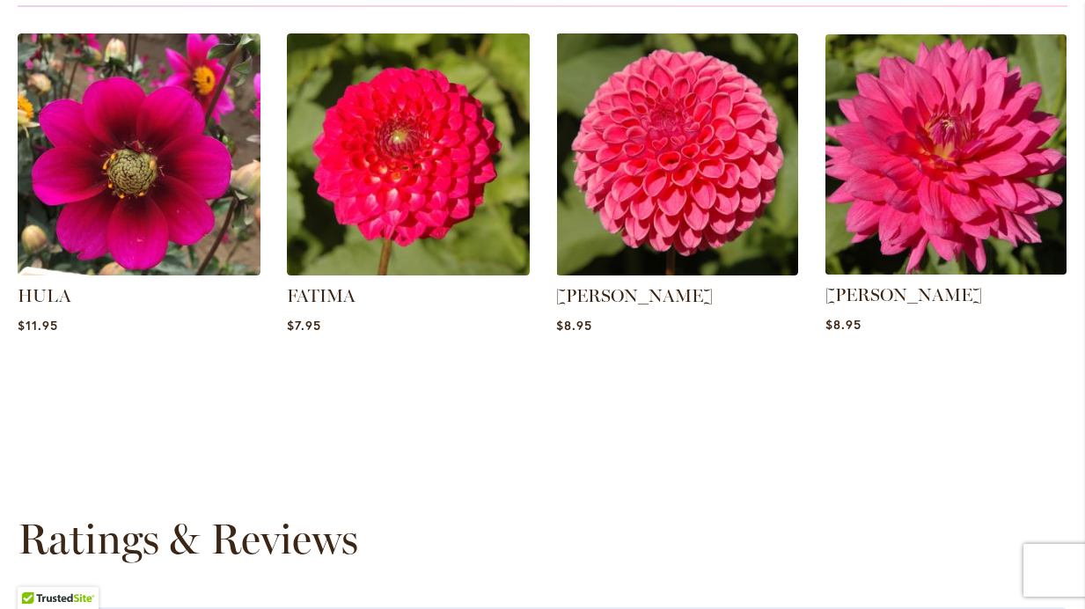
click at [943, 152] on img at bounding box center [945, 154] width 253 height 253
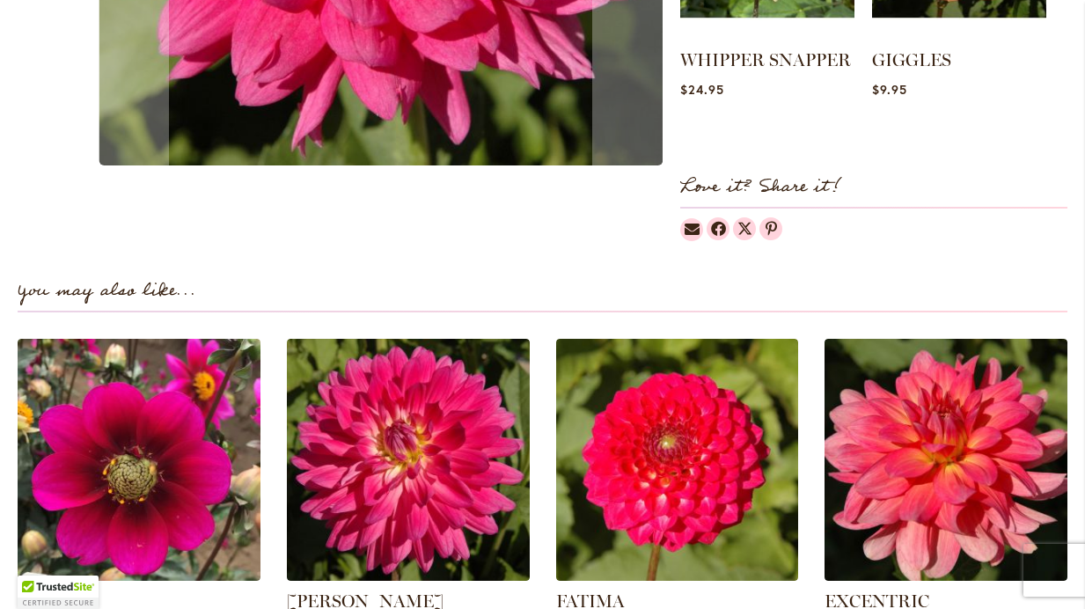
scroll to position [994, 0]
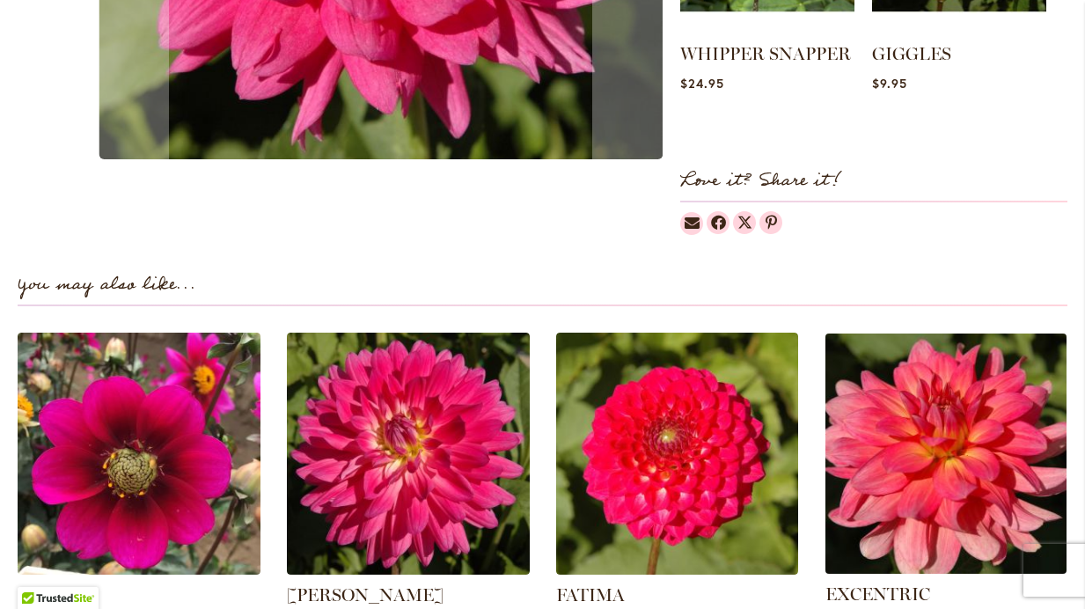
click at [941, 470] on img at bounding box center [945, 453] width 253 height 253
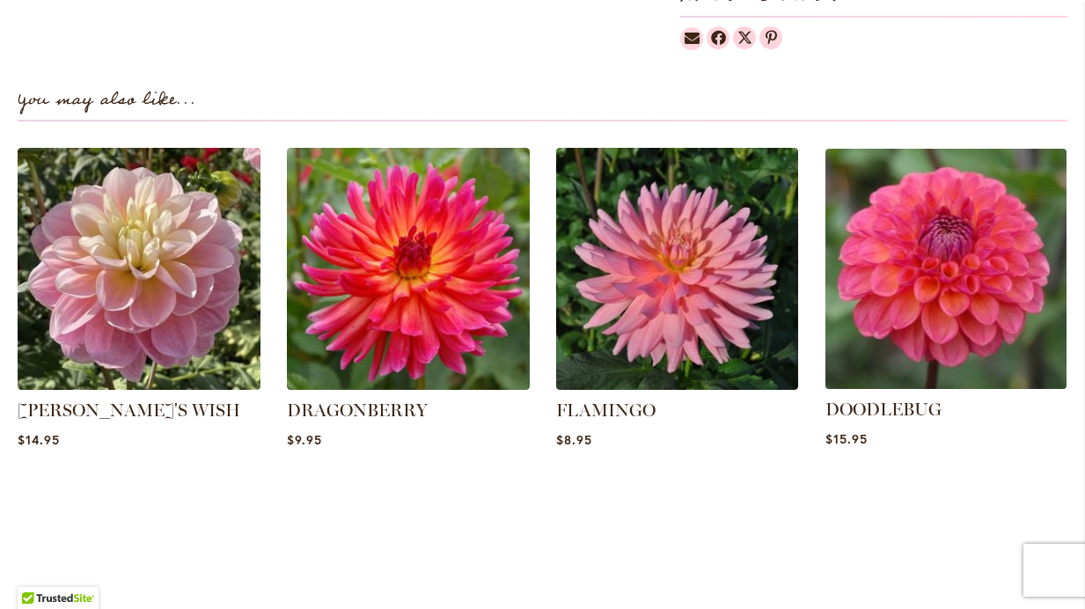
scroll to position [1214, 0]
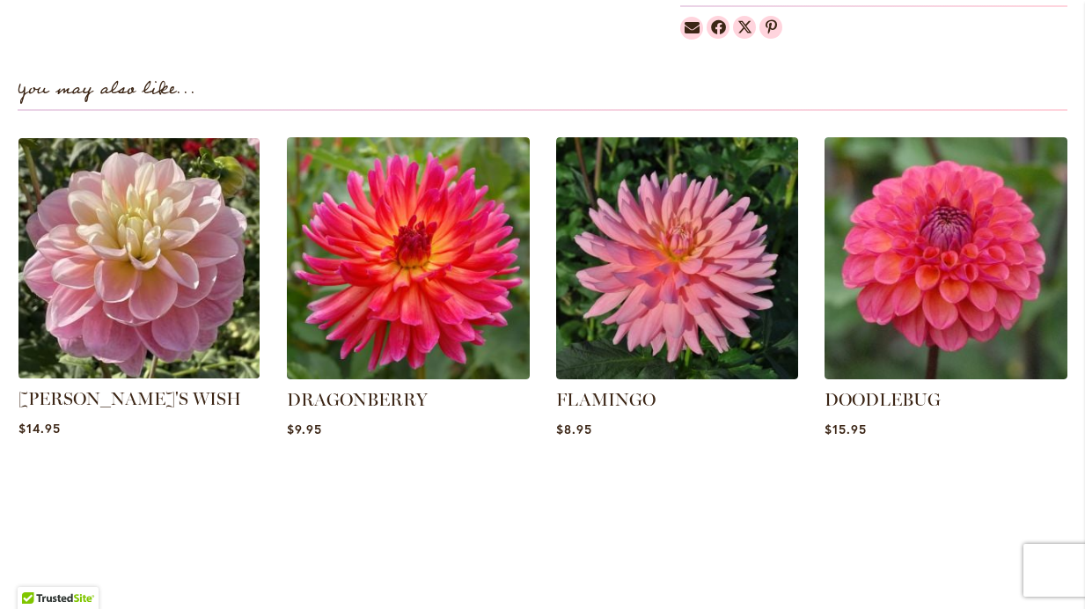
click at [112, 274] on img at bounding box center [138, 258] width 253 height 253
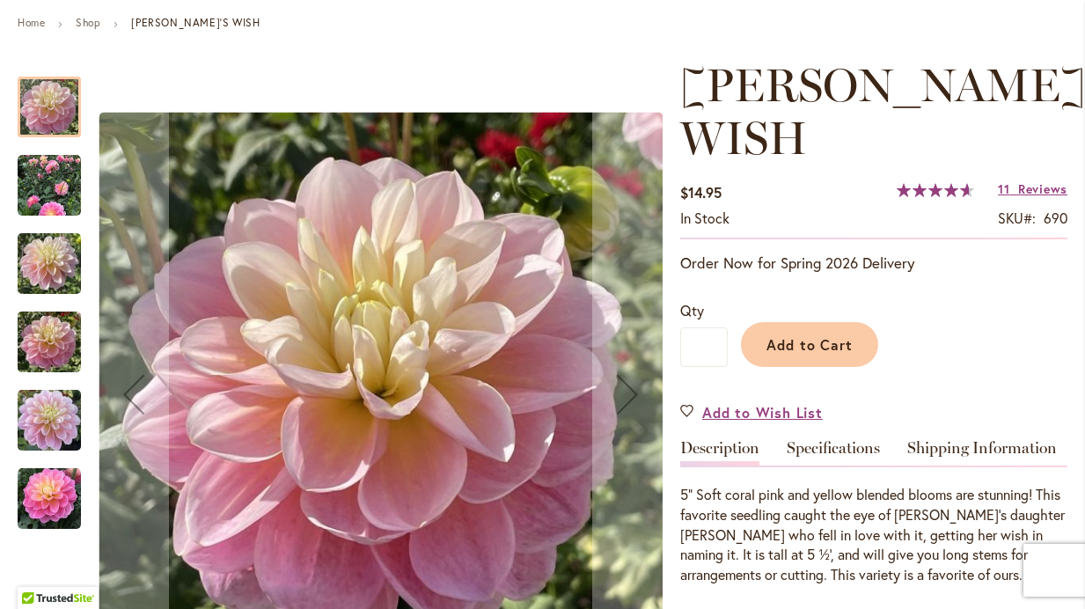
scroll to position [218, 0]
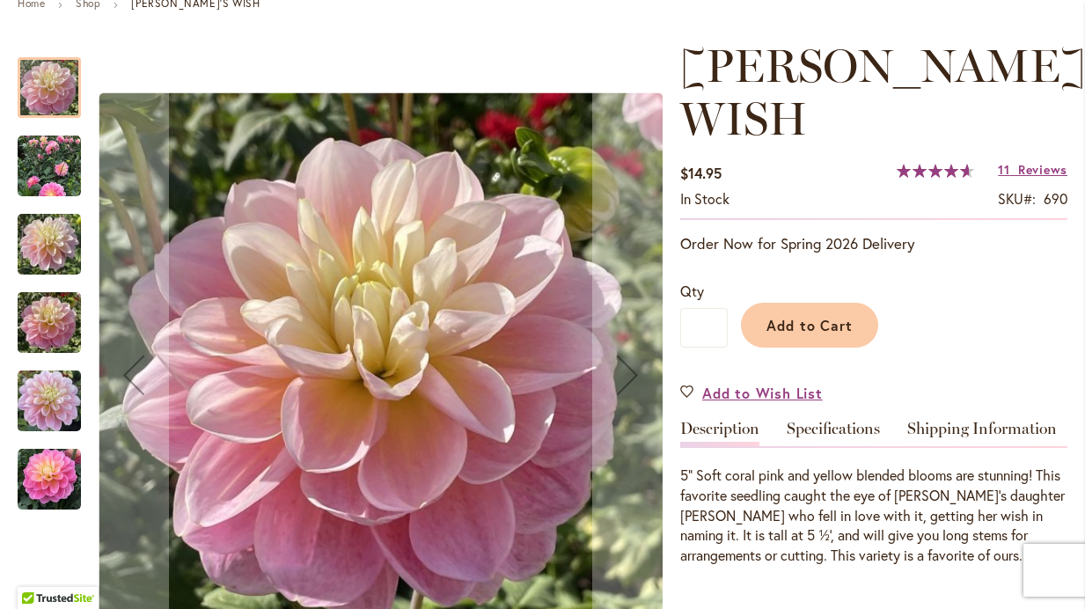
click at [49, 256] on img "GABBIE'S WISH" at bounding box center [49, 244] width 63 height 84
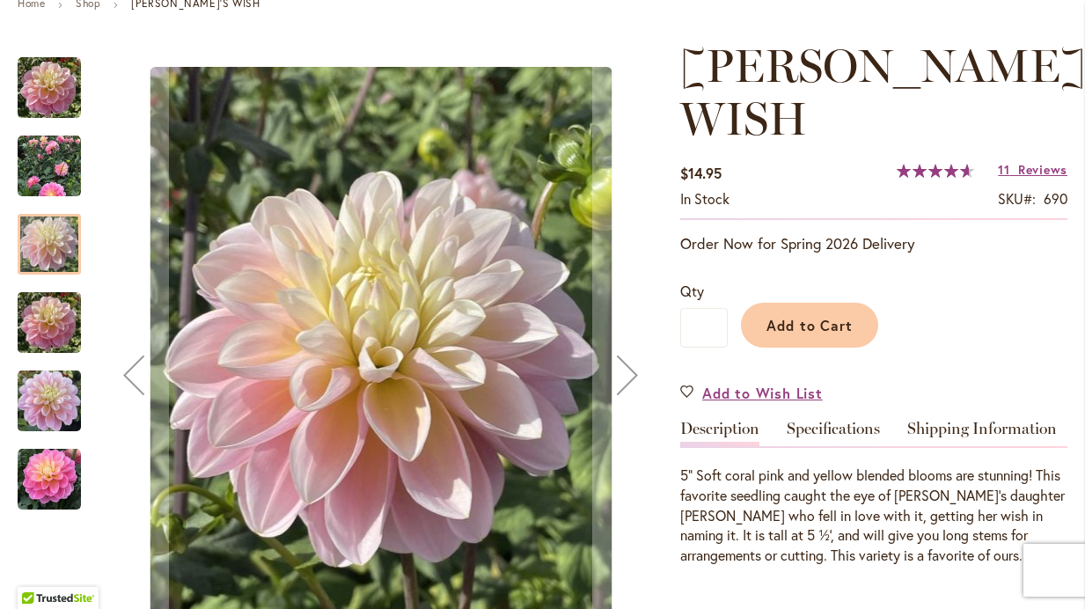
click at [42, 155] on img "Gabbie's Wish" at bounding box center [49, 166] width 63 height 63
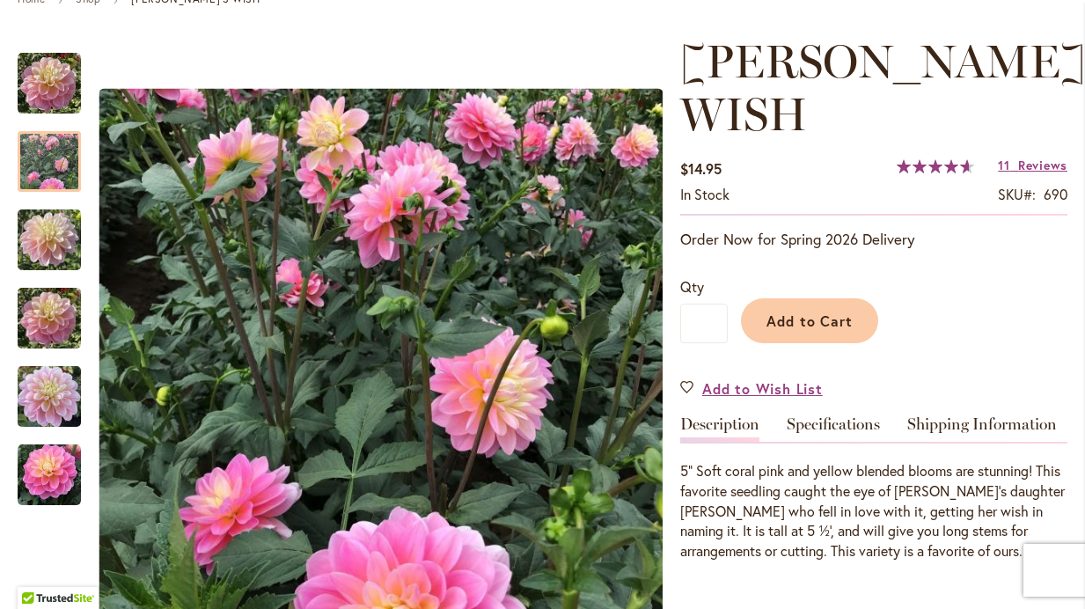
scroll to position [225, 0]
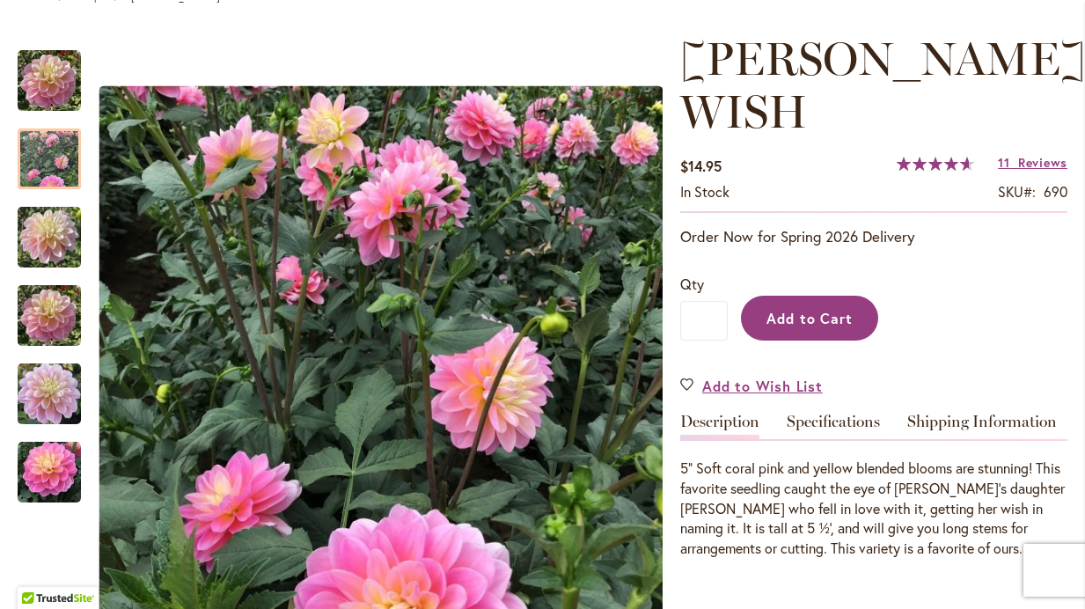
click at [837, 309] on span "Add to Cart" at bounding box center [810, 318] width 87 height 18
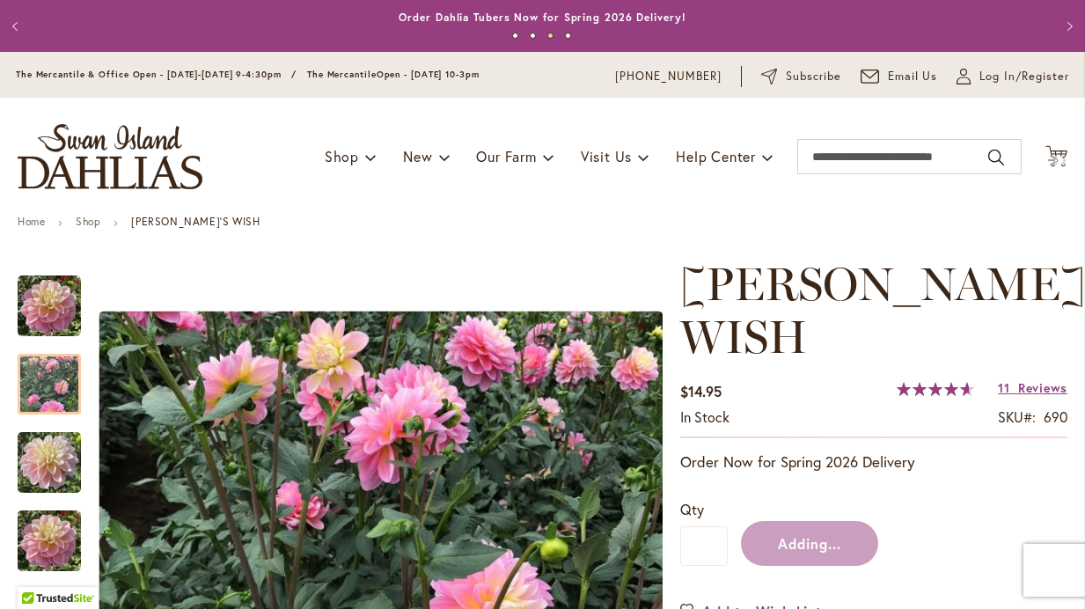
scroll to position [0, 0]
click at [914, 137] on div "Toggle Nav Shop Dahlia Tubers Collections Fresh Cut Dahlias Gardening Supplies …" at bounding box center [542, 157] width 1085 height 118
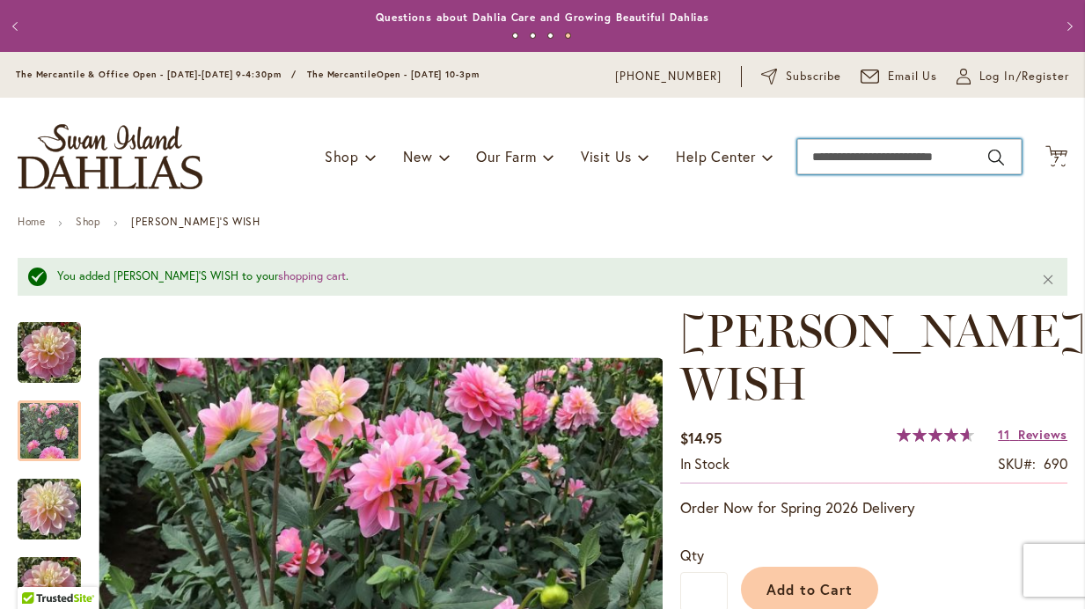
click at [915, 149] on input "Search" at bounding box center [909, 156] width 224 height 35
type input "****"
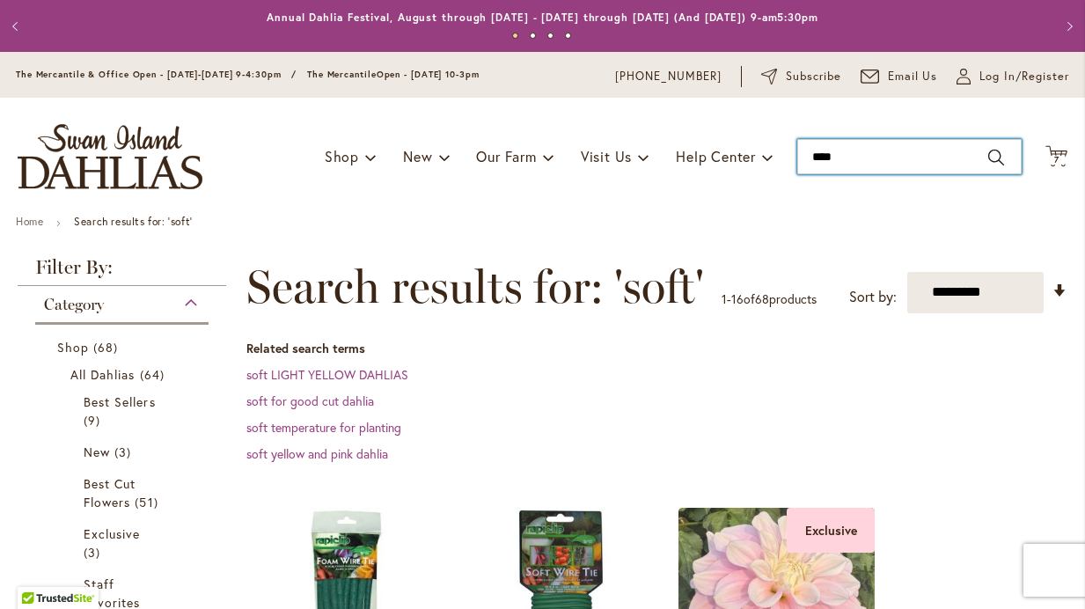
click at [863, 153] on input "****" at bounding box center [909, 156] width 224 height 35
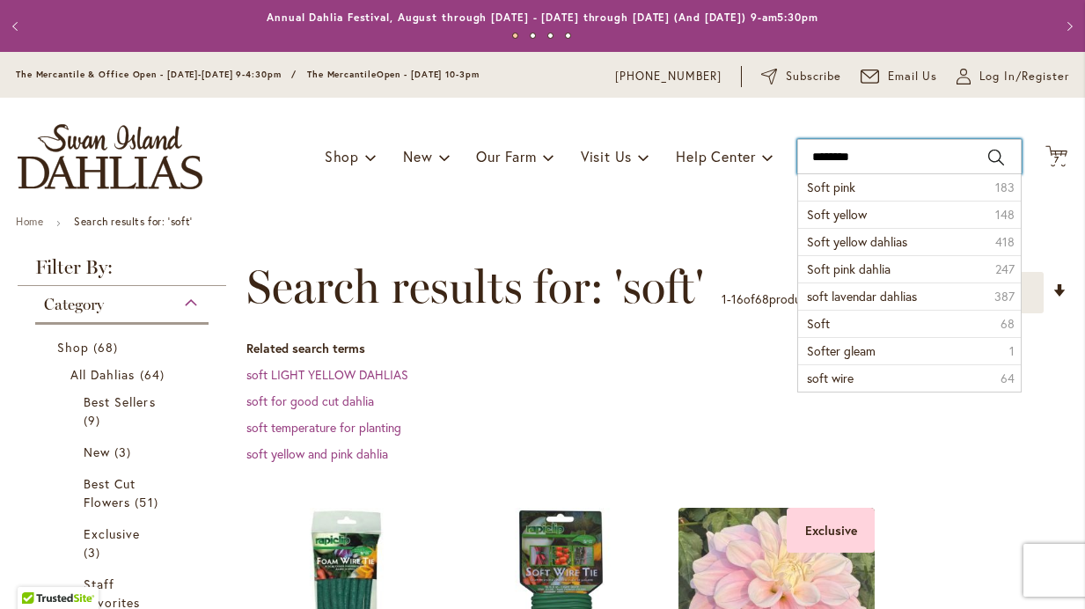
type input "*********"
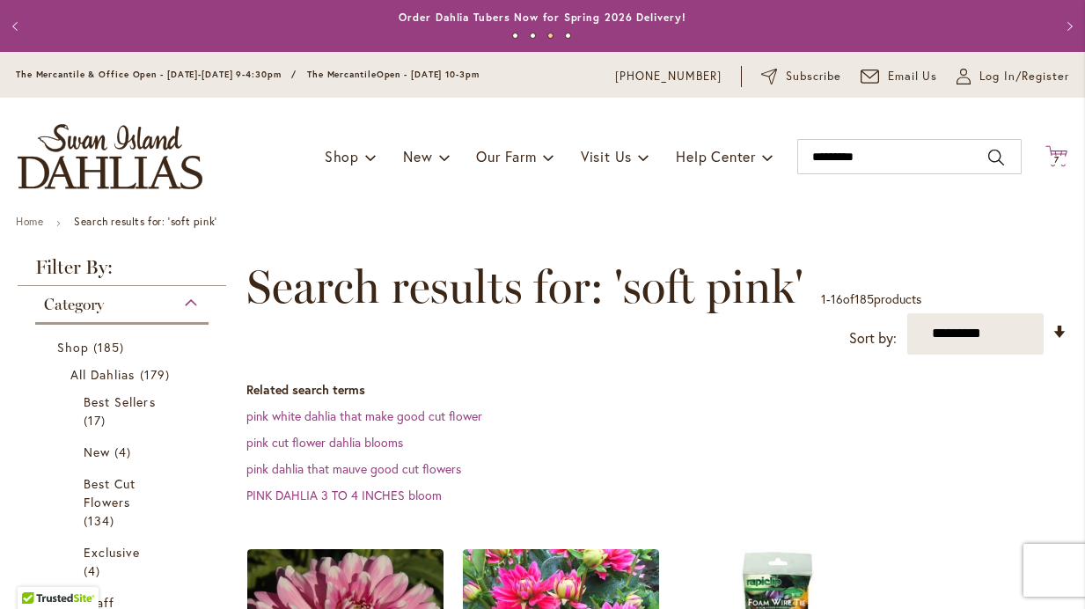
click at [1057, 158] on span "7" at bounding box center [1056, 159] width 5 height 11
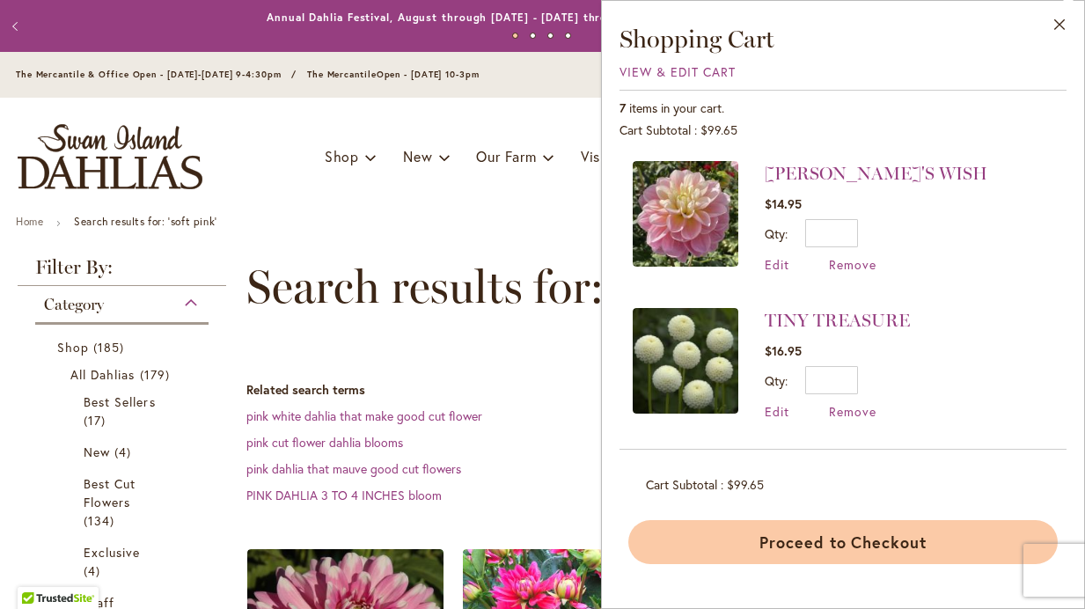
click at [805, 542] on button "Proceed to Checkout" at bounding box center [843, 542] width 430 height 44
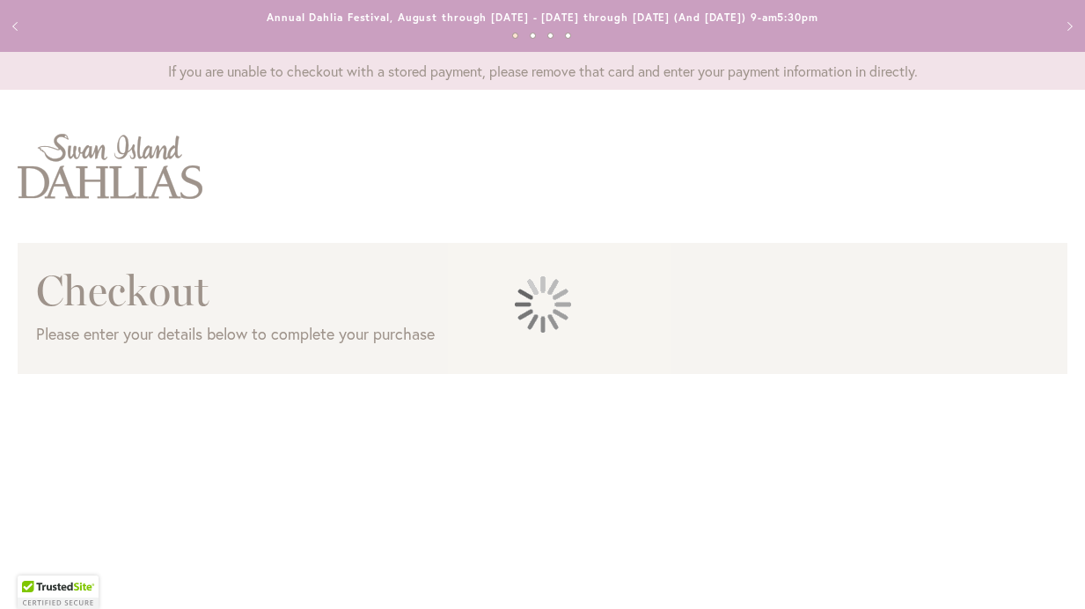
select select "**"
